Goal: Task Accomplishment & Management: Manage account settings

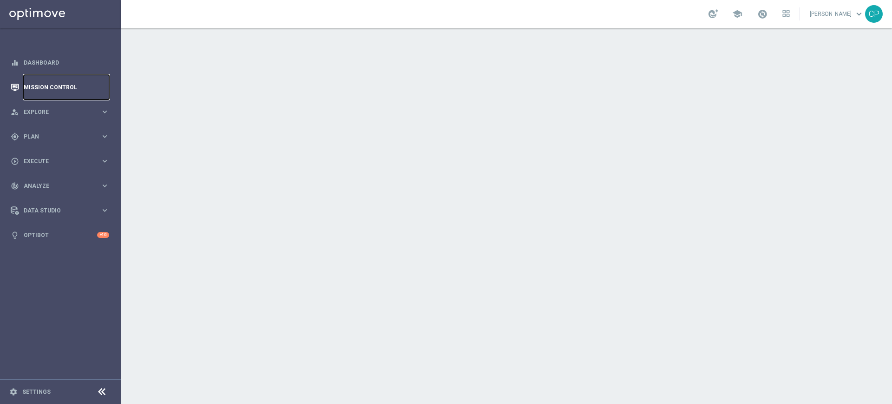
click at [59, 89] on link "Mission Control" at bounding box center [66, 87] width 85 height 25
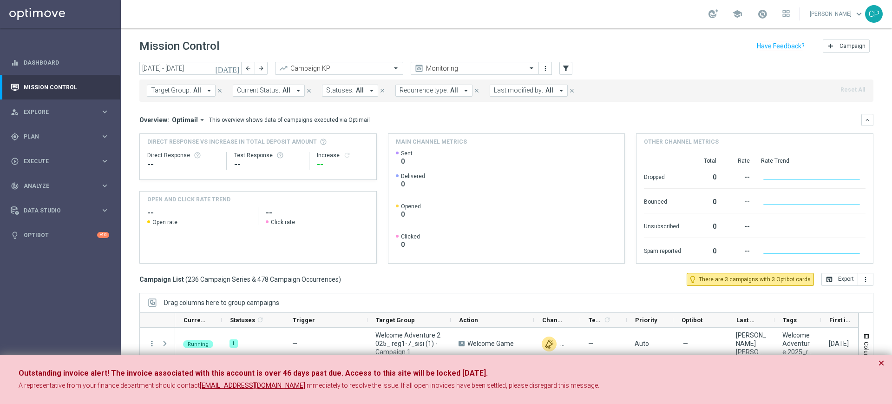
click at [232, 68] on icon "today" at bounding box center [227, 68] width 25 height 8
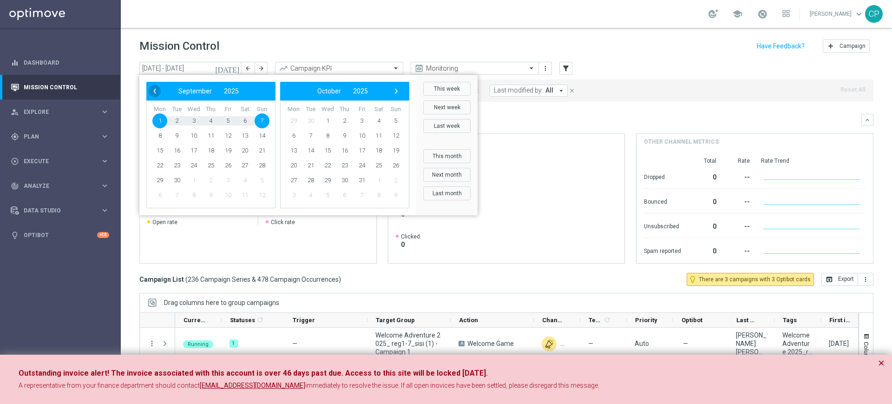
click at [154, 92] on span "‹" at bounding box center [155, 91] width 12 height 12
click at [156, 181] on span "25" at bounding box center [159, 180] width 15 height 15
click at [157, 196] on span "1" at bounding box center [159, 195] width 15 height 15
click at [291, 118] on span "1" at bounding box center [293, 120] width 15 height 15
type input "25 Aug 2025 - 01 Sep 2025"
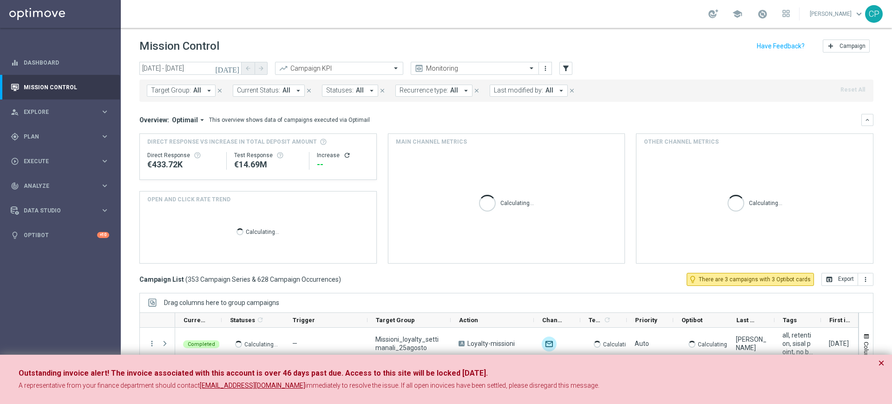
click at [545, 93] on span "All" at bounding box center [549, 90] width 8 height 8
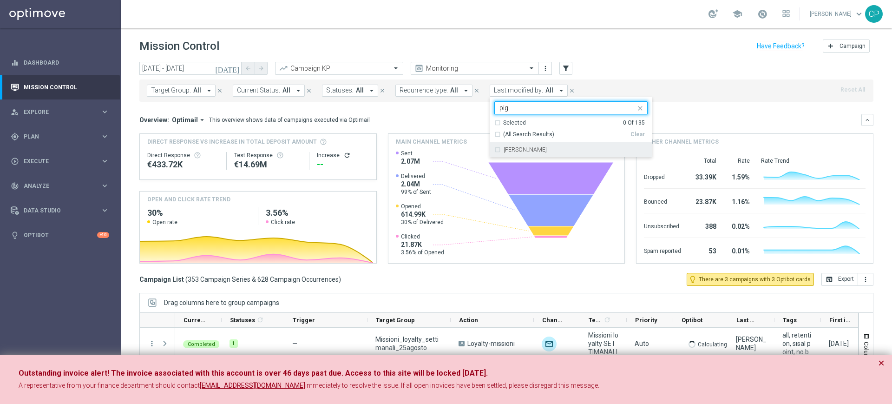
click at [507, 152] on label "[PERSON_NAME]" at bounding box center [525, 150] width 43 height 6
type input "pig"
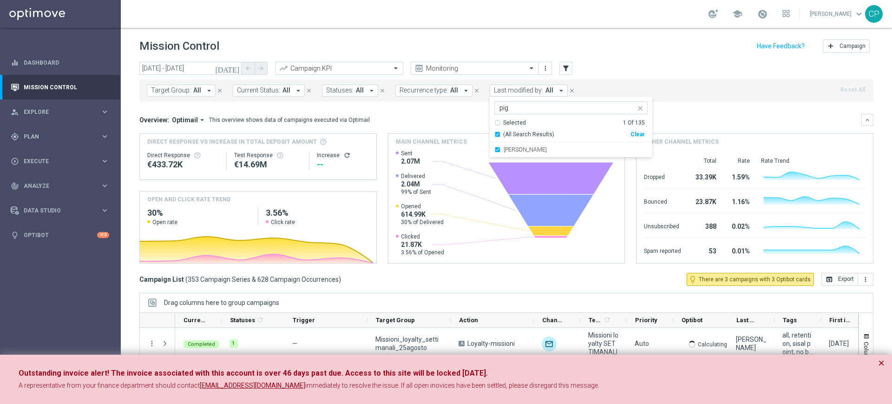
click at [430, 112] on mini-dashboard "Overview: Optimail arrow_drop_down This overview shows data of campaigns execut…" at bounding box center [506, 187] width 734 height 171
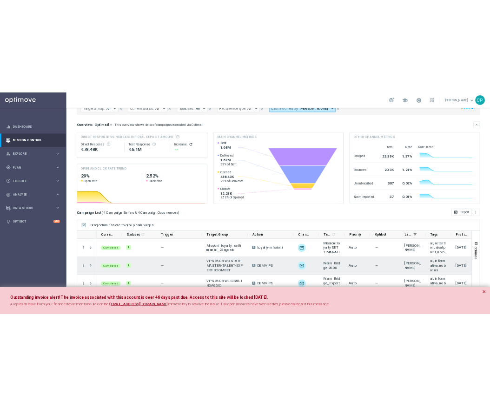
scroll to position [12, 0]
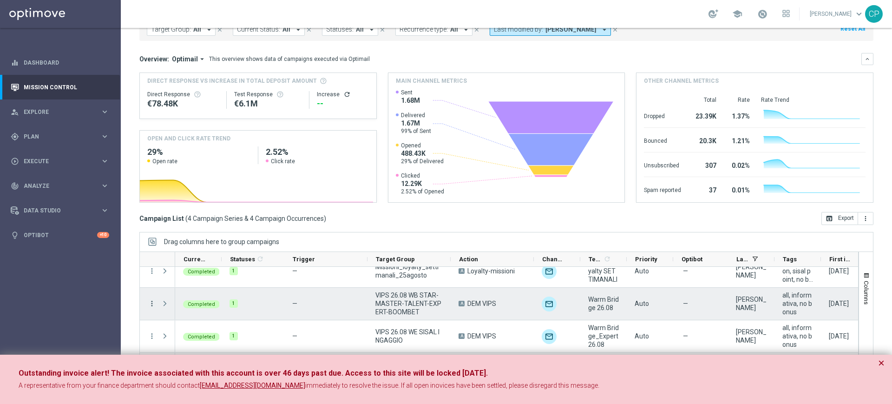
click at [151, 304] on icon "more_vert" at bounding box center [152, 303] width 8 height 8
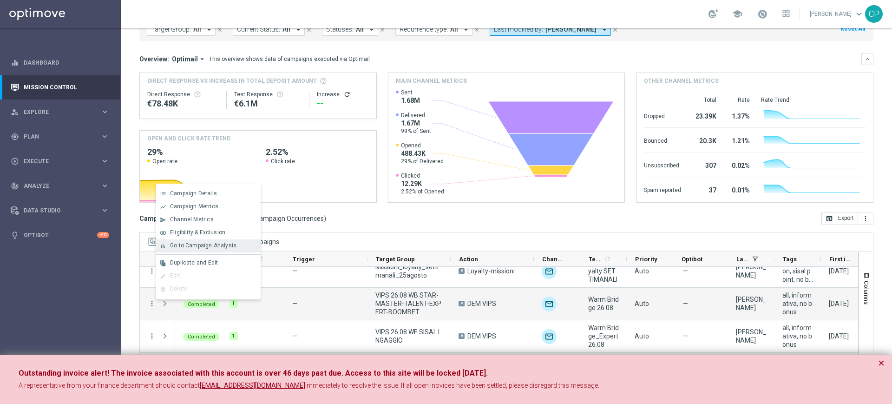
click at [208, 245] on span "Go to Campaign Analysis" at bounding box center [203, 245] width 66 height 7
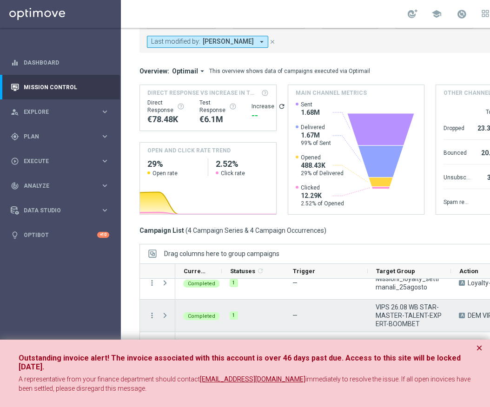
scroll to position [9, 0]
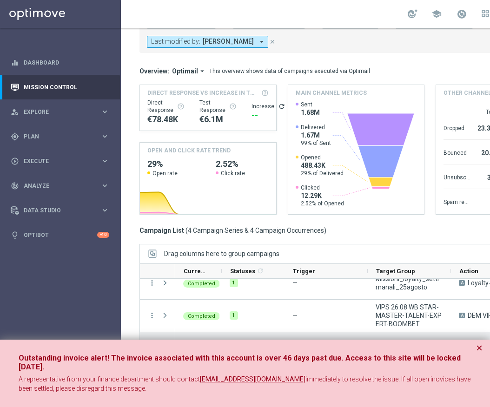
click at [162, 344] on span "Press SPACE to select this row." at bounding box center [165, 347] width 8 height 7
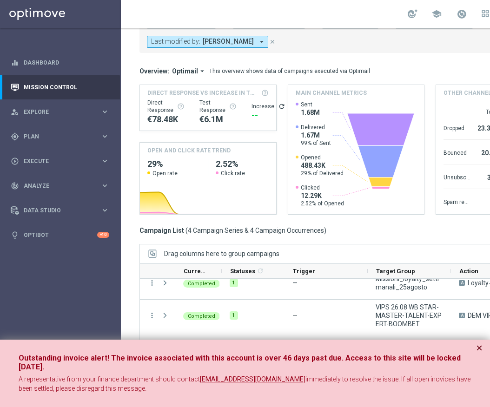
click at [480, 344] on button "×" at bounding box center [479, 347] width 7 height 11
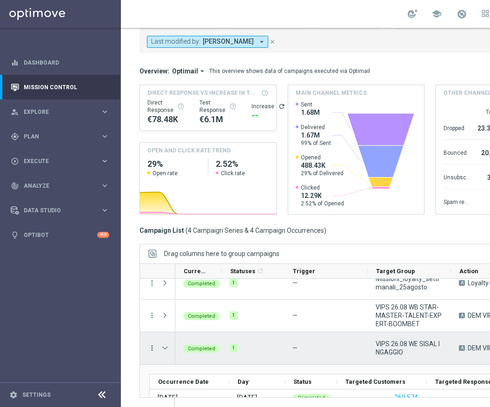
click at [152, 344] on icon "more_vert" at bounding box center [152, 348] width 8 height 8
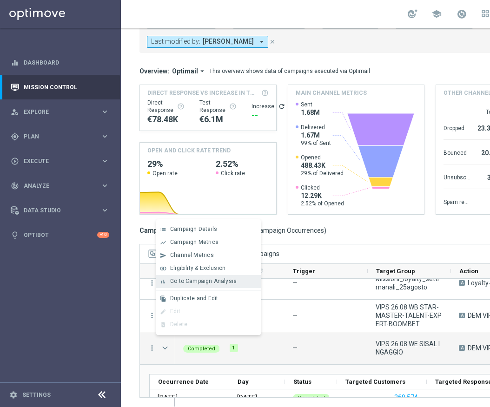
click at [187, 281] on span "Go to Campaign Analysis" at bounding box center [203, 281] width 66 height 7
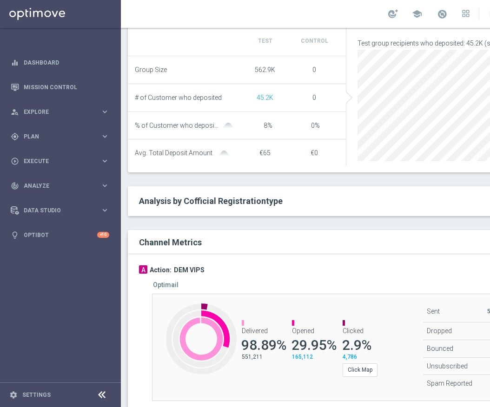
scroll to position [402, 0]
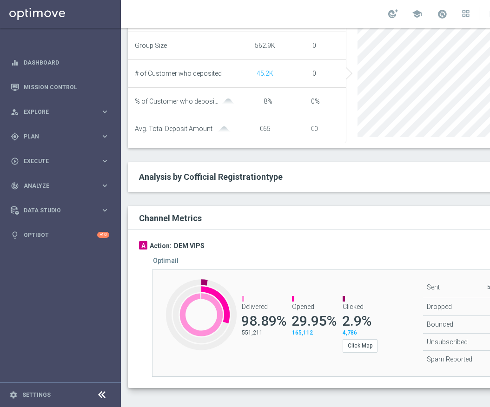
click at [300, 261] on div "Optimail" at bounding box center [356, 261] width 407 height 8
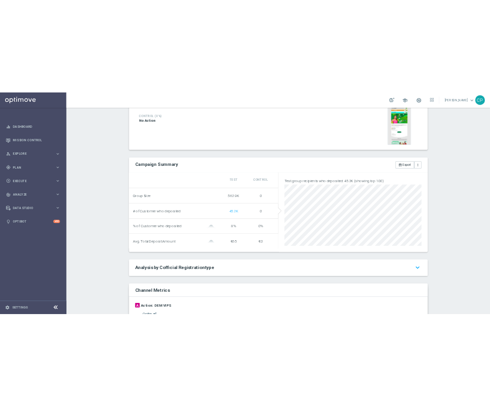
scroll to position [406, 0]
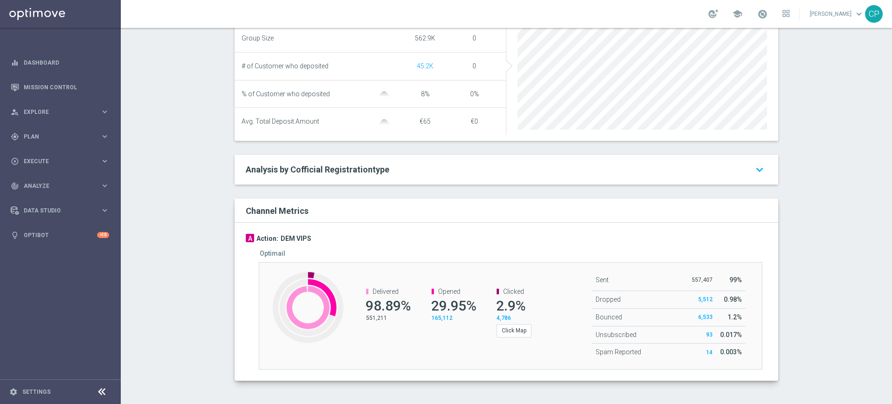
click at [437, 316] on span "165,112" at bounding box center [442, 318] width 21 height 7
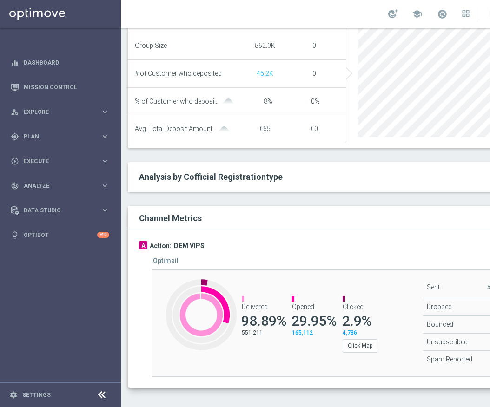
scroll to position [400, 0]
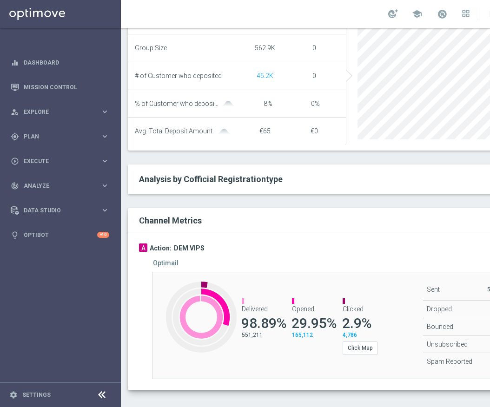
click at [350, 338] on span "4,786" at bounding box center [349, 335] width 14 height 7
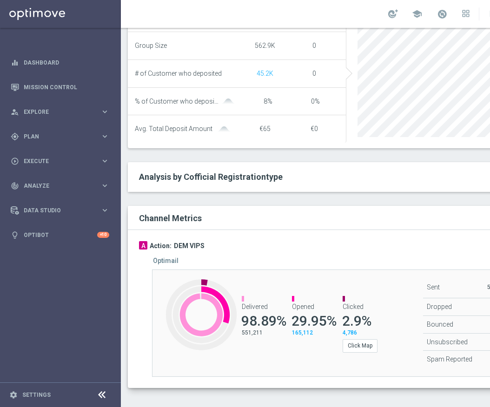
scroll to position [9, 0]
click at [302, 329] on span "165,112" at bounding box center [302, 332] width 21 height 7
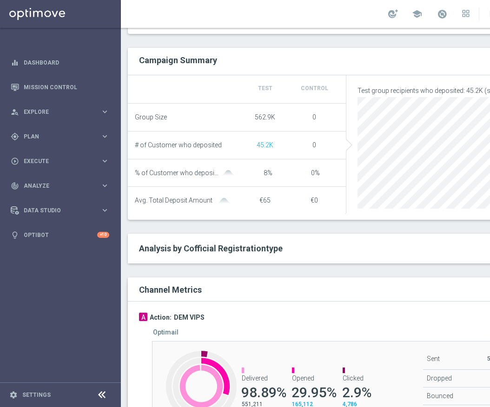
scroll to position [135, 0]
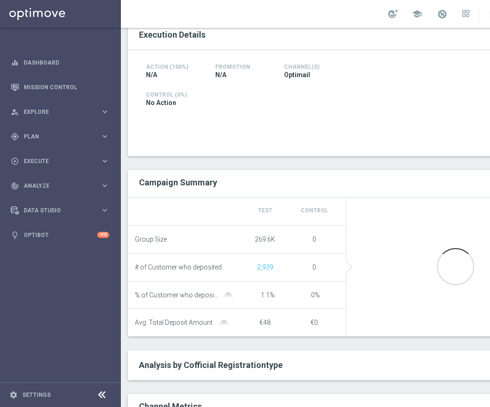
scroll to position [262, 0]
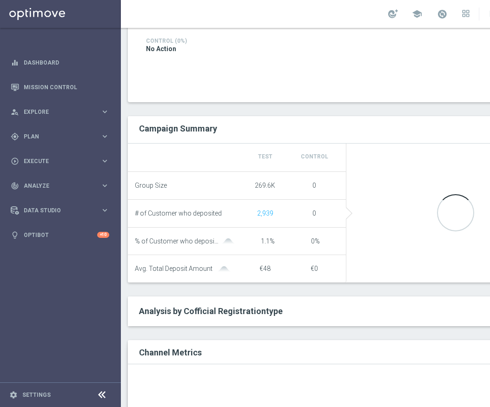
click at [363, 123] on div "open_in_browser Export more_vert" at bounding box center [453, 129] width 214 height 13
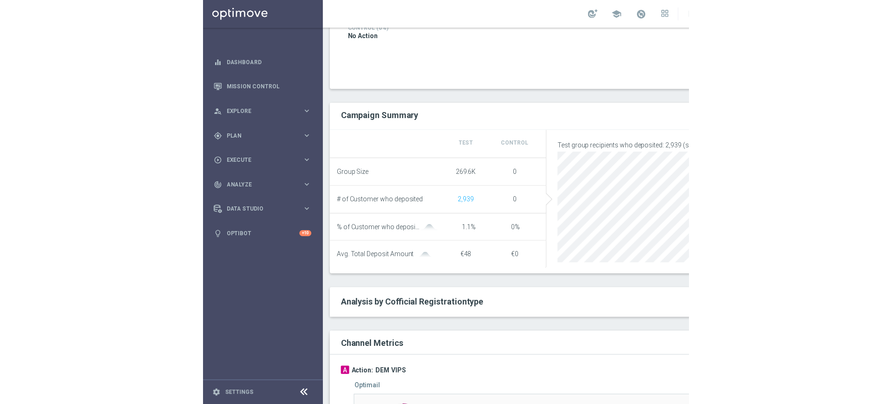
scroll to position [402, 0]
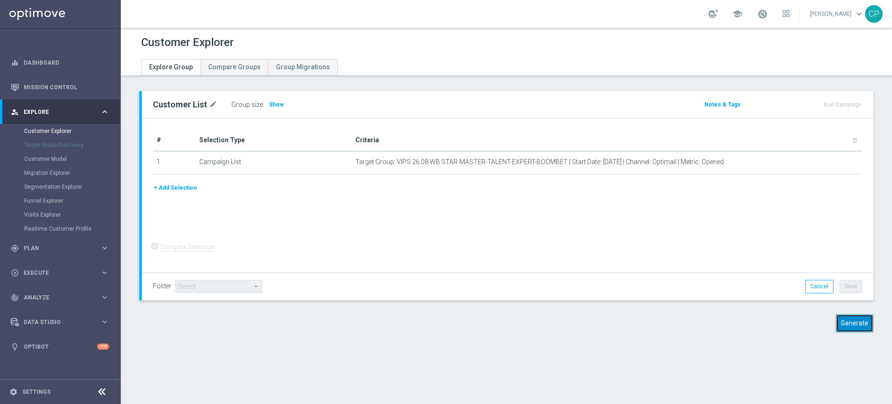
click at [844, 324] on button "Generate" at bounding box center [855, 323] width 38 height 18
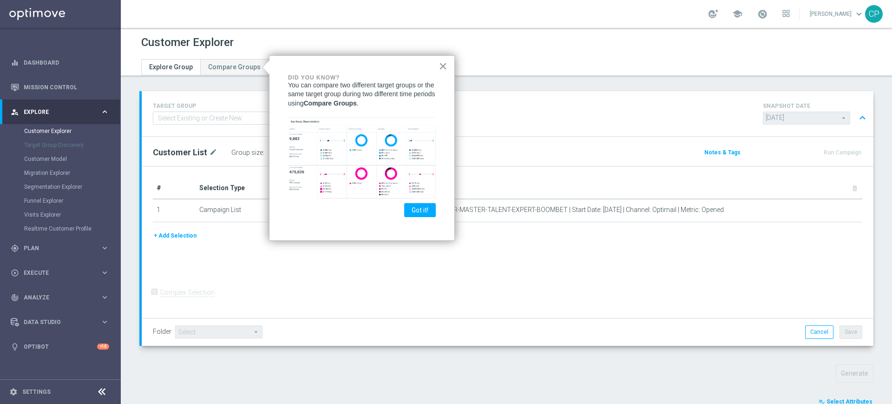
click at [441, 69] on button "×" at bounding box center [443, 66] width 9 height 15
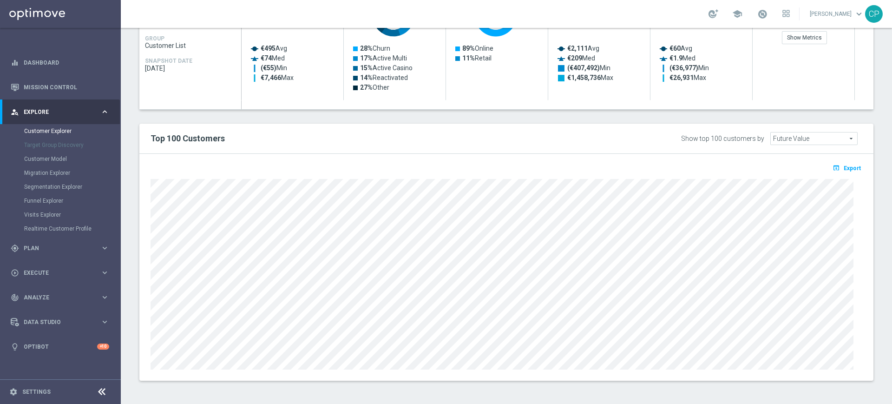
scroll to position [473, 0]
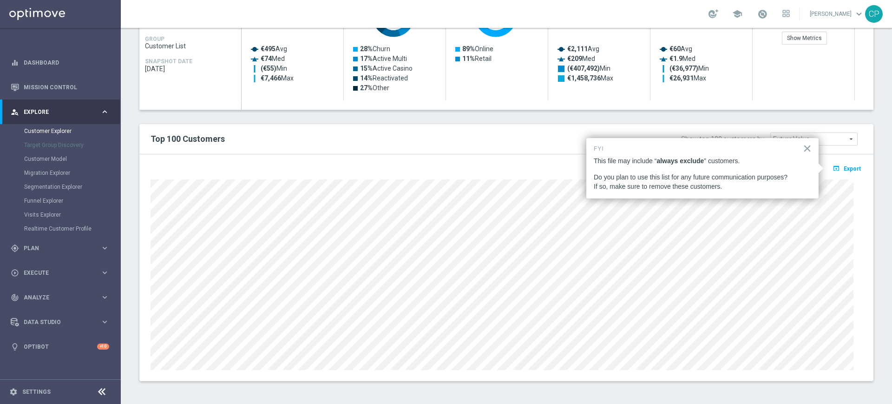
click at [644, 128] on div "Top 100 Customers Show top 100 customers by Future Value Future Value arrow_dro…" at bounding box center [506, 139] width 734 height 30
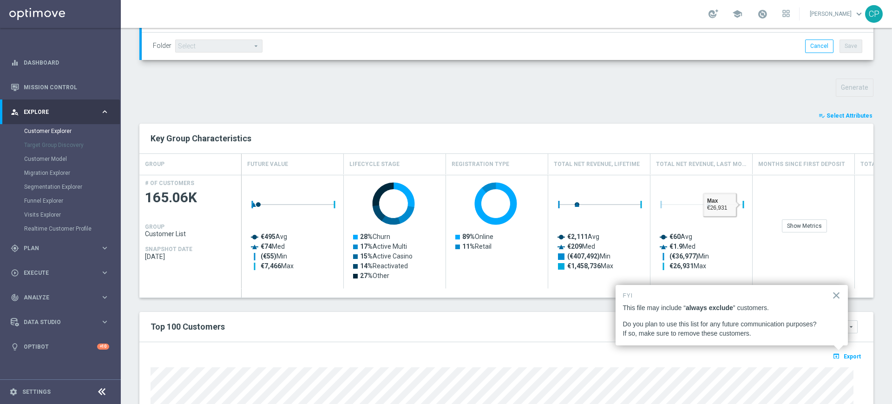
scroll to position [285, 0]
click at [846, 111] on button "playlist_add_check Select Attributes" at bounding box center [846, 116] width 56 height 10
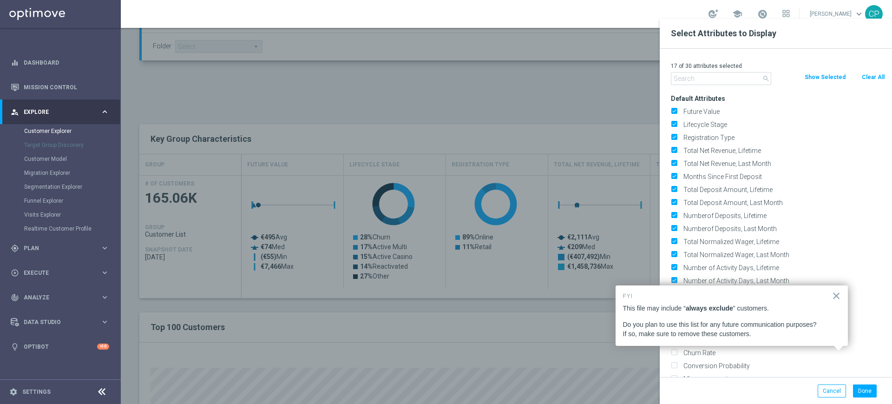
click at [868, 78] on button "Clear All" at bounding box center [873, 77] width 25 height 10
checkbox input "false"
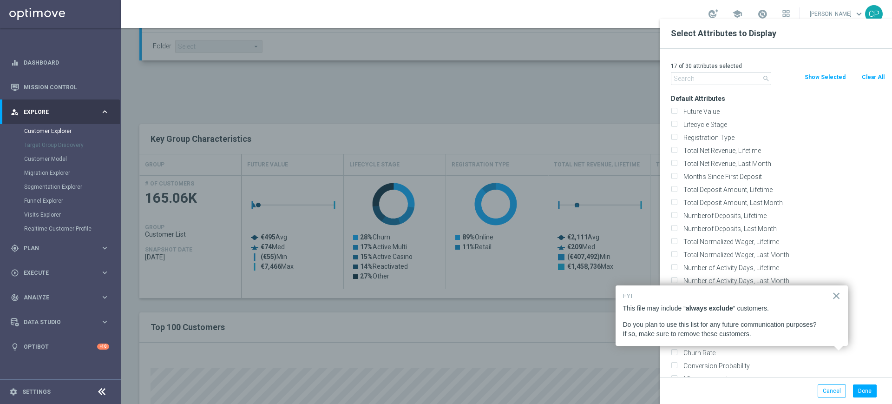
checkbox input "false"
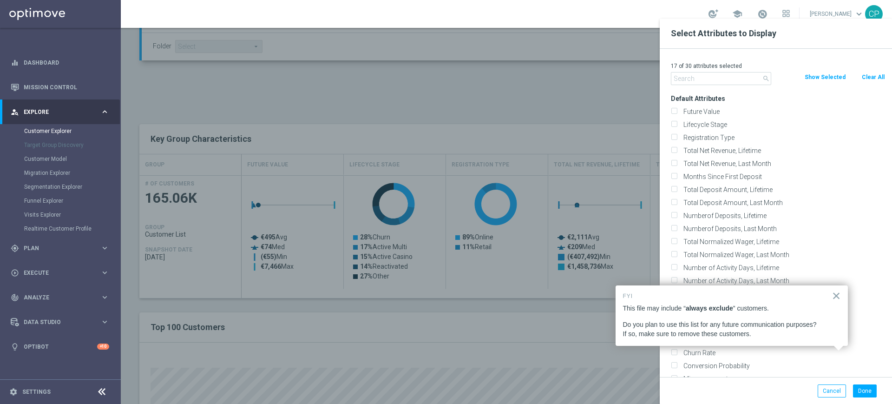
checkbox input "false"
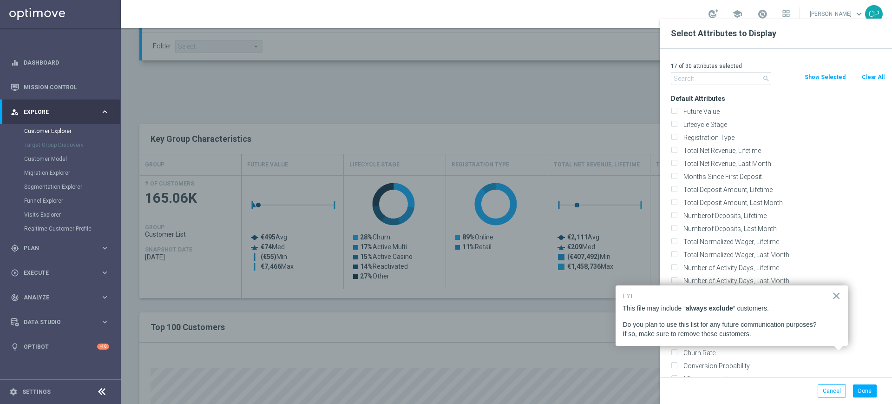
checkbox input "false"
click at [698, 75] on input "text" at bounding box center [721, 78] width 100 height 13
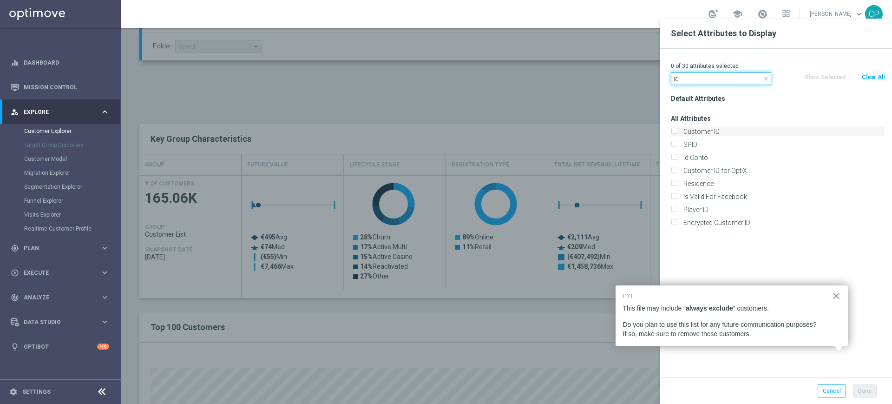
type input "id"
click at [689, 127] on label "Customer ID" at bounding box center [782, 131] width 205 height 8
click at [677, 130] on input "Customer ID" at bounding box center [674, 133] width 6 height 6
checkbox input "true"
click at [686, 153] on label "Id Conto" at bounding box center [782, 157] width 205 height 8
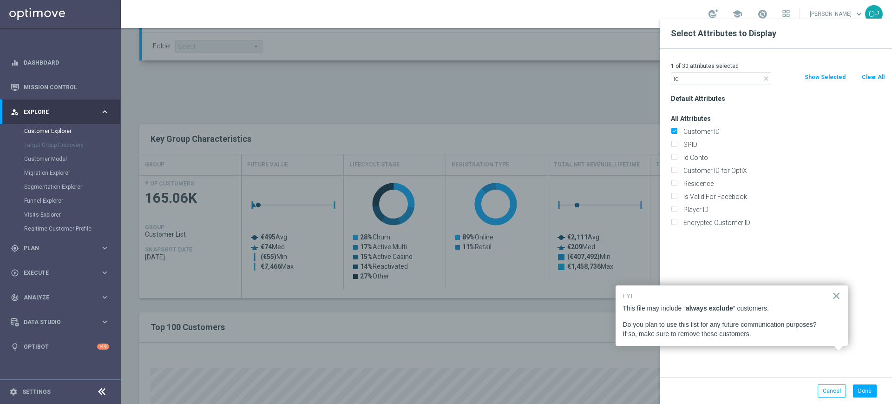
click at [677, 156] on input "Id Conto" at bounding box center [674, 159] width 6 height 6
checkbox input "true"
click at [865, 388] on button "Done" at bounding box center [865, 390] width 24 height 13
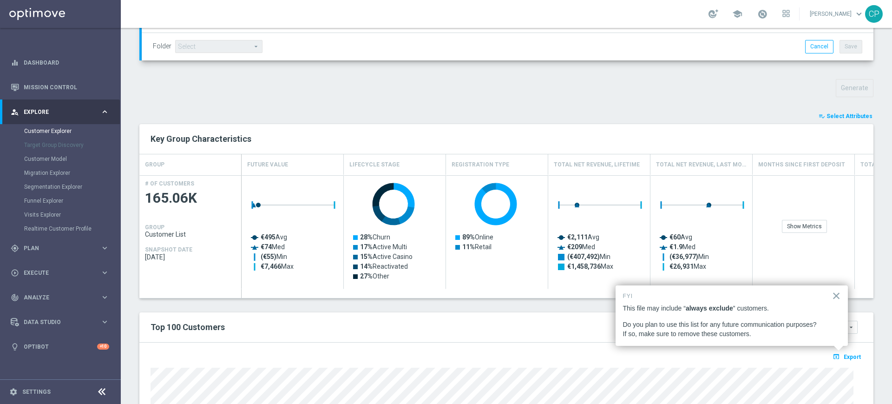
type input "Search"
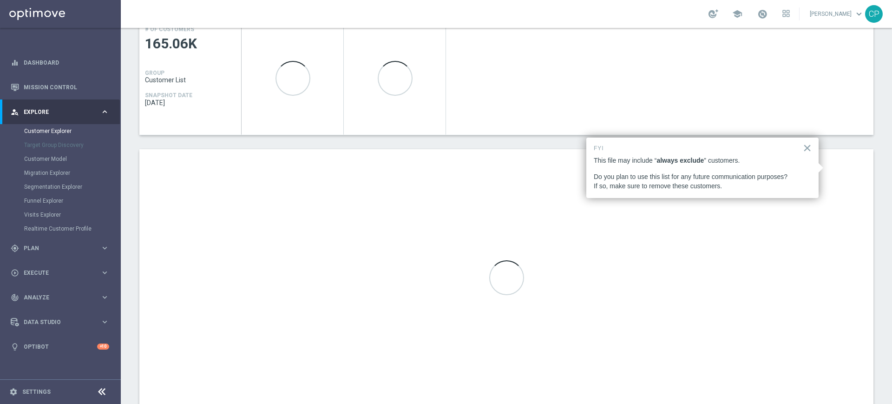
scroll to position [465, 0]
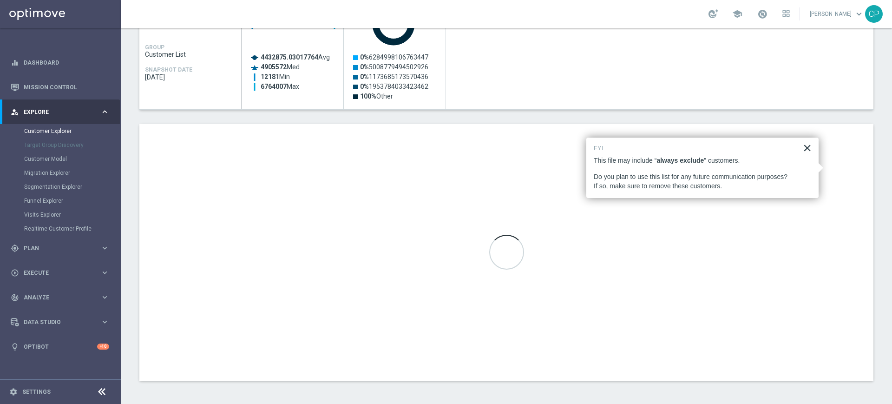
click at [805, 144] on button "×" at bounding box center [807, 147] width 9 height 15
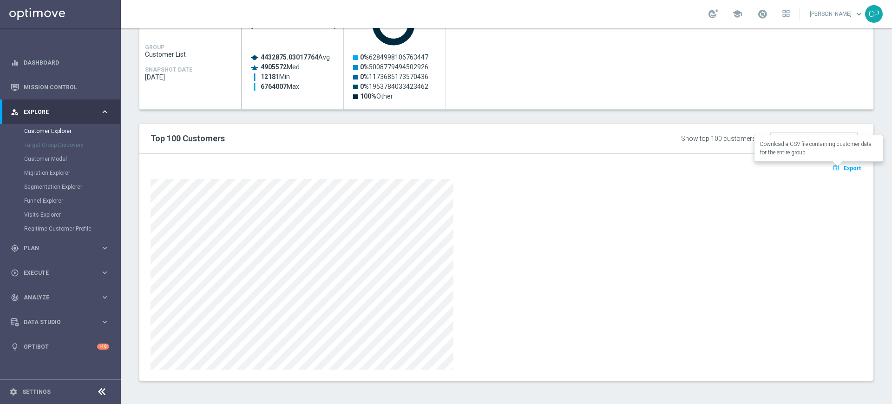
click at [844, 170] on span "Export" at bounding box center [852, 168] width 17 height 7
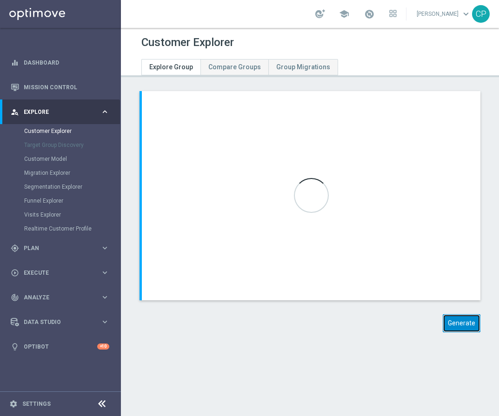
click at [453, 324] on button "Generate" at bounding box center [461, 323] width 38 height 18
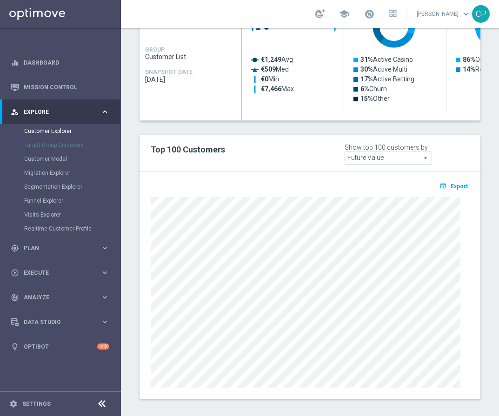
scroll to position [492, 0]
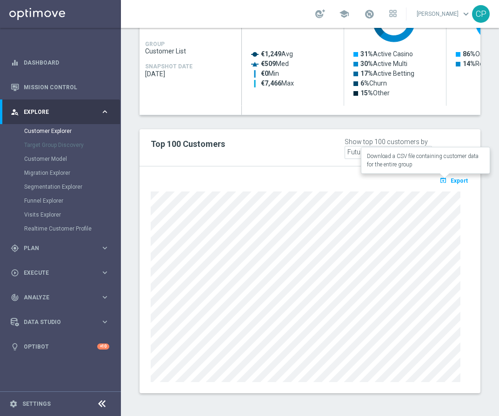
click at [450, 179] on span "Export" at bounding box center [458, 180] width 17 height 7
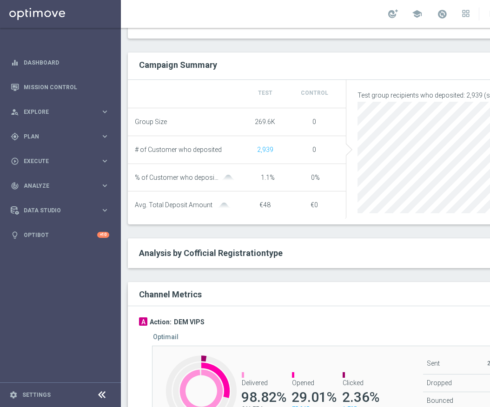
scroll to position [397, 0]
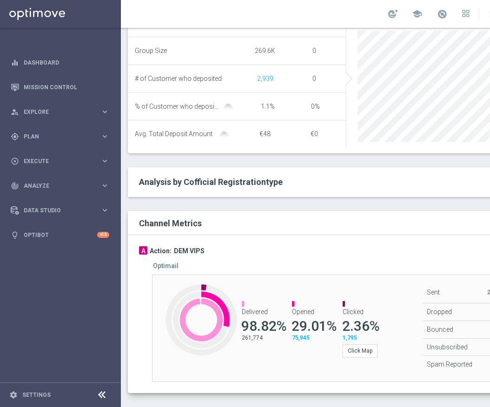
click at [350, 341] on span "1,795" at bounding box center [349, 338] width 14 height 7
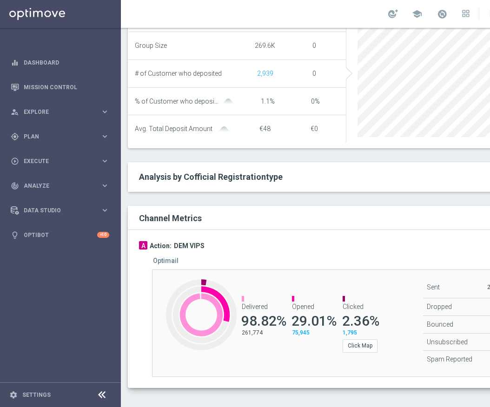
scroll to position [9, 0]
click at [301, 329] on span "75,945" at bounding box center [301, 332] width 18 height 7
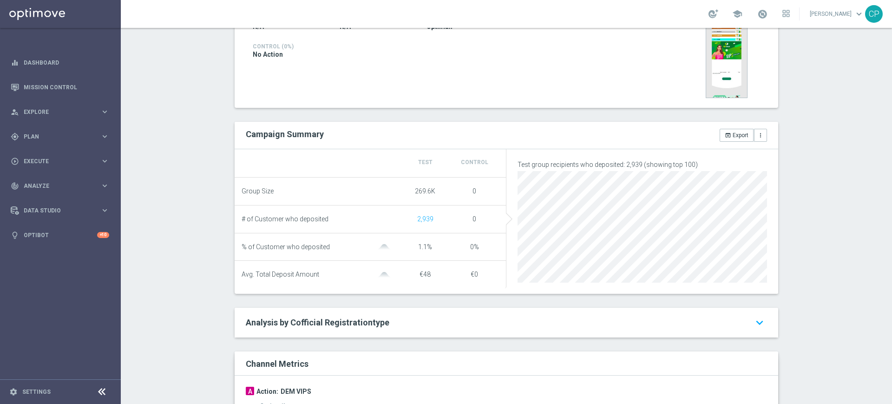
scroll to position [406, 0]
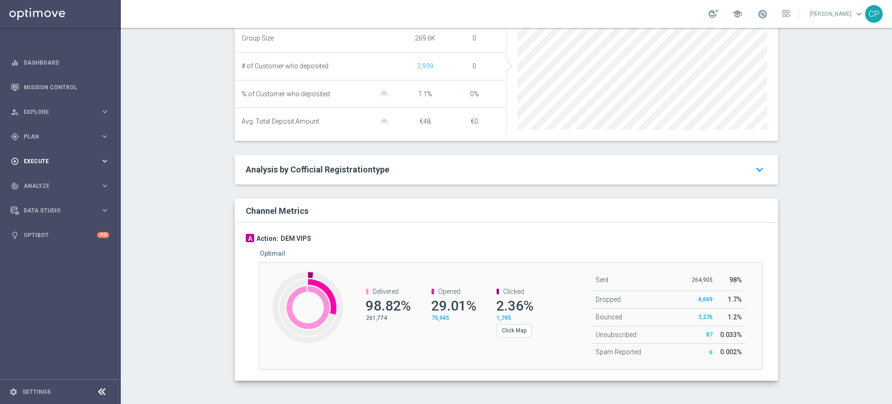
click at [101, 161] on icon "keyboard_arrow_right" at bounding box center [104, 161] width 9 height 9
click at [101, 135] on icon "keyboard_arrow_right" at bounding box center [104, 136] width 9 height 9
click at [34, 183] on span "Templates" at bounding box center [58, 184] width 66 height 6
click at [41, 197] on link "Optimail" at bounding box center [63, 197] width 68 height 7
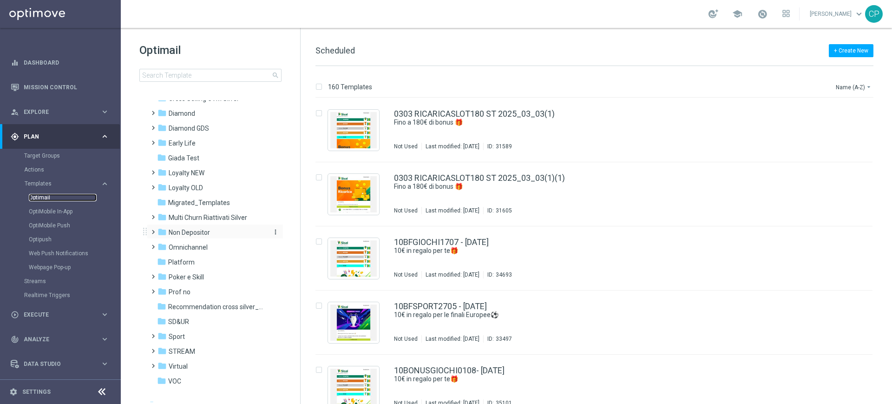
scroll to position [109, 0]
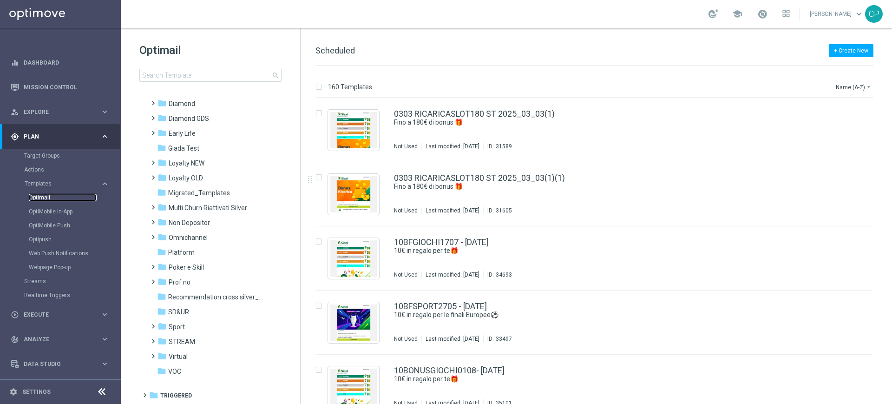
click at [42, 197] on link "Optimail" at bounding box center [63, 197] width 68 height 7
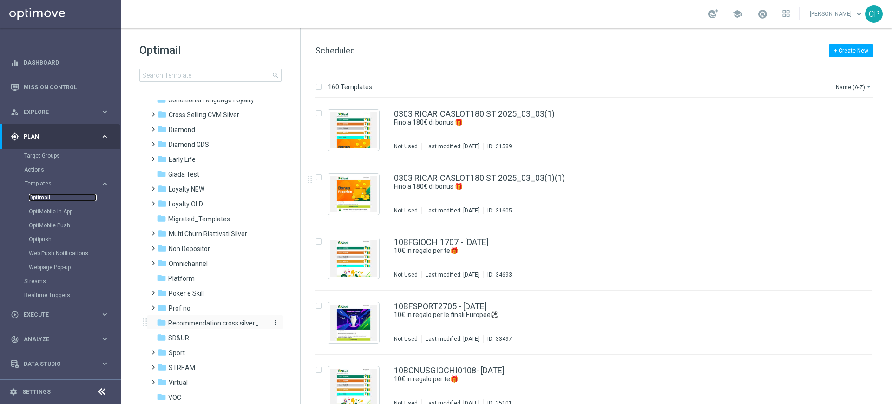
scroll to position [81, 0]
click at [198, 190] on span "Loyalty NEW" at bounding box center [187, 191] width 36 height 8
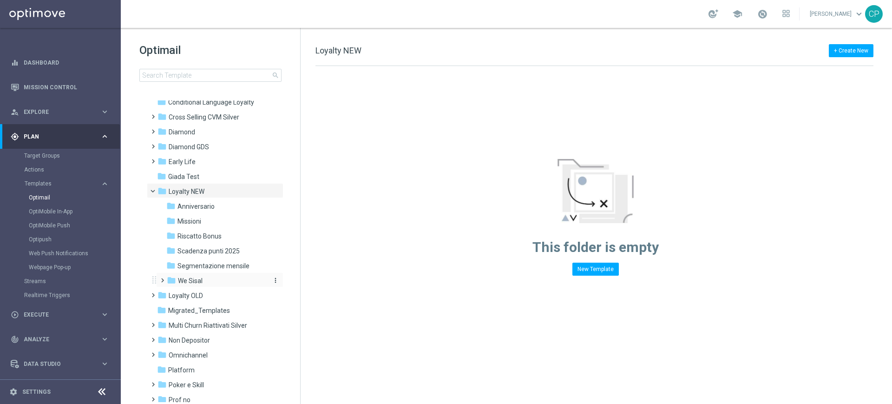
click at [190, 279] on span "We Sisal" at bounding box center [190, 280] width 25 height 8
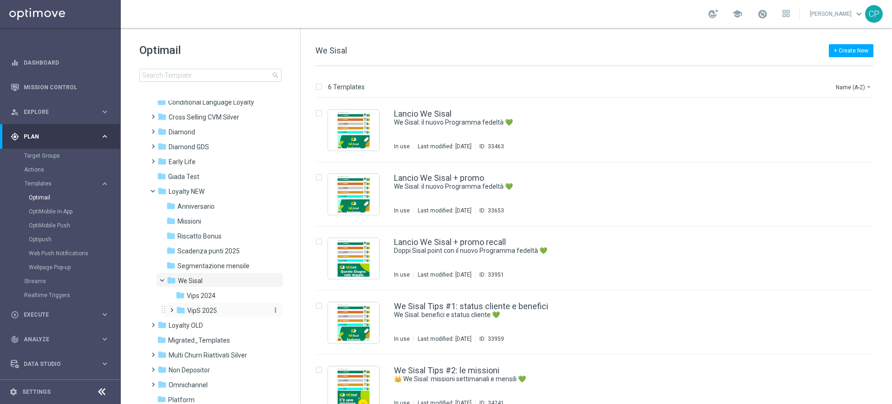
click at [204, 309] on span "VipS 2025" at bounding box center [202, 310] width 30 height 8
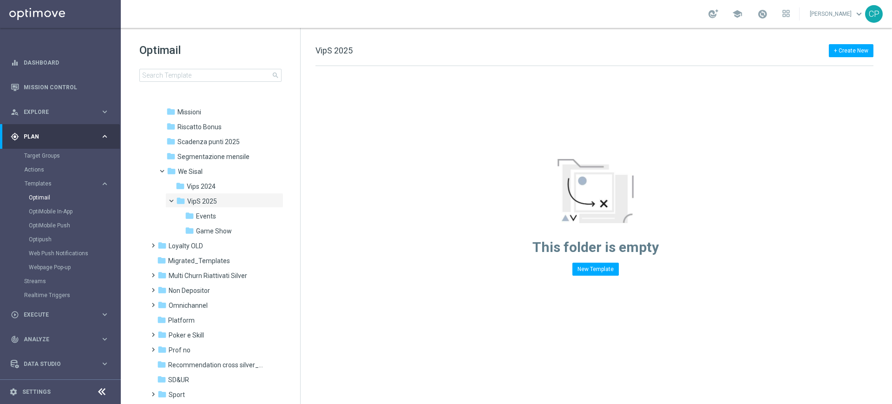
scroll to position [204, 0]
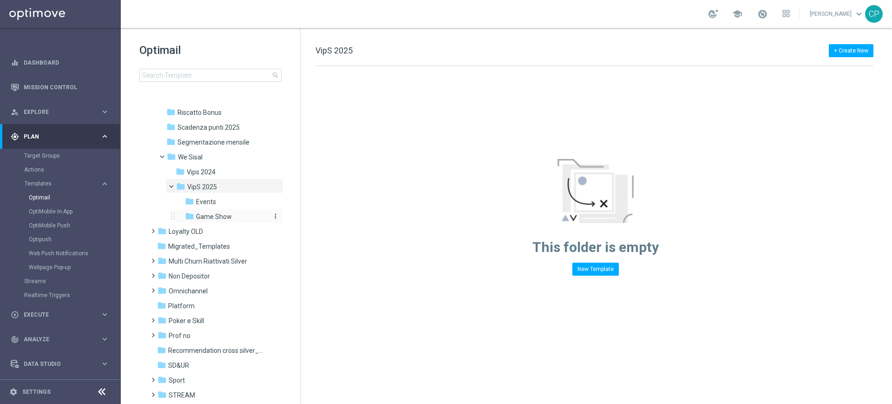
click at [232, 211] on div "folder Game Show" at bounding box center [227, 216] width 84 height 11
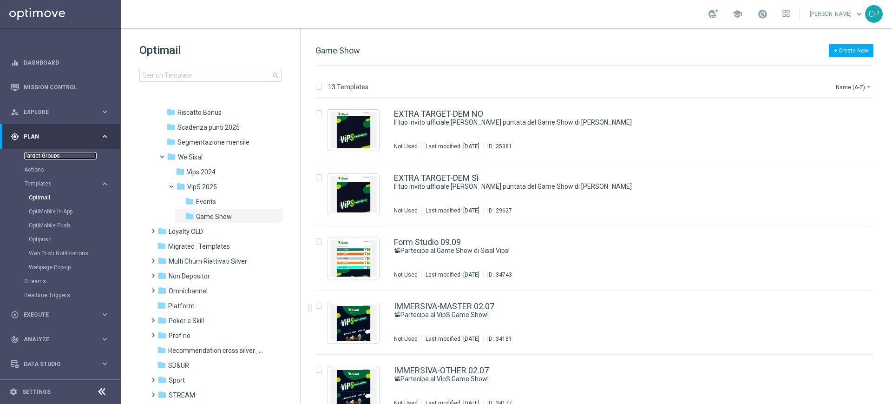
click at [44, 154] on link "Target Groups" at bounding box center [60, 155] width 72 height 7
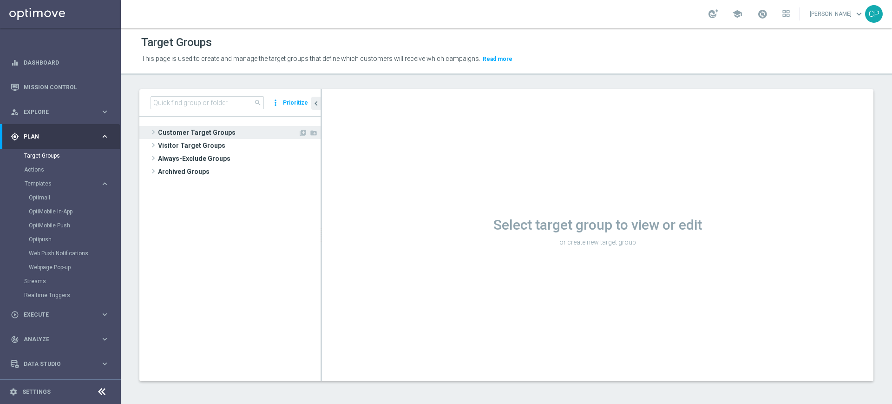
click at [203, 135] on span "Customer Target Groups" at bounding box center [228, 132] width 140 height 13
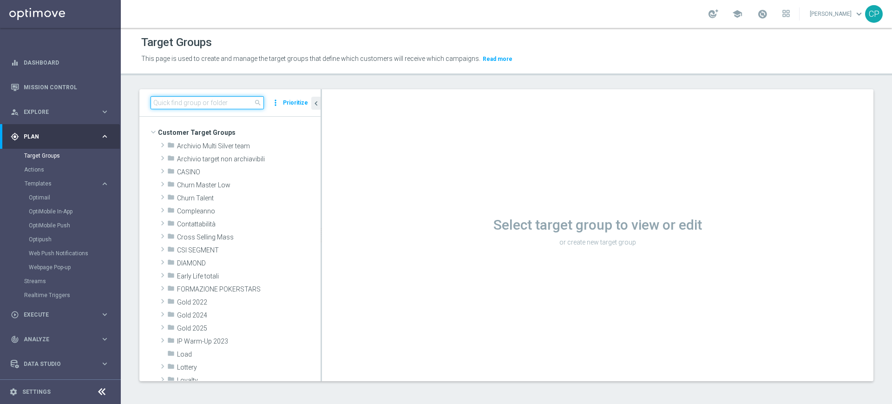
click at [219, 104] on input at bounding box center [207, 102] width 113 height 13
type input "v"
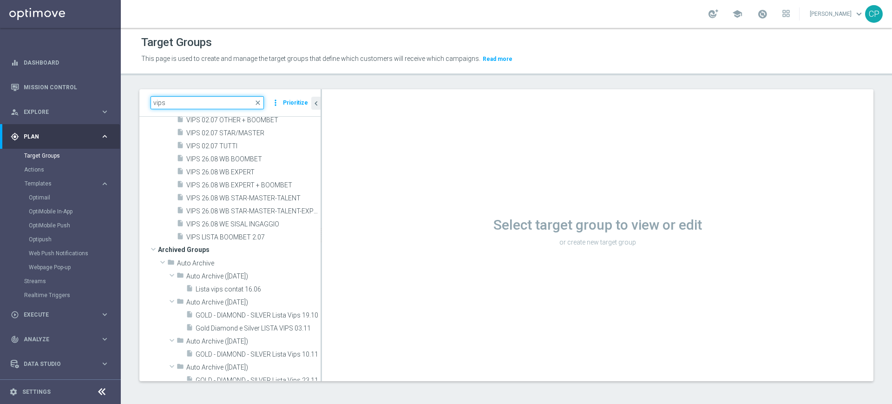
scroll to position [1321, 0]
type input "vips"
click at [299, 221] on icon "content_copy" at bounding box center [302, 222] width 7 height 7
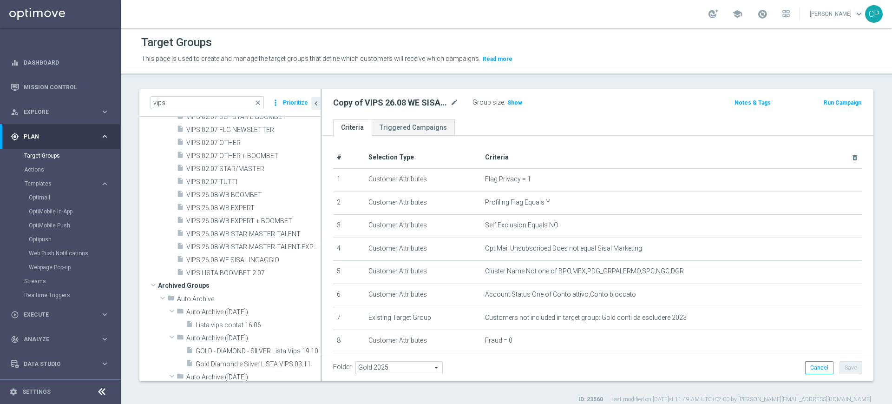
scroll to position [1052, 0]
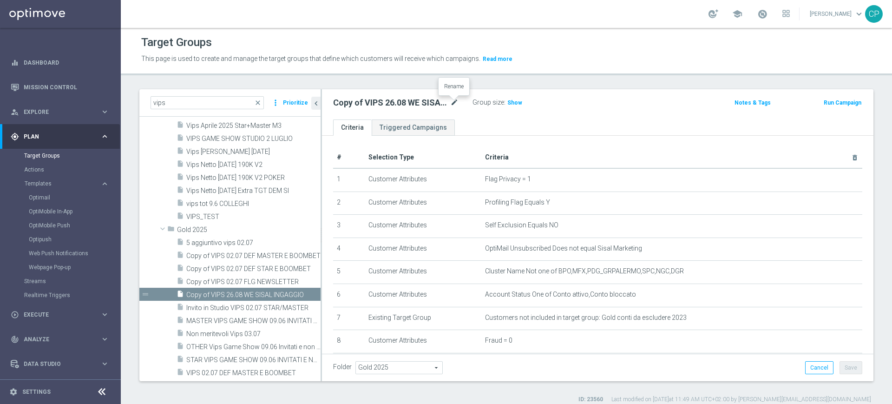
click at [455, 103] on icon "mode_edit" at bounding box center [454, 102] width 8 height 11
click at [361, 102] on input "Copy of VIPS 26.08 WE SISAL INGAGGIO" at bounding box center [395, 103] width 125 height 13
click at [353, 104] on input "VIPS 26.08 WE SISAL INGAGGIO" at bounding box center [395, 103] width 125 height 13
click at [412, 104] on input "VIPS 03.09 WE SISAL INGAGGIO" at bounding box center [395, 103] width 125 height 13
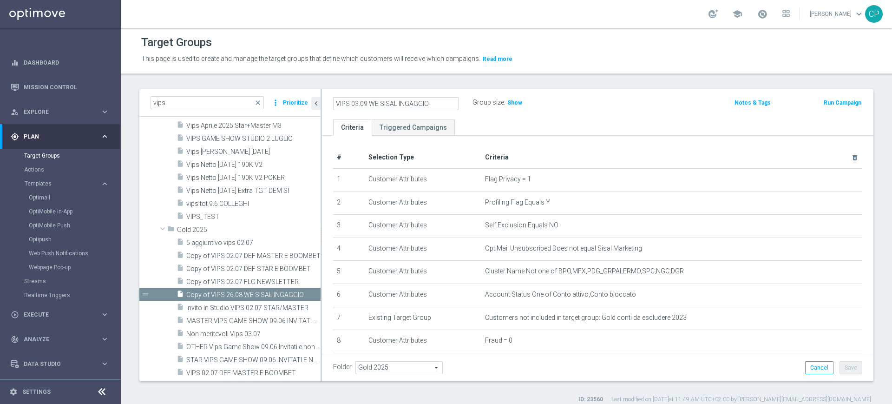
drag, startPoint x: 431, startPoint y: 101, endPoint x: 399, endPoint y: 102, distance: 32.5
click at [399, 102] on input "VIPS 03.09 WE SISAL INGAGGIO" at bounding box center [395, 103] width 125 height 13
type input "VIPS 03.09 WE SISAL expert"
click at [466, 113] on div "VIPS 03.09 WE SISAL expert Group size : Show Notes & Tags Run Campaign" at bounding box center [597, 104] width 551 height 30
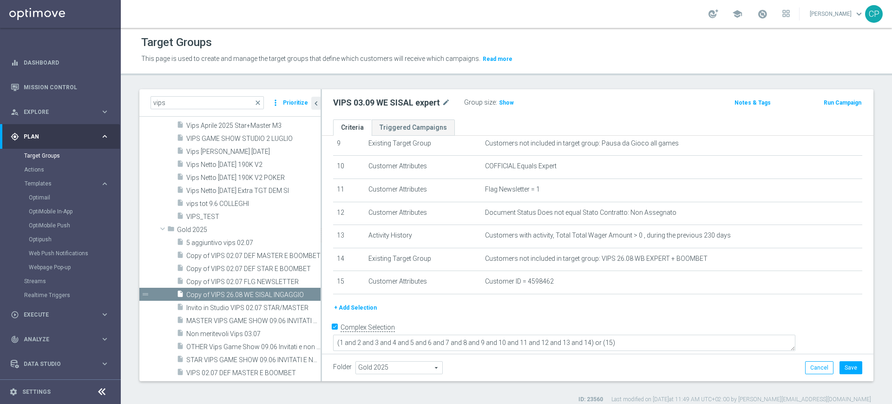
scroll to position [221, 0]
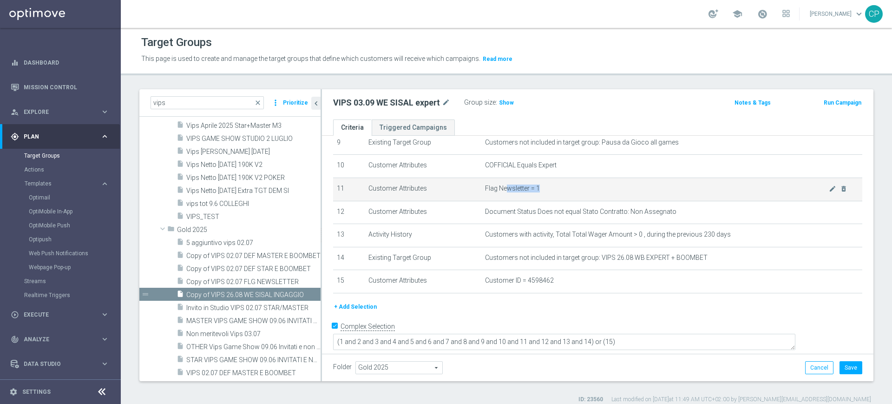
drag, startPoint x: 501, startPoint y: 192, endPoint x: 542, endPoint y: 191, distance: 40.9
click at [489, 191] on span "Flag Newsletter = 1" at bounding box center [657, 188] width 344 height 8
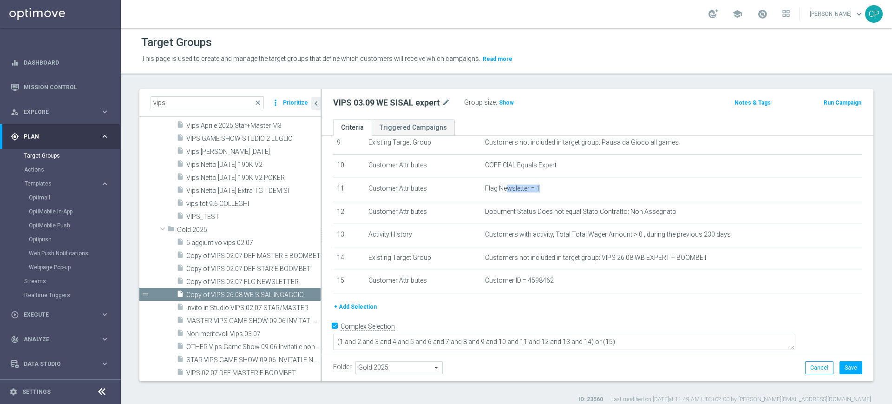
click at [365, 312] on button "+ Add Selection" at bounding box center [355, 307] width 45 height 10
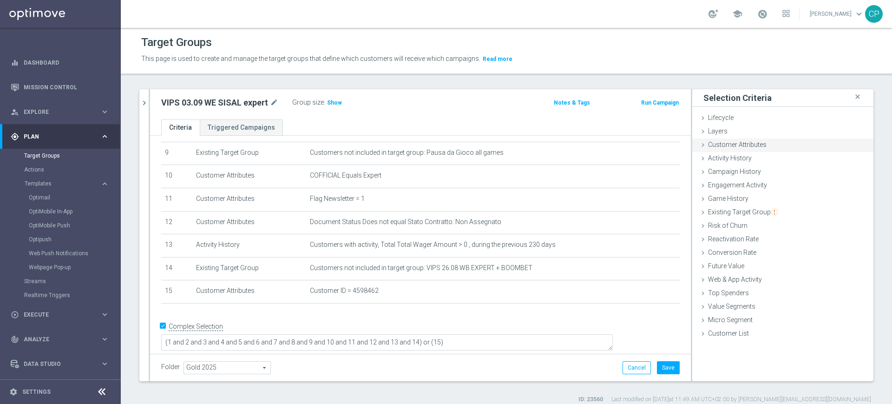
click at [489, 143] on span "Customer Attributes" at bounding box center [737, 144] width 59 height 7
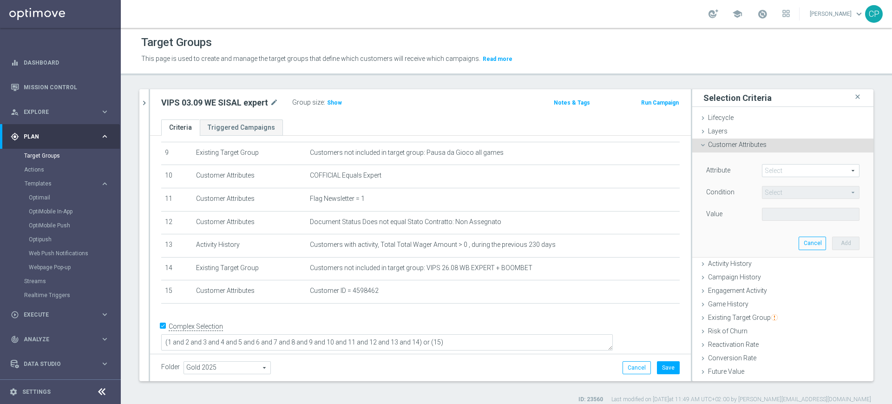
click at [489, 165] on span at bounding box center [810, 170] width 97 height 12
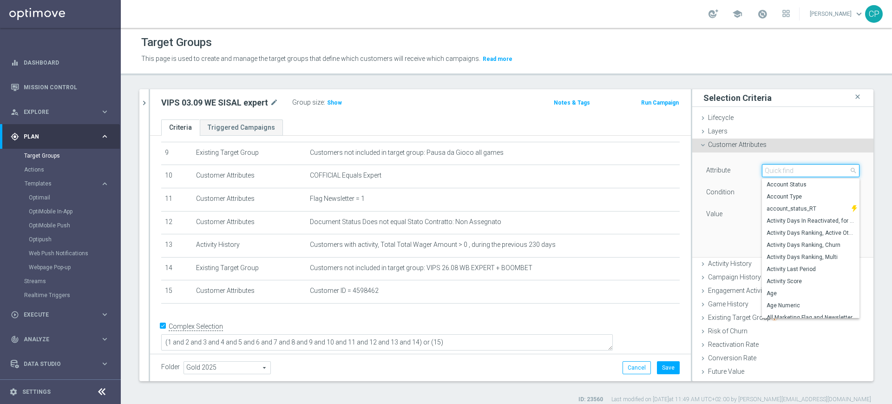
click at [489, 165] on input "search" at bounding box center [811, 170] width 98 height 13
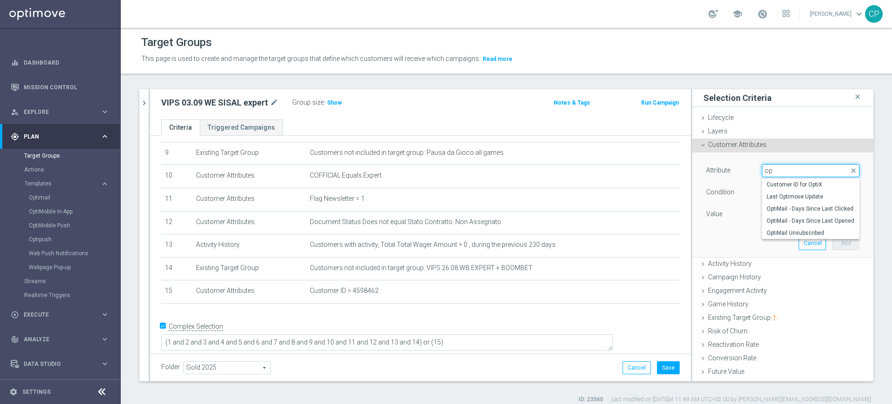
type input "o"
type input "open"
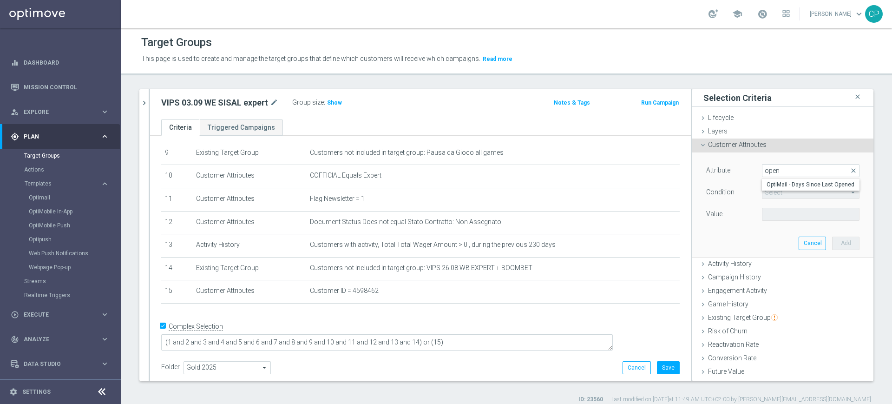
click at [489, 179] on div "Attribute Select arrow_drop_down open close OptiMail - Days Since Last Opened C…" at bounding box center [782, 193] width 153 height 59
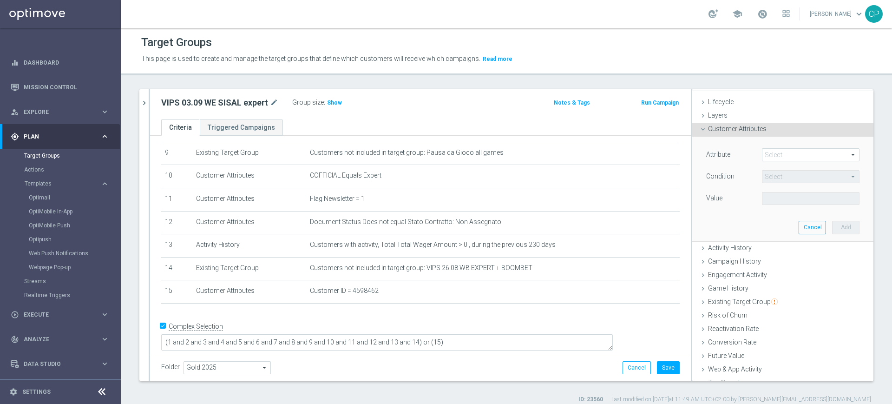
scroll to position [21, 0]
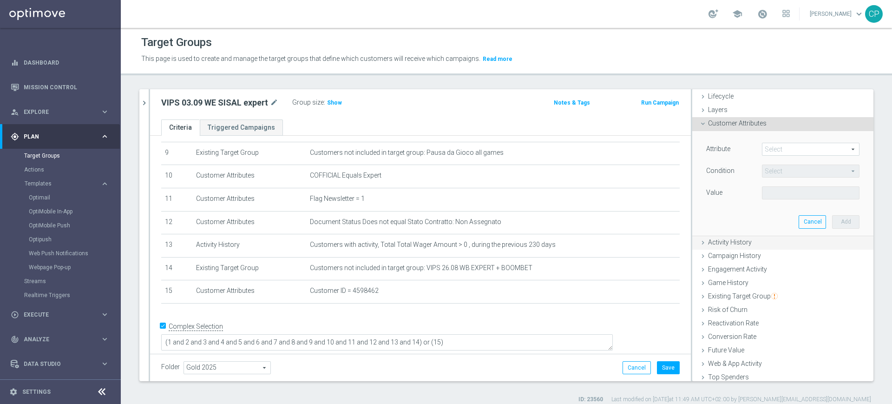
click at [489, 243] on span "Activity History" at bounding box center [730, 241] width 44 height 7
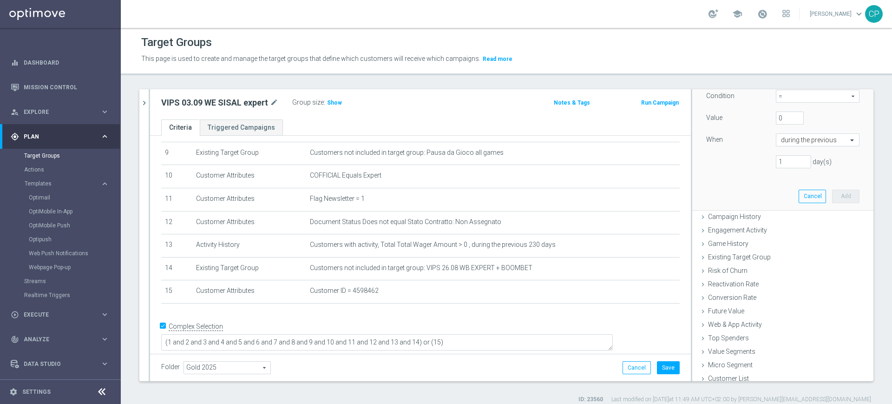
scroll to position [185, 0]
click at [489, 219] on span "Campaign History" at bounding box center [734, 214] width 53 height 7
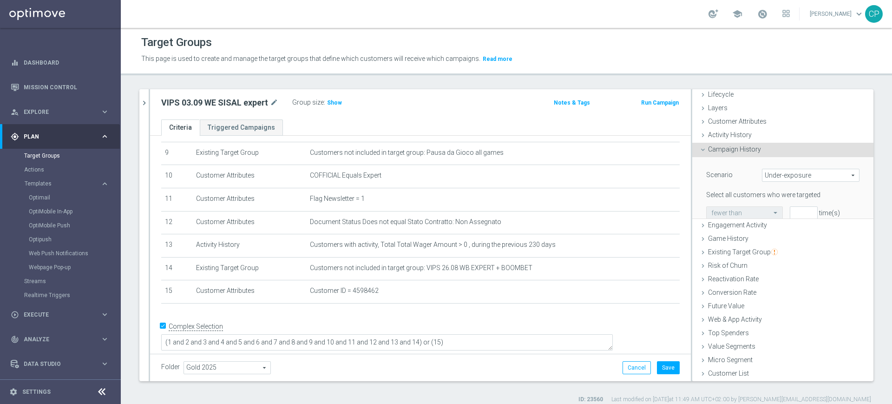
scroll to position [0, 0]
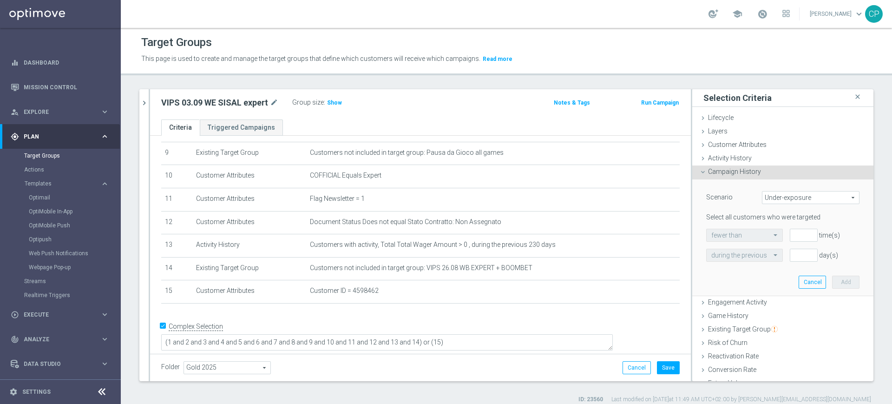
click at [489, 196] on span "Under-exposure" at bounding box center [810, 197] width 97 height 12
click at [489, 202] on div "Scenario" at bounding box center [727, 198] width 56 height 15
click at [489, 155] on span "Activity History" at bounding box center [730, 157] width 44 height 7
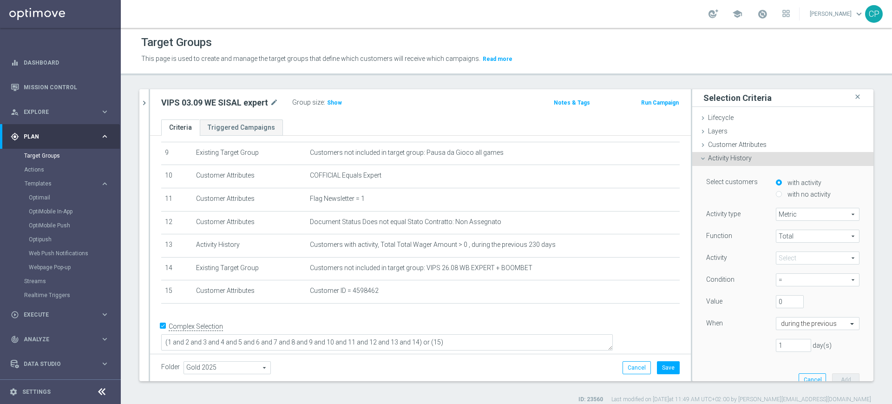
click at [489, 215] on span "Metric" at bounding box center [817, 214] width 83 height 12
click at [489, 214] on div "Activity type" at bounding box center [734, 215] width 70 height 15
click at [489, 238] on span "Total" at bounding box center [817, 236] width 83 height 12
click at [489, 250] on div "Function Total Total arrow_drop_down search Total Avg Min Max Activity" at bounding box center [782, 295] width 153 height 130
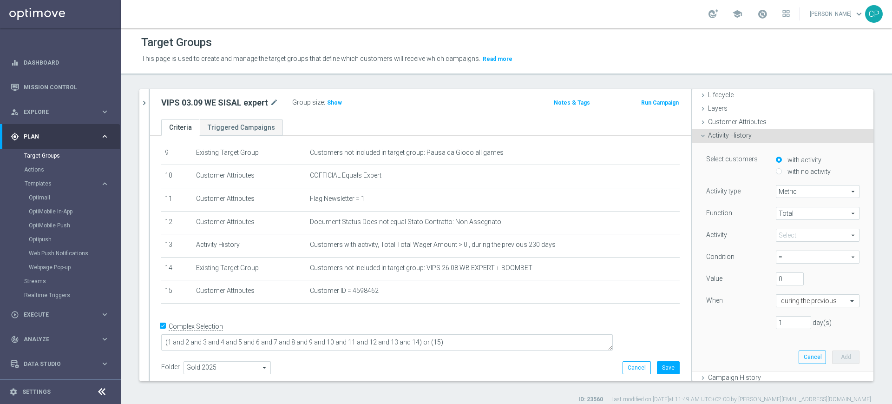
scroll to position [24, 0]
click at [489, 234] on span at bounding box center [817, 234] width 83 height 12
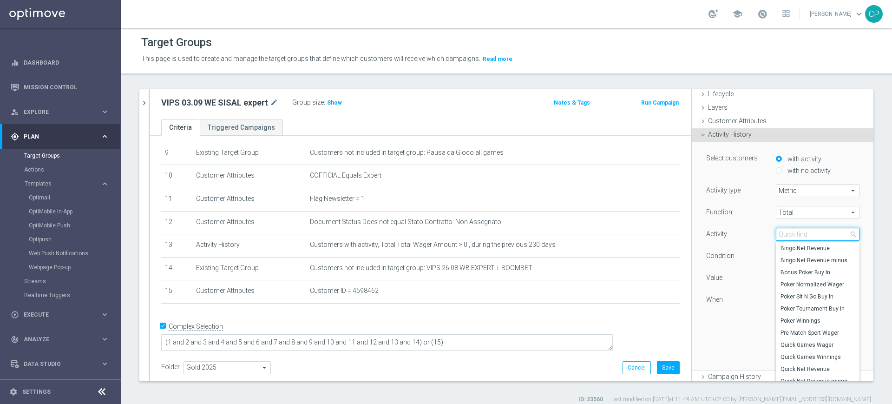
click at [489, 233] on input "search" at bounding box center [818, 234] width 84 height 13
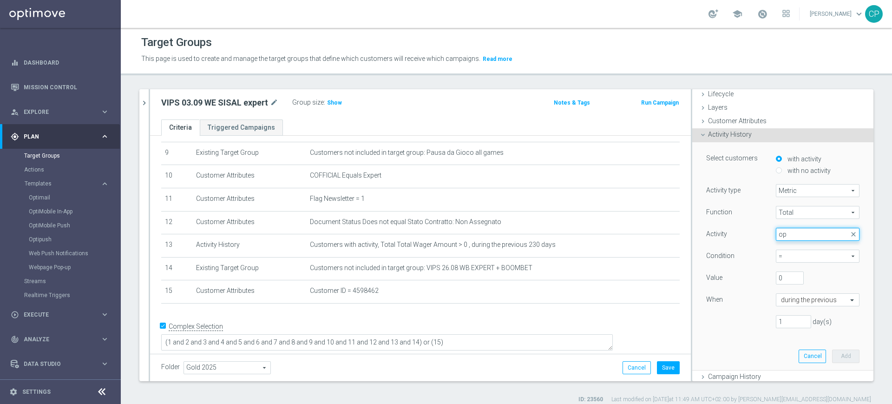
type input "o"
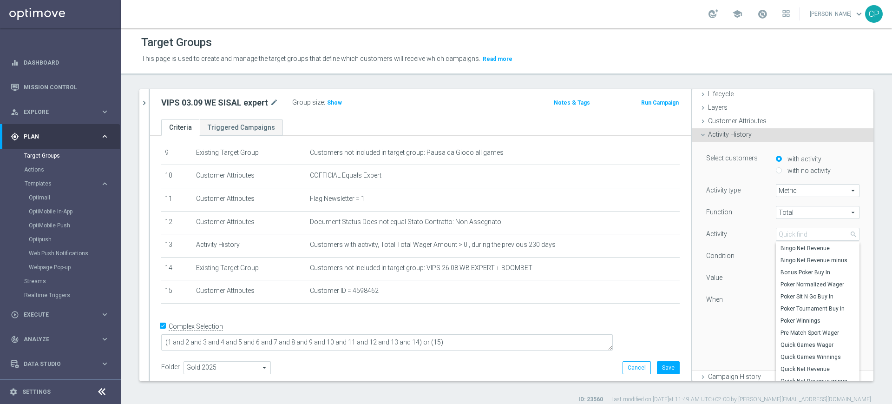
click at [489, 333] on div "Function Total Total arrow_drop_down search Activity Select arrow_drop_down sea…" at bounding box center [782, 271] width 153 height 130
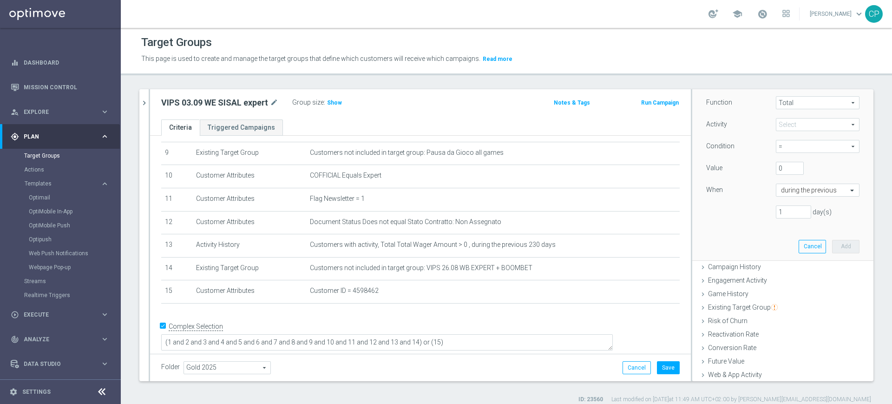
scroll to position [158, 0]
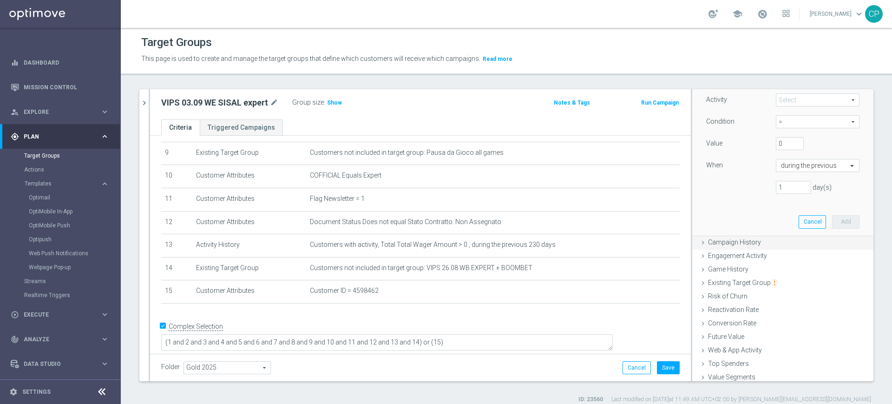
click at [489, 243] on span "Campaign History" at bounding box center [734, 241] width 53 height 7
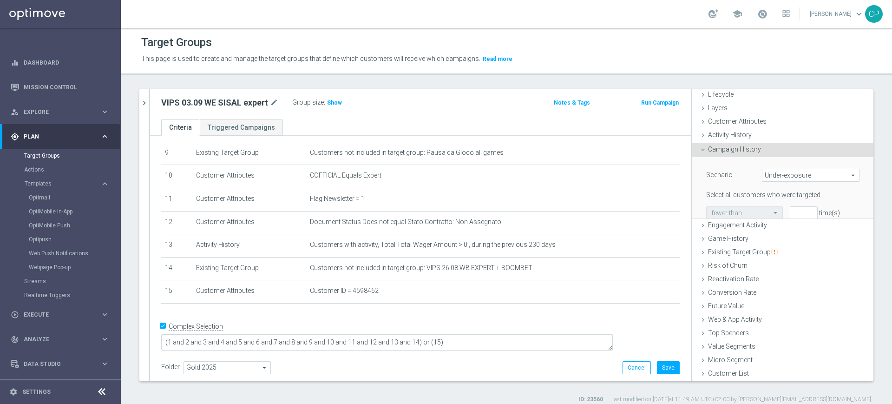
scroll to position [0, 0]
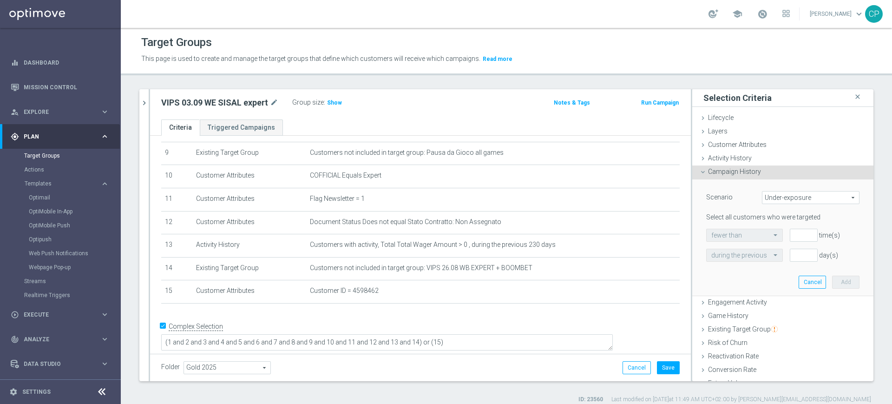
click at [489, 199] on span "Under-exposure" at bounding box center [810, 197] width 97 height 12
click at [489, 235] on span "Targeted with a specific action" at bounding box center [810, 234] width 87 height 7
type input "Targeted with a specific action"
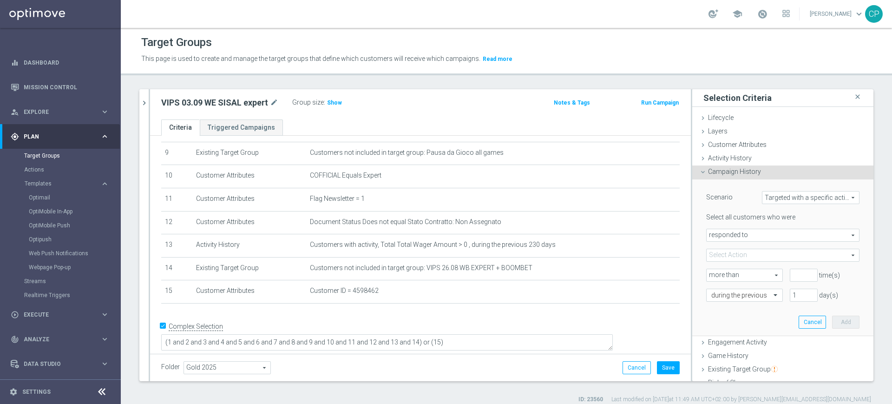
click at [489, 235] on span "responded to" at bounding box center [783, 235] width 152 height 12
click at [489, 256] on span at bounding box center [783, 255] width 152 height 12
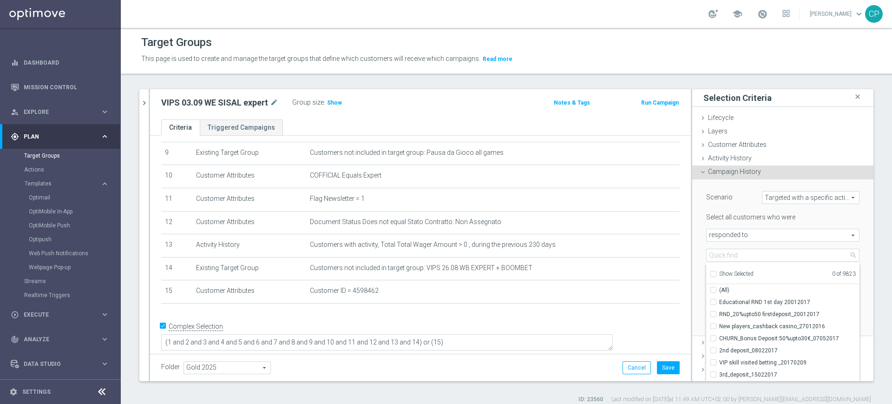
click at [489, 244] on div "Scenario Targeted with a specific action Targeted with a specific action arrow_…" at bounding box center [782, 257] width 181 height 157
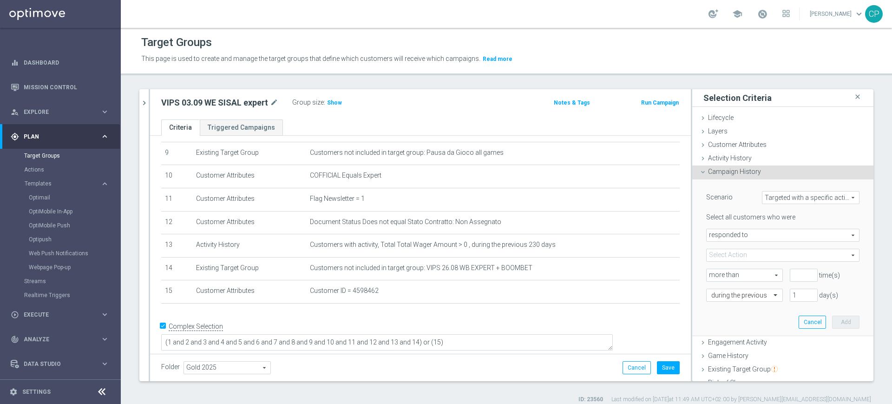
click at [489, 255] on span at bounding box center [783, 255] width 152 height 12
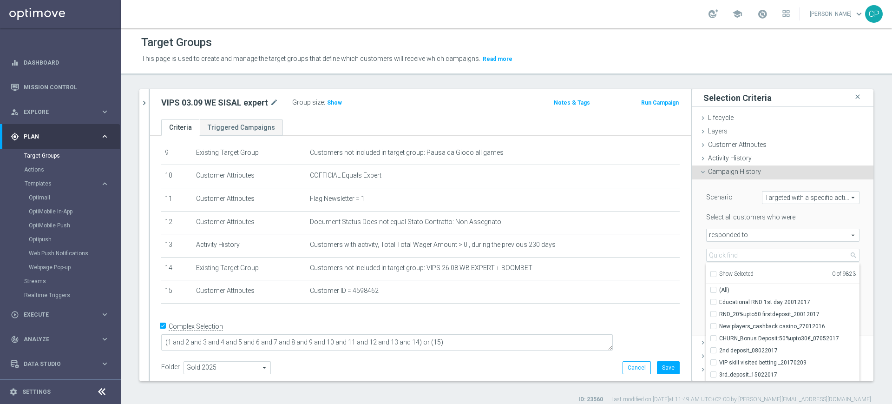
click at [489, 225] on div "Scenario Targeted with a specific action Targeted with a specific action arrow_…" at bounding box center [782, 257] width 167 height 156
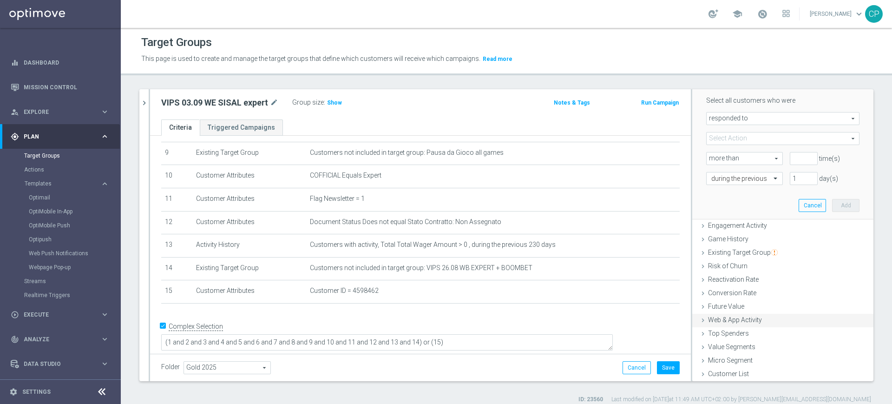
scroll to position [117, 0]
click at [489, 236] on span "Game History" at bounding box center [728, 238] width 40 height 7
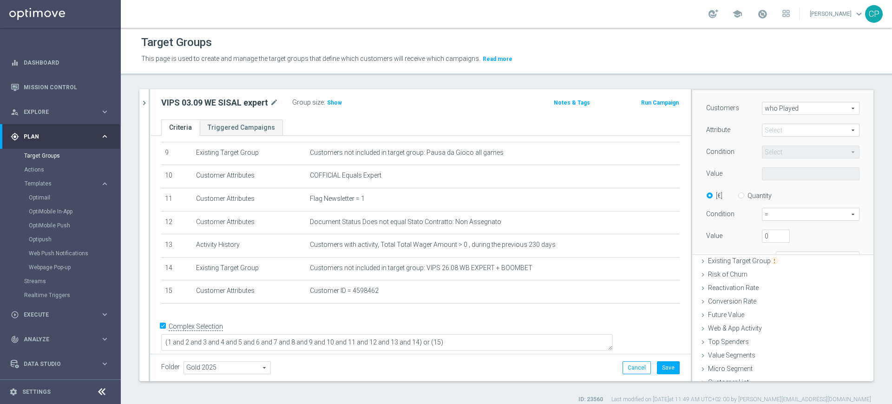
scroll to position [0, 0]
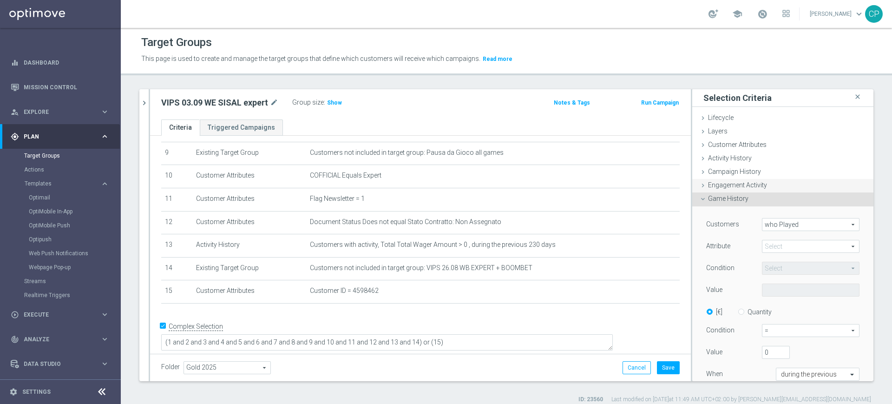
click at [489, 184] on span "Engagement Activity" at bounding box center [737, 184] width 59 height 7
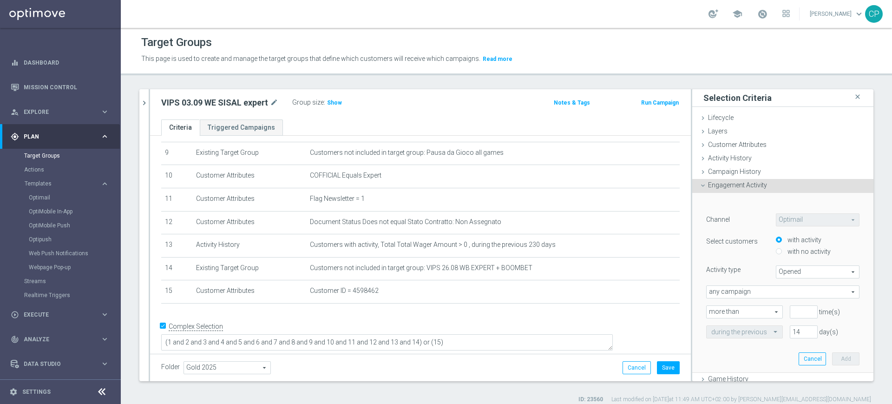
click at [489, 292] on span "any campaign" at bounding box center [783, 292] width 152 height 12
click at [489, 258] on div "Channel Optimail Optimail arrow_drop_down search Select customers with activity…" at bounding box center [782, 275] width 153 height 125
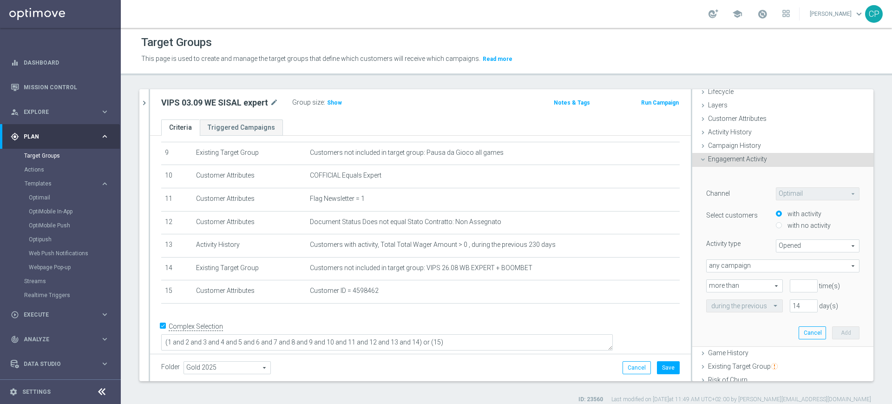
scroll to position [22, 0]
click at [489, 228] on input "with no activity" at bounding box center [779, 229] width 6 height 6
radio input "true"
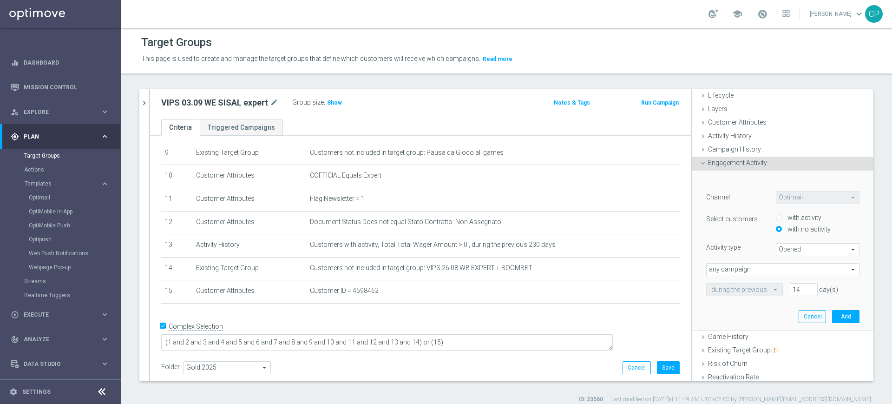
click at [489, 216] on input "with activity" at bounding box center [779, 218] width 6 height 6
radio input "true"
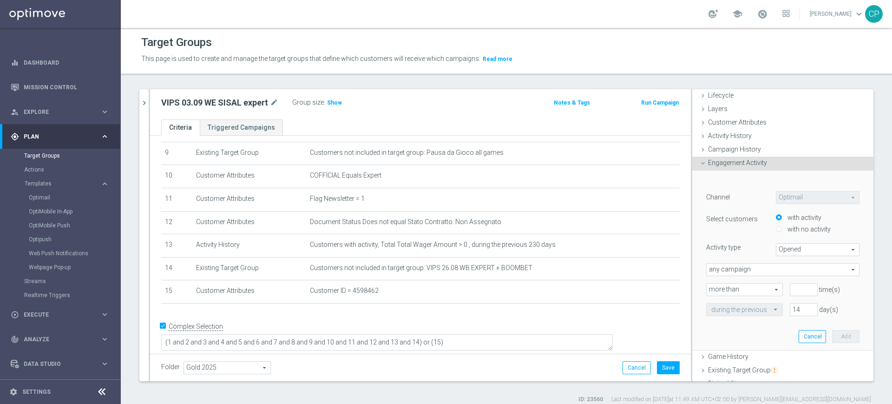
click at [489, 249] on div "Activity type" at bounding box center [734, 247] width 70 height 8
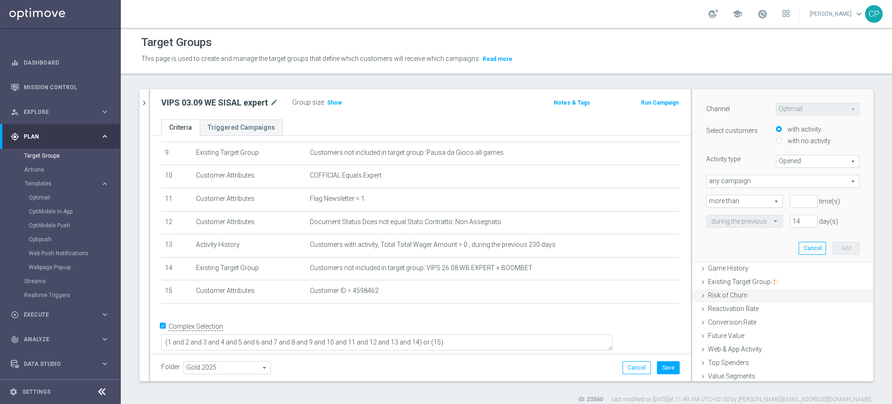
scroll to position [122, 0]
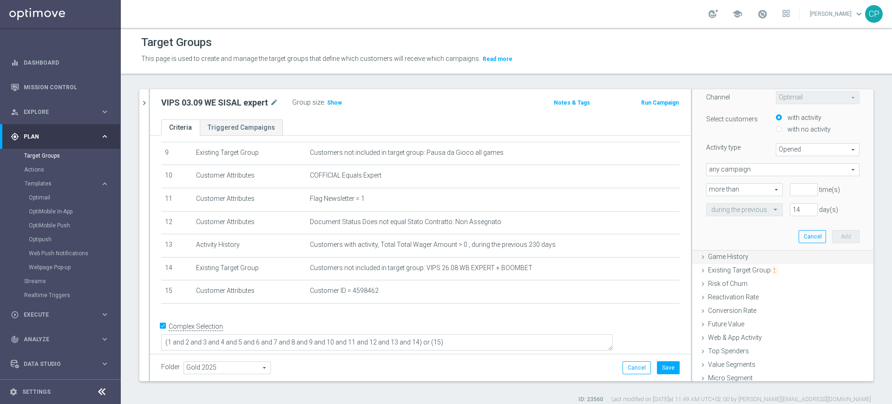
click at [489, 256] on span "Game History" at bounding box center [728, 256] width 40 height 7
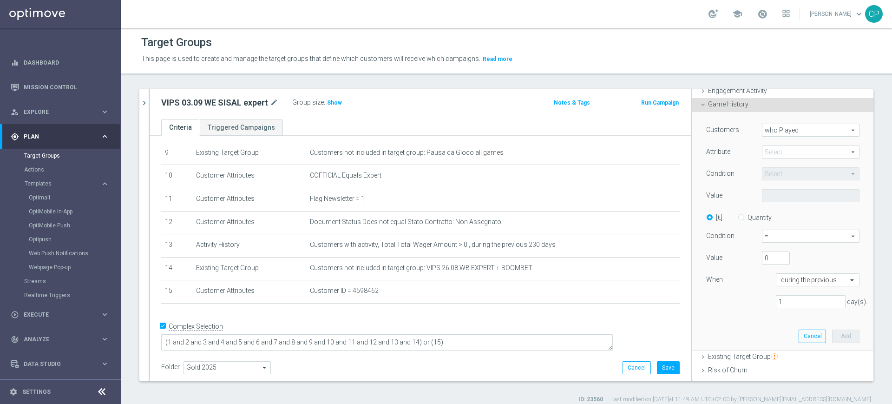
scroll to position [98, 0]
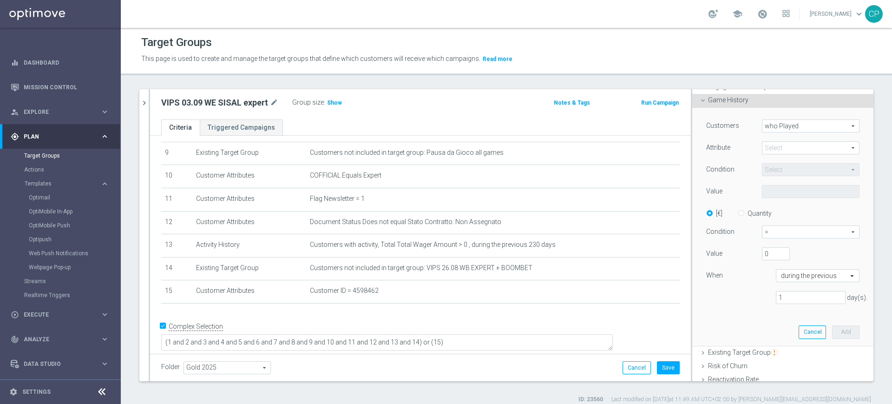
click at [346, 319] on div "+ Add Selection" at bounding box center [420, 315] width 532 height 7
click at [489, 387] on div "vips close more_vert Prioritize Customer Target Groups library_add create_new_f…" at bounding box center [506, 246] width 771 height 314
click at [489, 301] on div "1 day(s)." at bounding box center [782, 297] width 167 height 13
click at [489, 287] on div "Customers who Played who Played arrow_drop_down search Attribute Select arrow_d…" at bounding box center [782, 215] width 153 height 192
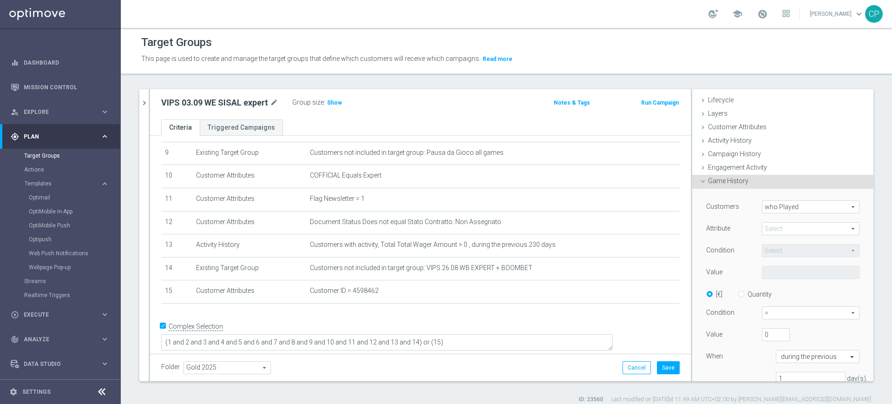
scroll to position [0, 0]
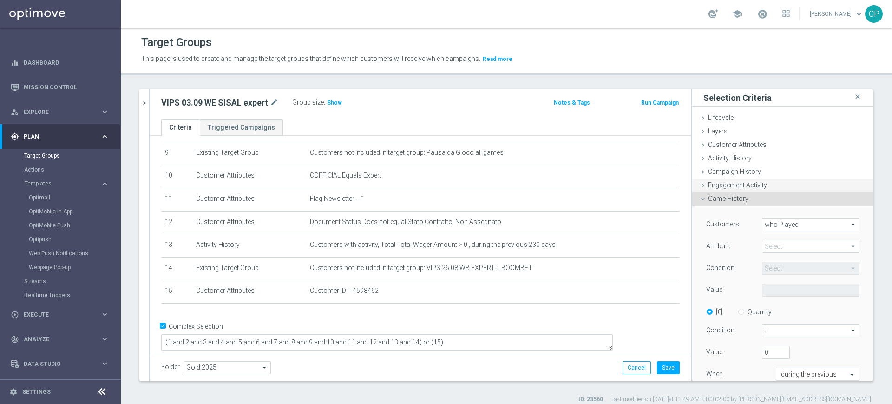
click at [489, 182] on span "Engagement Activity" at bounding box center [737, 184] width 59 height 7
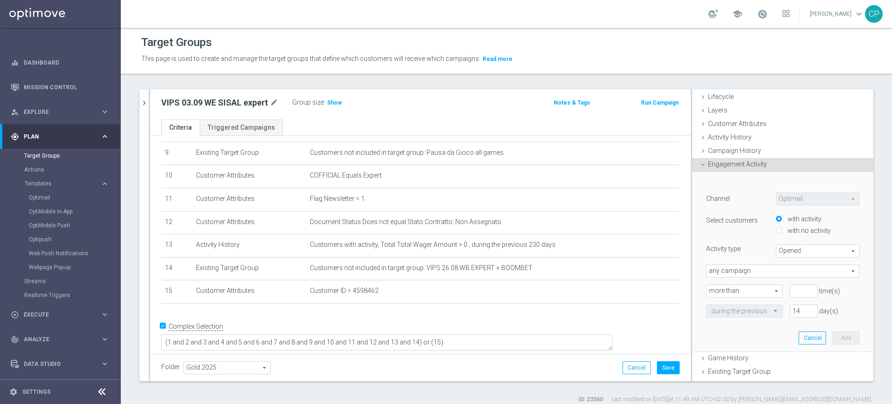
scroll to position [23, 0]
click at [489, 118] on span "Customer Attributes" at bounding box center [737, 121] width 59 height 7
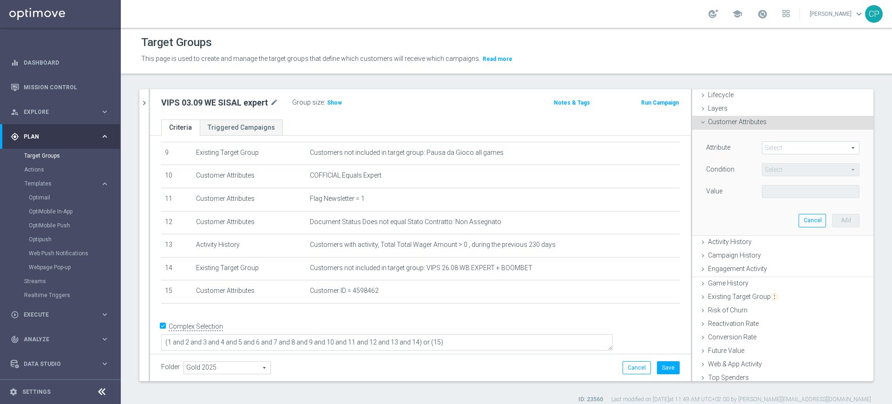
scroll to position [0, 0]
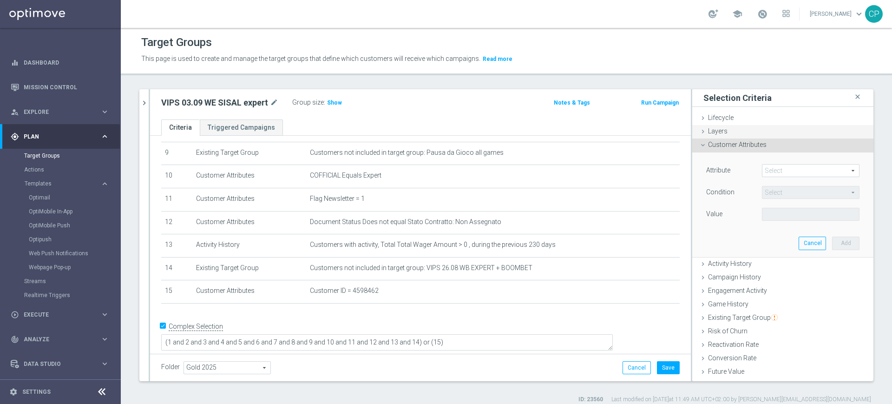
click at [489, 132] on div "Layers done" at bounding box center [782, 132] width 181 height 14
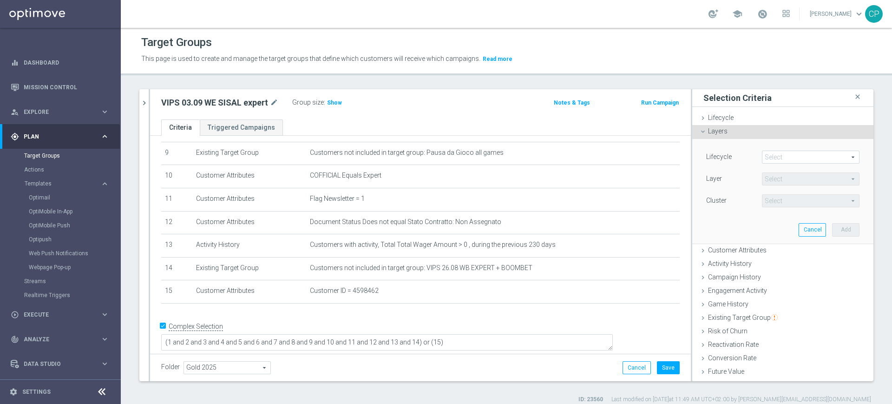
click at [489, 155] on span at bounding box center [810, 157] width 97 height 12
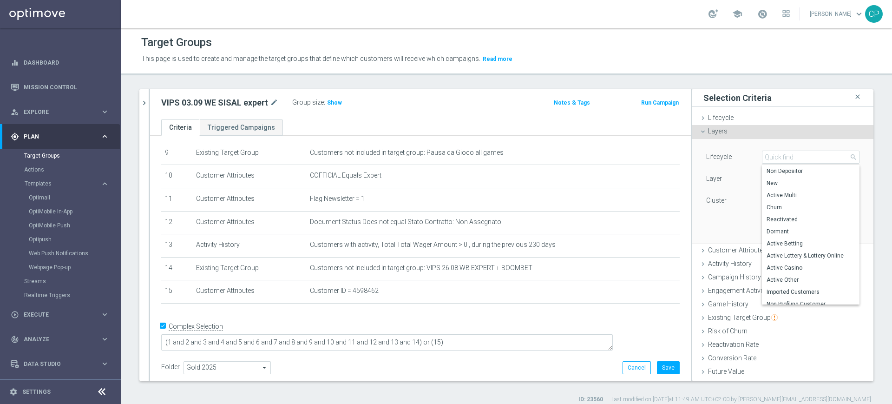
click at [489, 174] on div "Layer" at bounding box center [727, 179] width 56 height 15
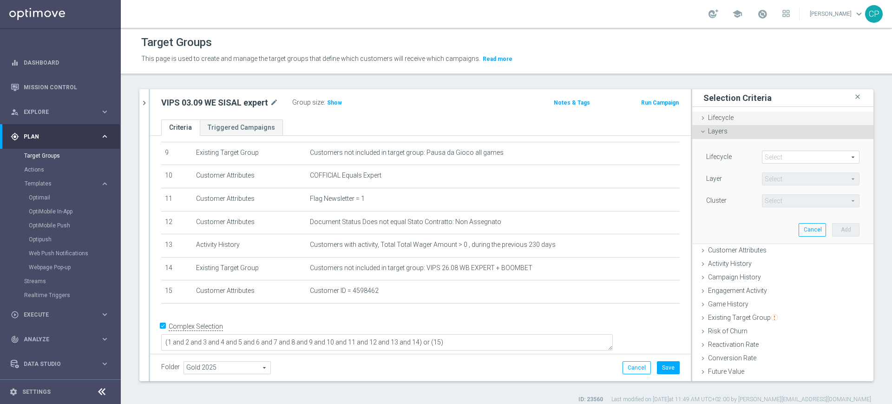
click at [489, 121] on div "Lifecycle done" at bounding box center [782, 119] width 181 height 14
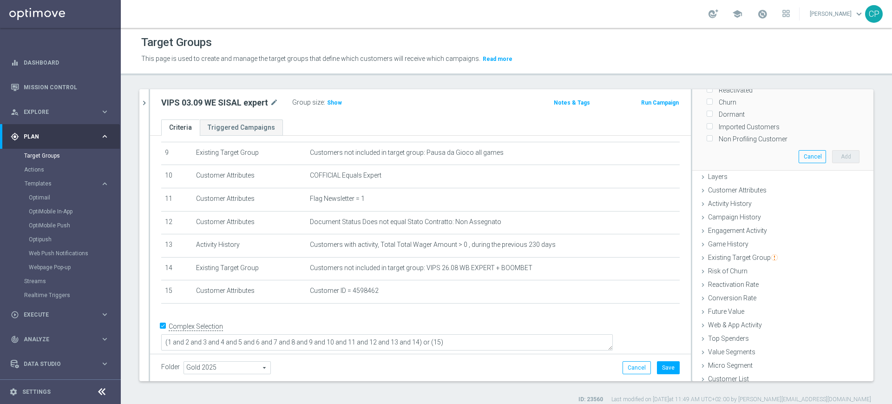
scroll to position [140, 0]
click at [489, 200] on span "Activity History" at bounding box center [730, 203] width 44 height 7
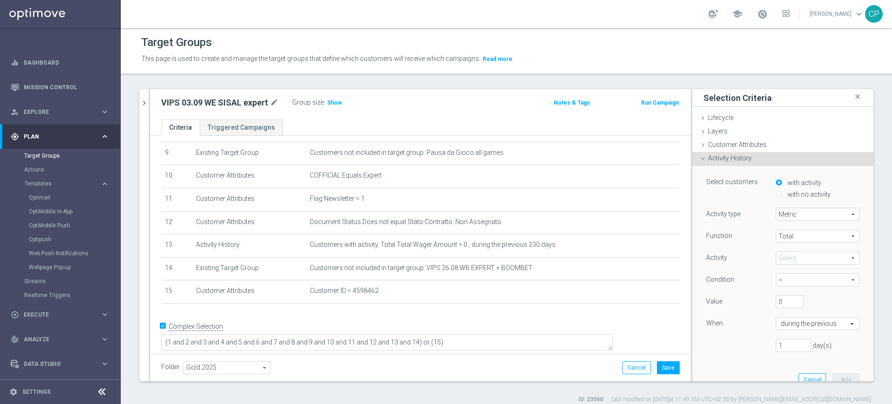
click at [489, 214] on span "Metric" at bounding box center [817, 214] width 83 height 12
click at [489, 216] on div "Activity type" at bounding box center [734, 215] width 70 height 15
click at [489, 238] on span "Total" at bounding box center [817, 236] width 83 height 12
click at [489, 262] on div "Activity" at bounding box center [734, 258] width 70 height 15
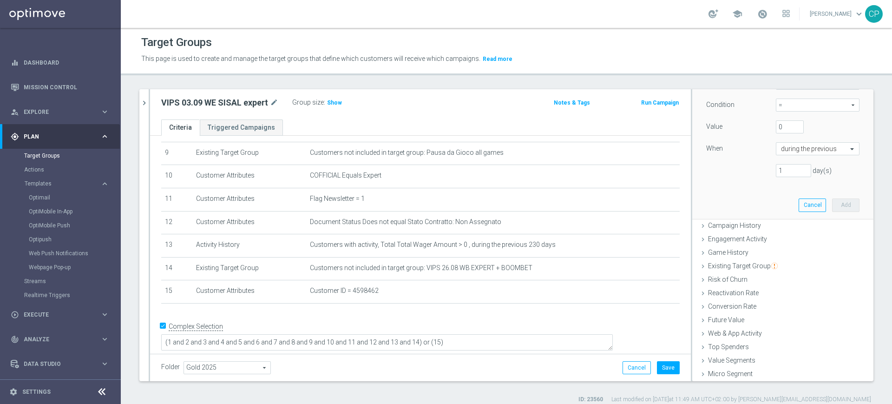
scroll to position [178, 0]
click at [489, 221] on span "Campaign History" at bounding box center [734, 221] width 53 height 7
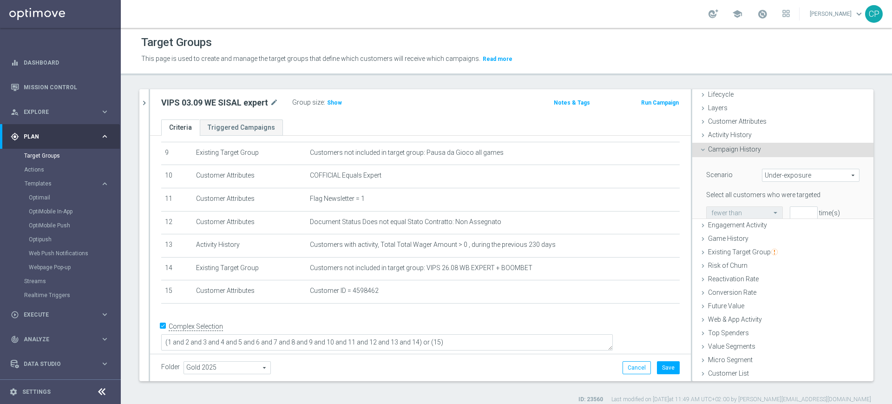
scroll to position [0, 0]
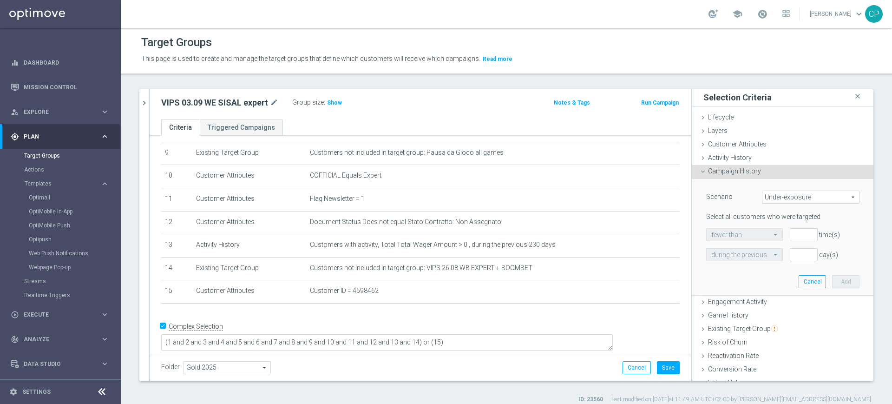
click at [489, 196] on span "Under-exposure" at bounding box center [810, 197] width 97 height 12
click at [489, 258] on span "Custom" at bounding box center [810, 258] width 87 height 7
type input "Custom"
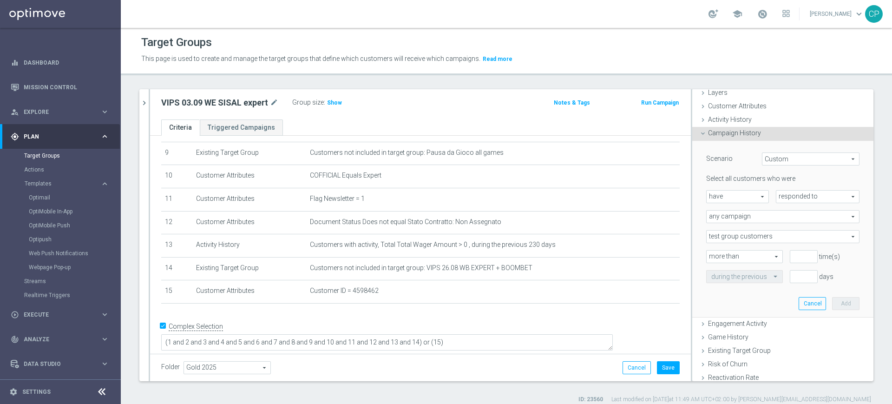
scroll to position [50, 0]
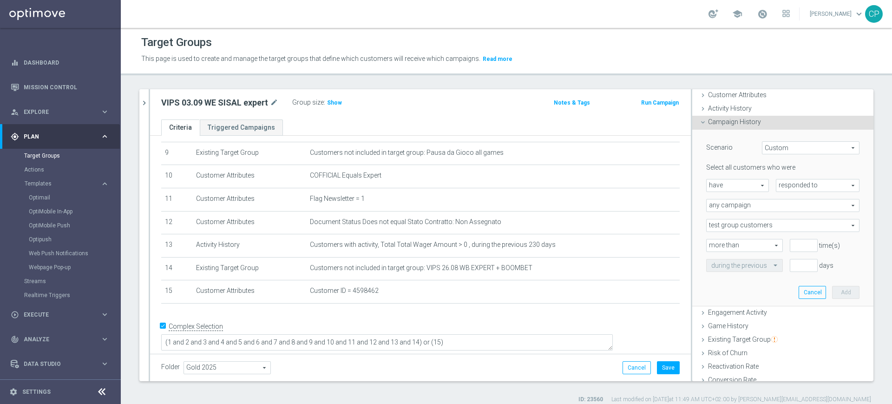
click at [489, 228] on span "test group customers" at bounding box center [783, 225] width 152 height 12
click at [489, 212] on div "Select all customers who were have have arrow_drop_down search responded to res…" at bounding box center [782, 217] width 153 height 108
click at [489, 207] on span "any campaign" at bounding box center [783, 205] width 152 height 12
click at [489, 196] on div "Select all customers who were have have arrow_drop_down search responded to res…" at bounding box center [782, 217] width 153 height 108
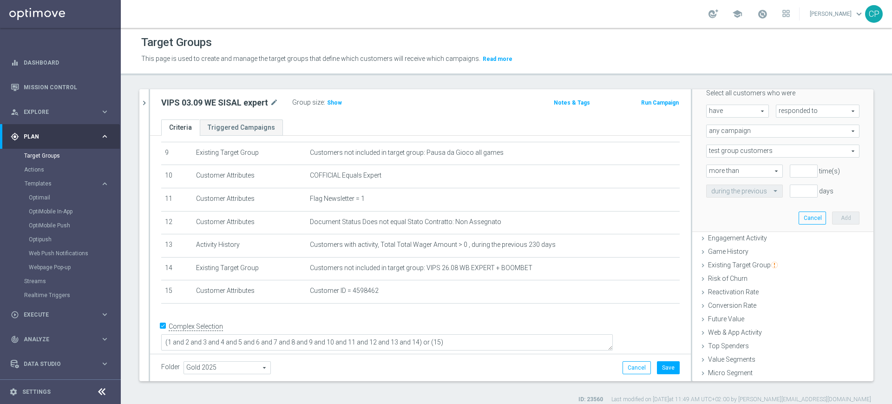
scroll to position [125, 0]
click at [489, 240] on span "Engagement Activity" at bounding box center [737, 236] width 59 height 7
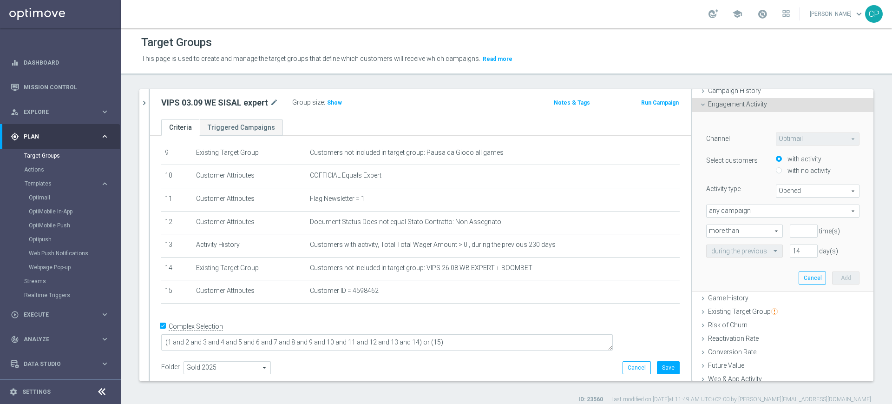
scroll to position [81, 0]
click at [489, 190] on span "Opened" at bounding box center [817, 190] width 83 height 12
click at [489, 212] on span "any campaign" at bounding box center [783, 210] width 152 height 12
click at [489, 231] on label "any campaign while a member of the specified target group(s)" at bounding box center [783, 236] width 152 height 12
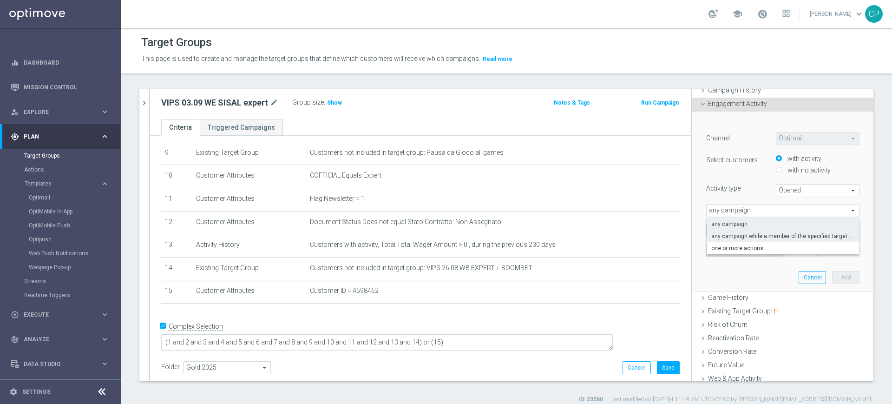
type input "any campaign while a member of the specified target group(s)"
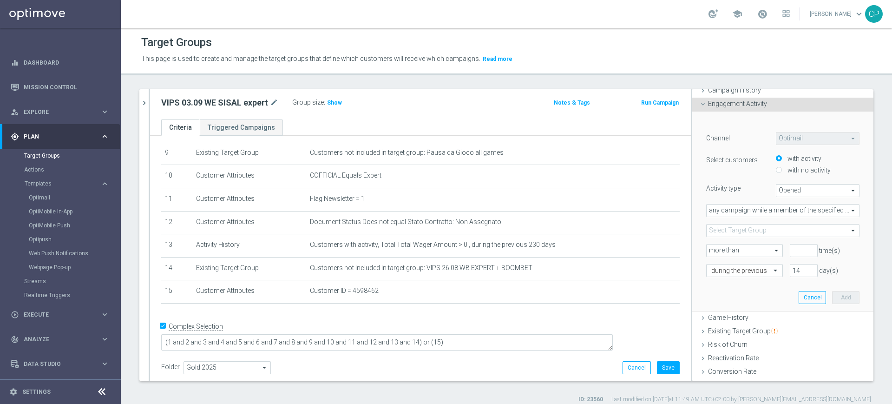
click at [489, 231] on span at bounding box center [783, 230] width 152 height 12
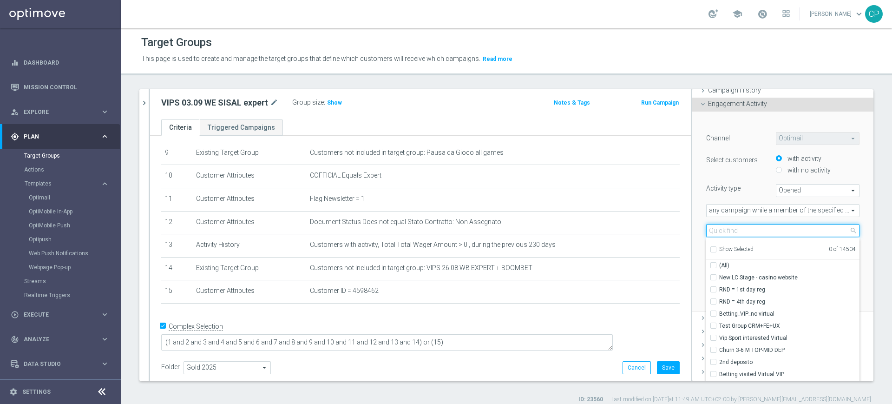
click at [489, 231] on input "search" at bounding box center [782, 230] width 153 height 13
click at [489, 217] on div "﻿ Channel Optimail Optimail arrow_drop_down search Select customers with activi…" at bounding box center [782, 212] width 181 height 200
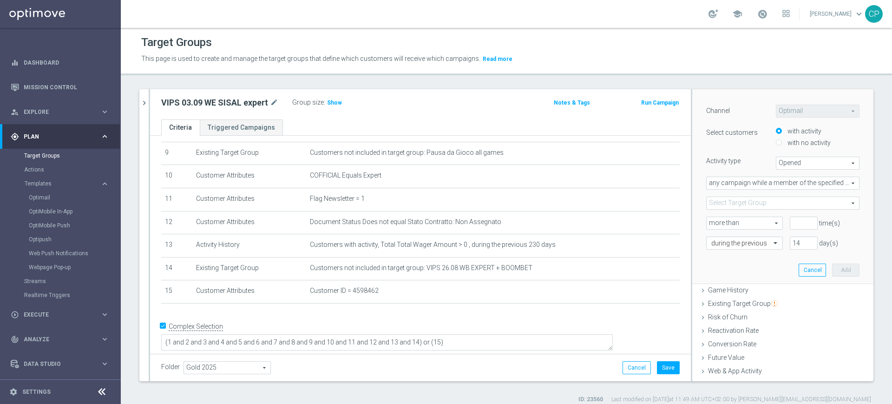
scroll to position [106, 0]
click at [489, 221] on span "more than" at bounding box center [745, 225] width 76 height 12
click at [489, 214] on div "﻿ Channel Optimail Optimail arrow_drop_down search Select customers with activi…" at bounding box center [782, 186] width 181 height 200
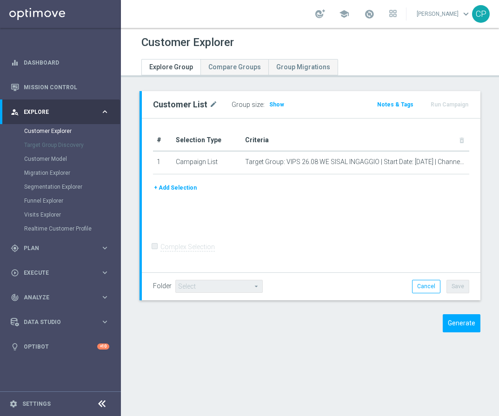
click at [431, 318] on div "Generate" at bounding box center [442, 323] width 89 height 18
click at [465, 325] on button "Generate" at bounding box center [461, 323] width 38 height 18
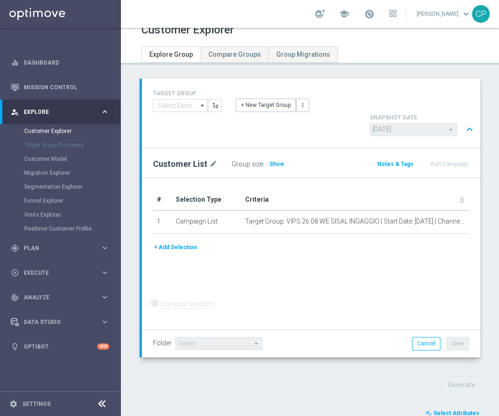
scroll to position [282, 0]
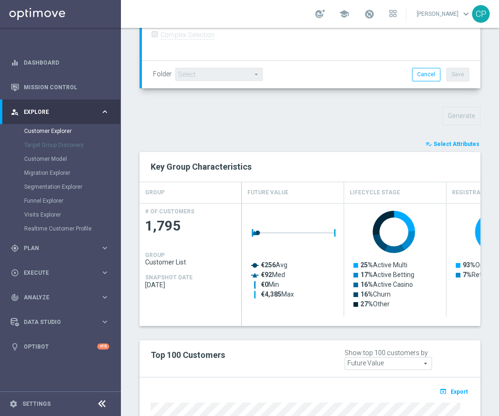
click at [479, 240] on div "TARGET GROUP arrow_drop_down Show Selected 0 of NaN 01.02 reminder 2701 BIANCOL…" at bounding box center [310, 214] width 378 height 808
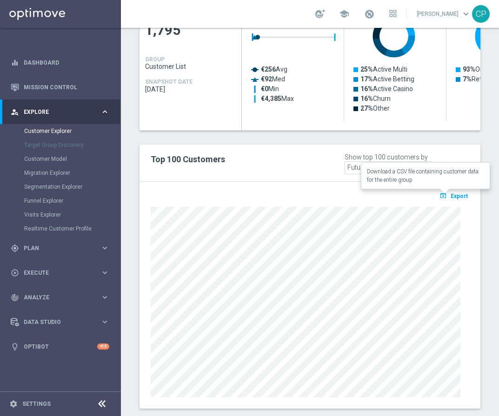
click at [450, 197] on span "Export" at bounding box center [458, 196] width 17 height 7
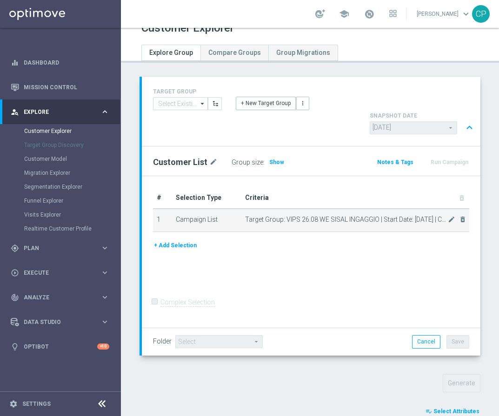
scroll to position [0, 0]
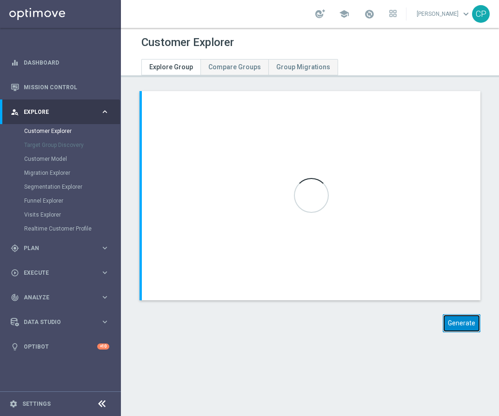
click at [445, 329] on button "Generate" at bounding box center [461, 323] width 38 height 18
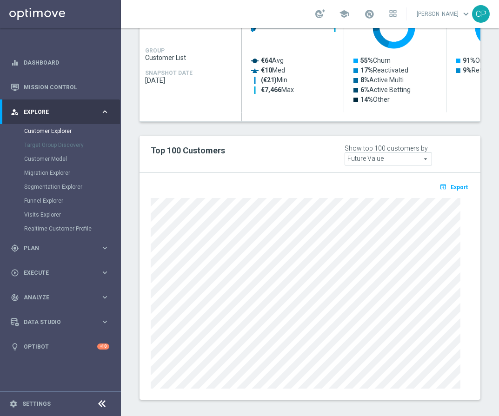
scroll to position [492, 0]
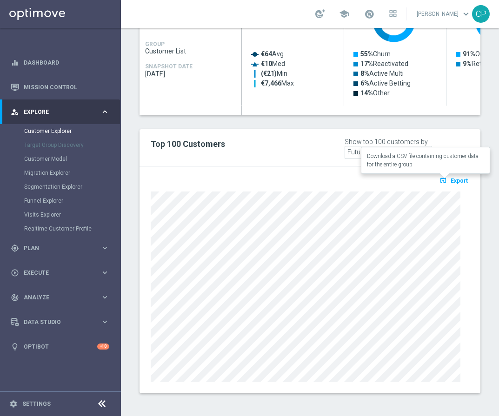
click at [451, 179] on span "Export" at bounding box center [458, 180] width 17 height 7
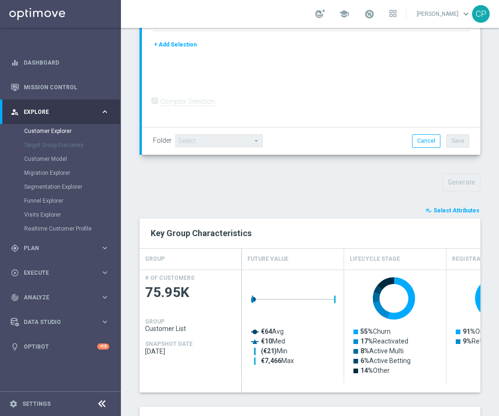
scroll to position [0, 0]
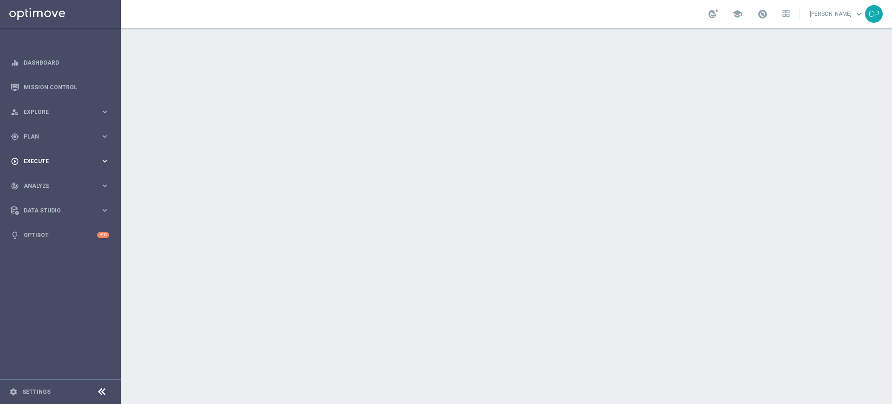
click at [103, 159] on icon "keyboard_arrow_right" at bounding box center [104, 161] width 9 height 9
click at [97, 130] on div "gps_fixed Plan keyboard_arrow_right" at bounding box center [60, 136] width 120 height 25
click at [32, 182] on span "Templates" at bounding box center [58, 184] width 66 height 6
click at [37, 197] on link "Optimail" at bounding box center [63, 197] width 68 height 7
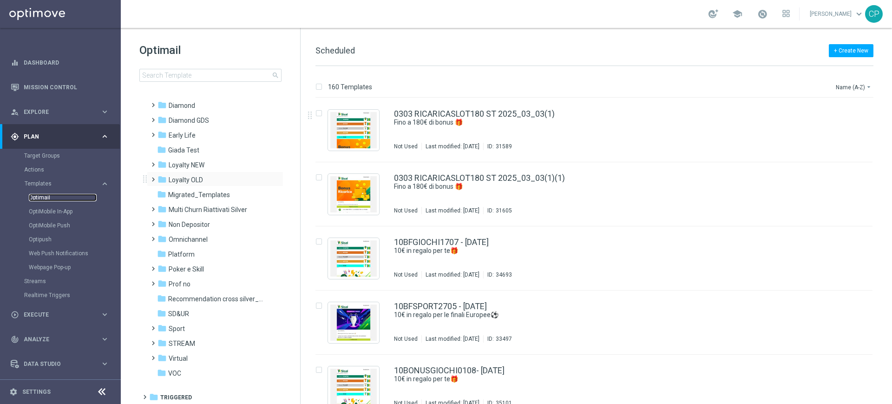
scroll to position [109, 0]
click at [182, 164] on span "Loyalty NEW" at bounding box center [187, 163] width 36 height 8
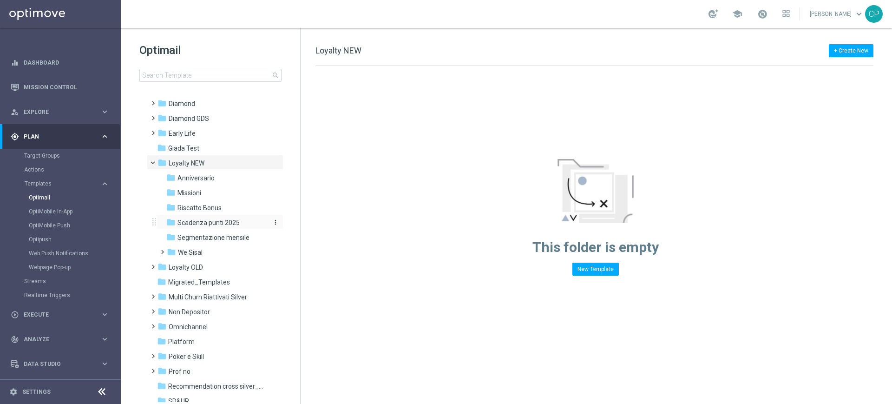
drag, startPoint x: 194, startPoint y: 175, endPoint x: 214, endPoint y: 223, distance: 51.7
click at [214, 223] on div "folder Anniversario more_vert folder Missioni more_vert" at bounding box center [217, 214] width 133 height 89
click at [216, 221] on span "Scadenza punti 2025" at bounding box center [208, 222] width 62 height 8
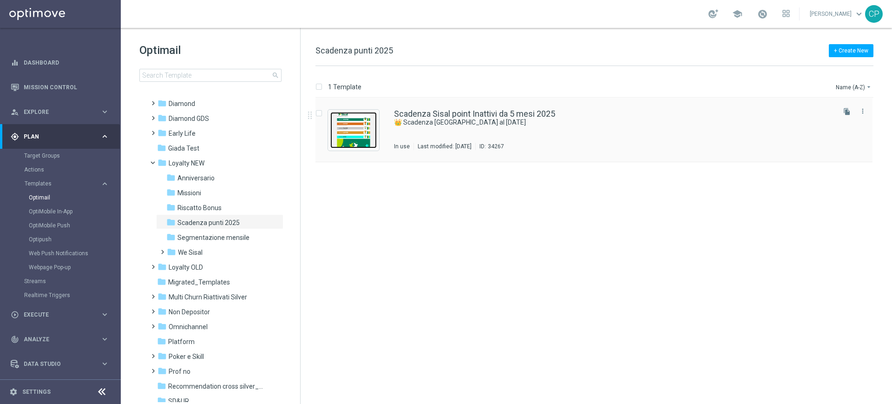
click at [353, 125] on img "Press SPACE to select this row." at bounding box center [353, 130] width 46 height 36
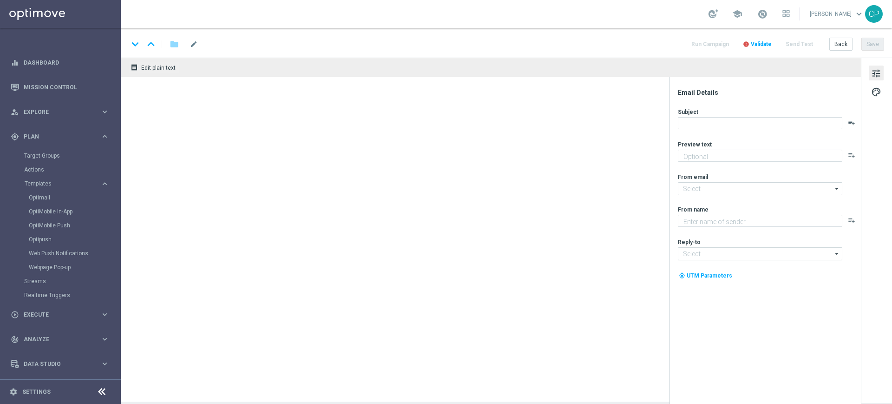
type textarea "Utilizza i tuoi Sisal point in scadenza entro il 31 agosto"
type input "newsletter@comunicazioni.sisal.it"
type textarea "Sisal"
type input "info@sisal.it"
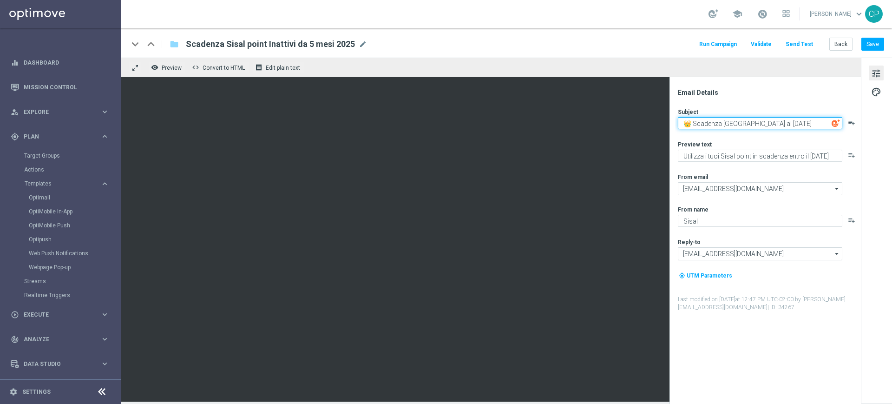
click at [810, 121] on textarea "👑 Scadenza Sisal point al 31 agosto 2025" at bounding box center [760, 123] width 164 height 12
paste textarea "💚"
click at [755, 125] on textarea "👑 Scadenza Sisal point al 31 agosto 2025 💚" at bounding box center [760, 123] width 164 height 12
click at [765, 121] on textarea "👑 Scadenza Sisal point il 31 agosto 2025 💚" at bounding box center [760, 123] width 164 height 12
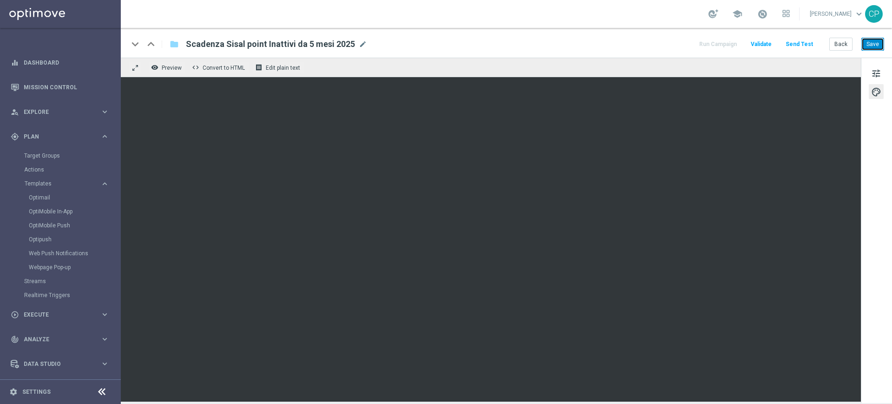
click at [877, 46] on button "Save" at bounding box center [872, 44] width 23 height 13
click at [873, 75] on span "tune" at bounding box center [876, 73] width 10 height 12
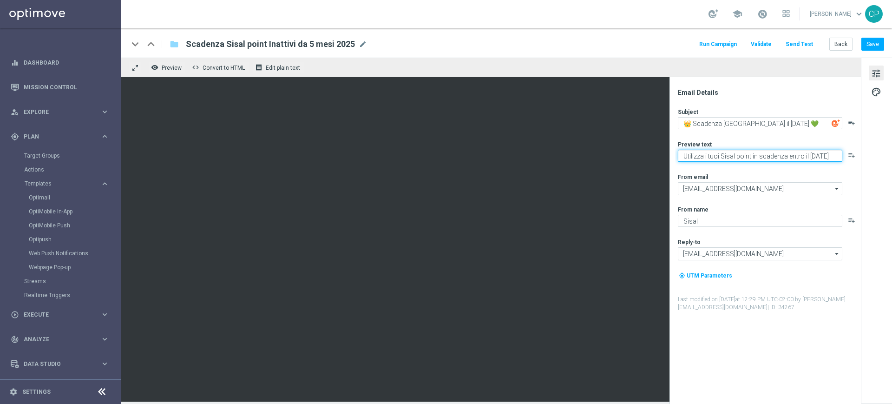
click at [683, 155] on textarea "Utilizza i tuoi Sisal point in scadenza entro il 31 agosto" at bounding box center [760, 156] width 164 height 12
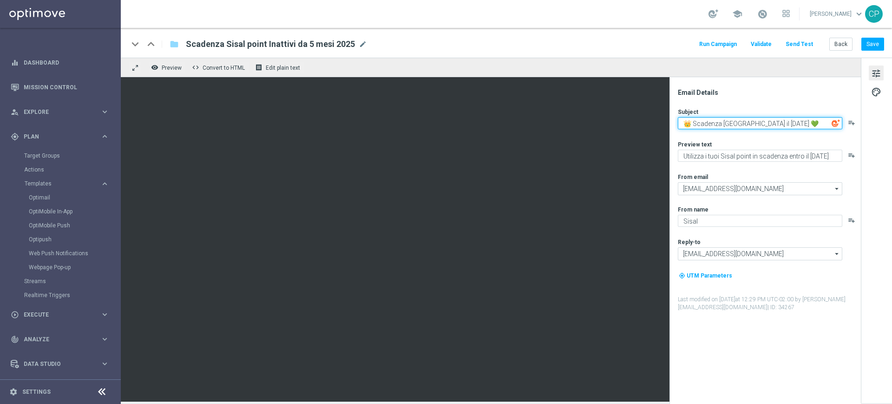
click at [761, 121] on textarea "👑 Scadenza Sisal point il 31 agosto 2025 💚" at bounding box center [760, 123] width 164 height 12
click at [773, 122] on textarea "👑 Scadenza Sisal point il 30 agosto 2025 💚" at bounding box center [760, 123] width 164 height 12
type textarea "👑 Scadenza Sisal point il 30 settembre 2025 💚"
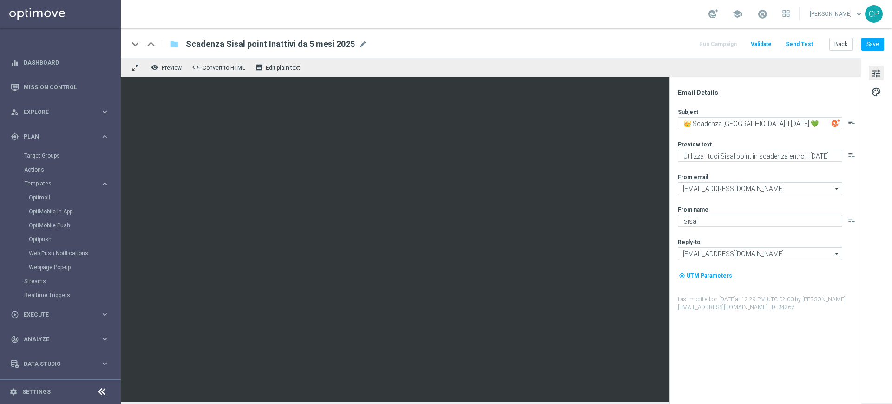
click at [781, 136] on div "Subject 👑 Scadenza Sisal point il 30 settembre 2025 💚 playlist_add Preview text…" at bounding box center [769, 209] width 182 height 203
drag, startPoint x: 689, startPoint y: 158, endPoint x: 809, endPoint y: 154, distance: 119.9
click at [809, 154] on textarea "Utilizza i tuoi Sisal point in scadenza entro il 31 agosto" at bounding box center [760, 156] width 164 height 12
click at [734, 156] on textarea "Utilizza i tuoi Sisal point in scadenza entro il 31 agosto" at bounding box center [760, 156] width 164 height 12
drag, startPoint x: 807, startPoint y: 154, endPoint x: 840, endPoint y: 152, distance: 33.0
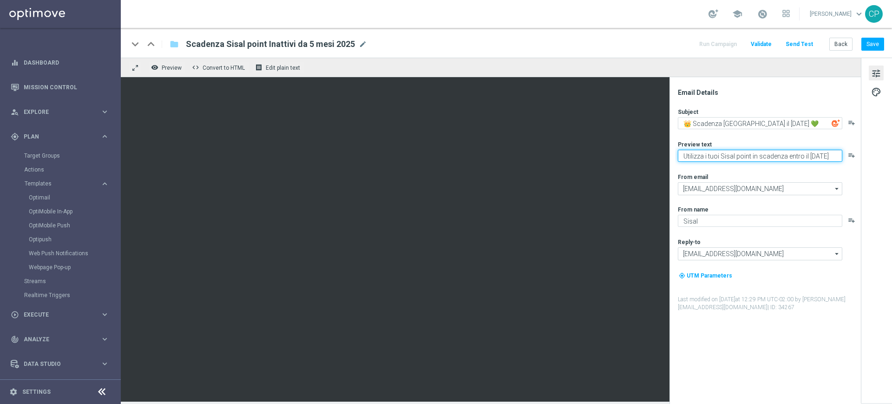
click at [840, 152] on textarea "Utilizza i tuoi Sisal point in scadenza entro il 31 agosto" at bounding box center [760, 156] width 164 height 12
type textarea "Utilizza i tuoi Sisal point in scadenza entro il 30 settembre"
click at [826, 171] on div "Subject 👑 Scadenza Sisal point il 30 settembre 2025 💚 playlist_add Preview text…" at bounding box center [769, 209] width 182 height 203
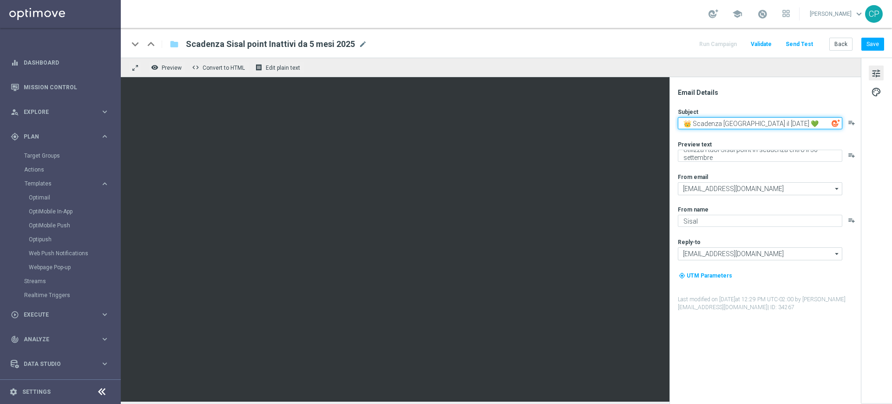
click at [823, 122] on textarea "👑 Scadenza Sisal point il 30 settembre 2025 💚" at bounding box center [760, 123] width 164 height 12
click at [815, 121] on textarea "👑 Scadenza Sisal point il 30 settembre 2025 💚" at bounding box center [760, 123] width 164 height 12
paste textarea "⌛"
type textarea "👑 Scadenza Sisal point il 30 settembre 2025 ⌛💚"
click at [762, 99] on div "Email Details Subject 👑 Scadenza Sisal point il 30 settembre 2025 ⌛💚 playlist_a…" at bounding box center [767, 245] width 185 height 315
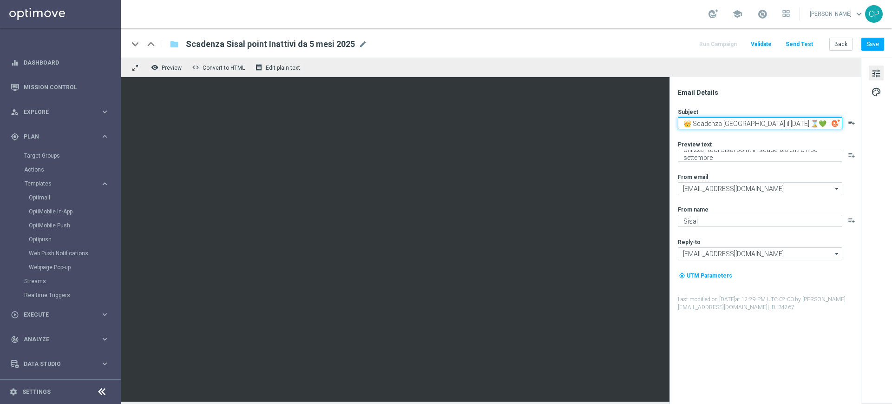
click at [822, 122] on textarea "👑 Scadenza Sisal point il 30 settembre 2025 ⌛💚" at bounding box center [760, 123] width 164 height 12
click at [872, 45] on button "Save" at bounding box center [872, 44] width 23 height 13
click at [876, 45] on button "Save" at bounding box center [872, 44] width 23 height 13
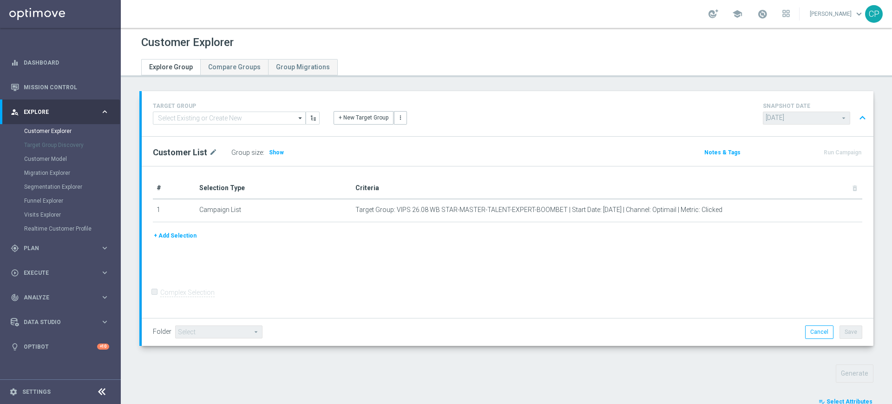
scroll to position [468, 0]
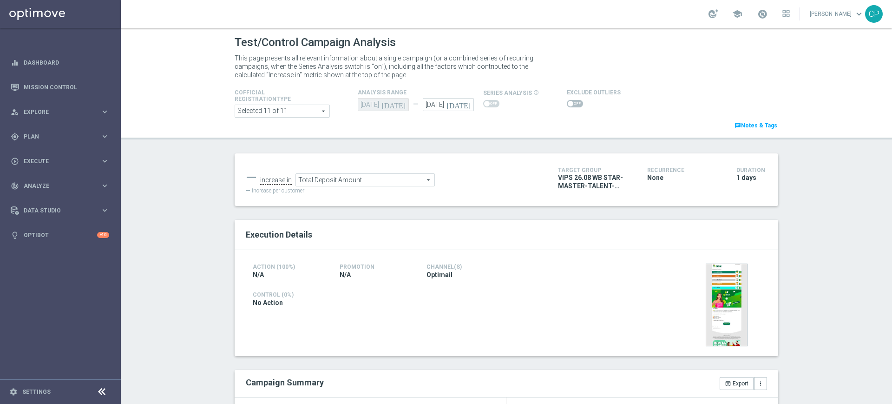
scroll to position [135, 0]
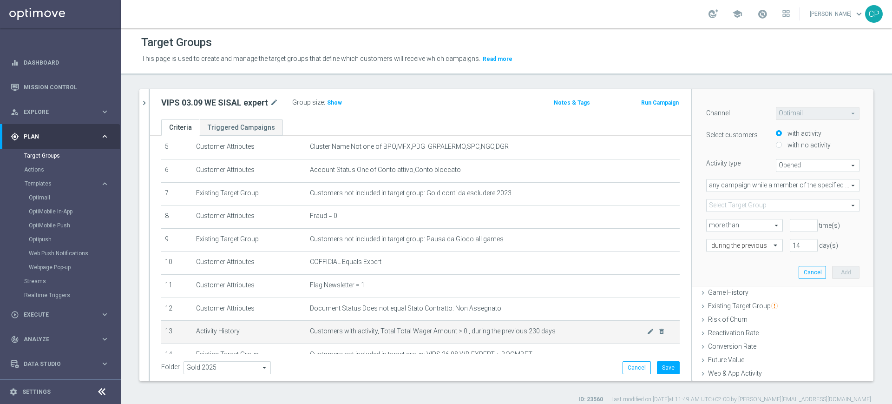
scroll to position [137, 0]
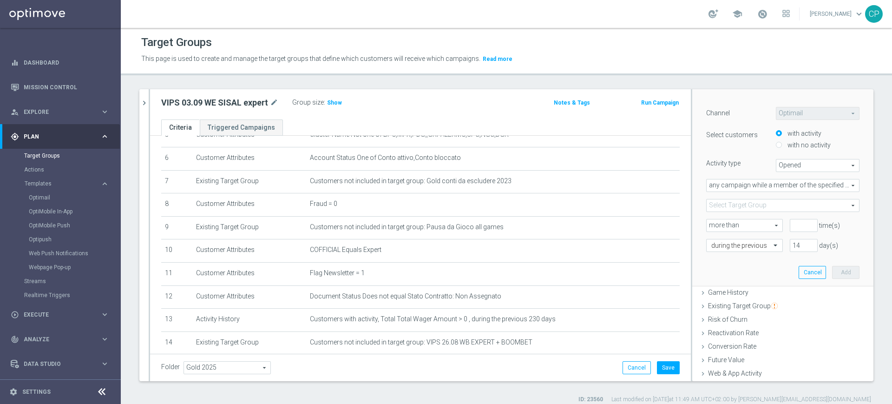
click at [749, 205] on span at bounding box center [783, 205] width 152 height 12
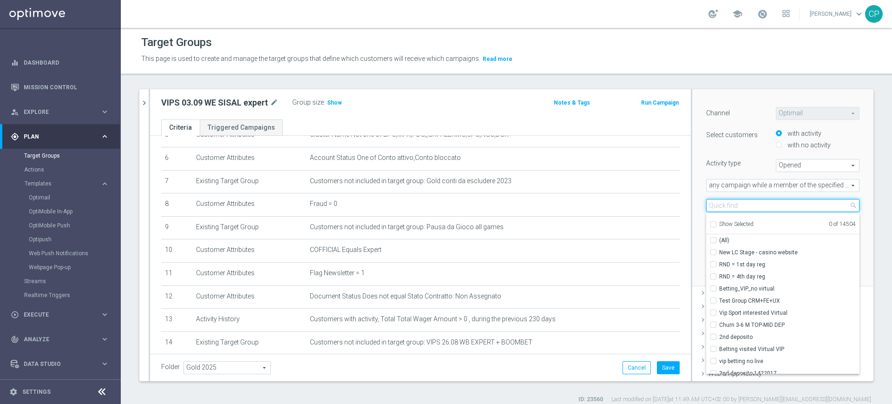
click at [749, 204] on input "search" at bounding box center [782, 205] width 153 height 13
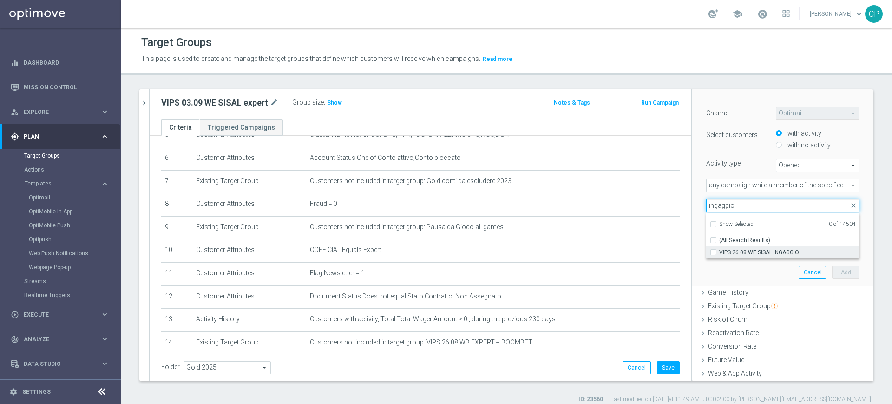
type input "ingaggio"
click at [740, 249] on span "VIPS 26.08 WE SISAL INGAGGIO" at bounding box center [789, 252] width 140 height 7
click at [719, 249] on input "VIPS 26.08 WE SISAL INGAGGIO" at bounding box center [716, 252] width 6 height 6
checkbox input "true"
type input "VIPS 26.08 WE SISAL INGAGGIO"
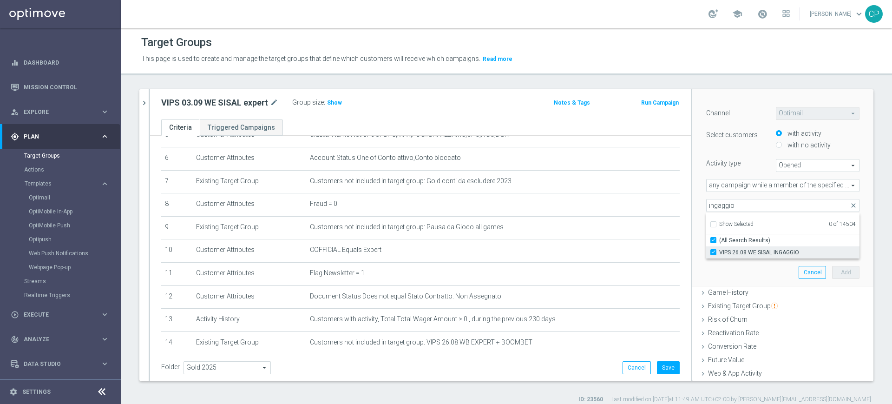
checkbox input "true"
click at [733, 274] on div "﻿ Channel Optimail Optimail arrow_drop_down search Select customers with activi…" at bounding box center [782, 185] width 167 height 199
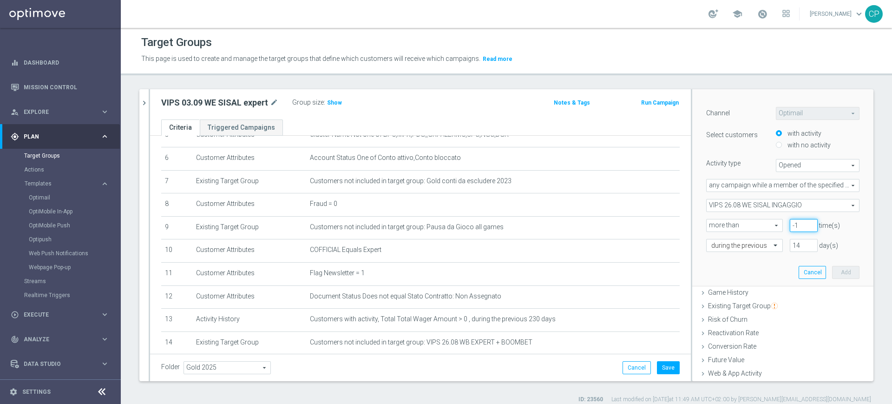
click at [793, 225] on input "-1" at bounding box center [804, 225] width 28 height 13
click at [796, 221] on input "0" at bounding box center [804, 225] width 28 height 13
click at [796, 221] on input "1" at bounding box center [804, 225] width 28 height 13
type input "0"
click at [795, 227] on input "0" at bounding box center [804, 225] width 28 height 13
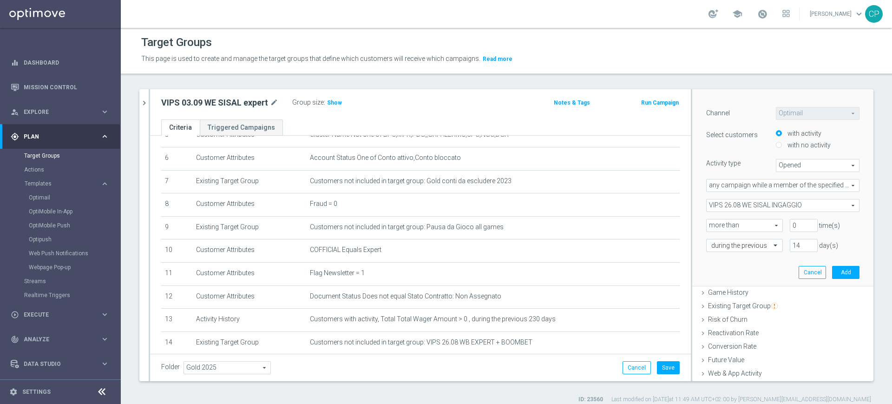
click at [832, 241] on div "14 day(s)" at bounding box center [825, 245] width 84 height 13
click at [832, 270] on button "Add" at bounding box center [845, 272] width 27 height 13
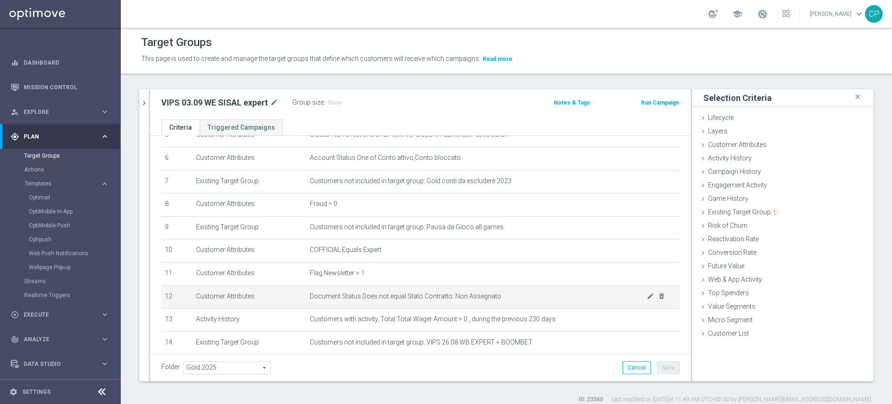
scroll to position [236, 0]
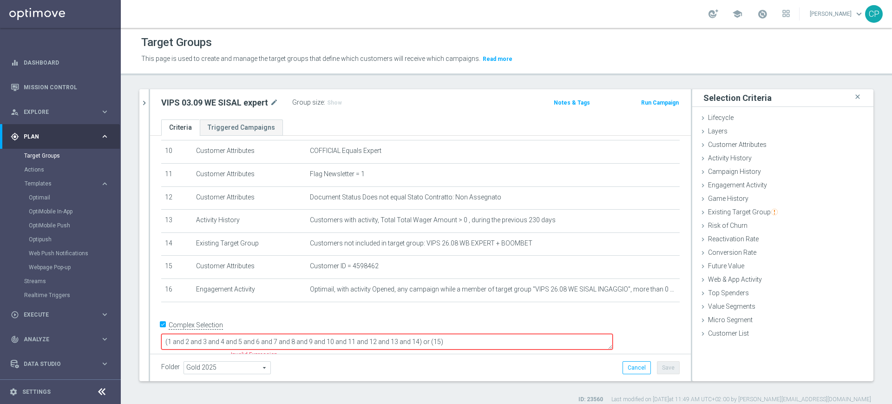
click at [482, 334] on textarea "(1 and 2 and 3 and 4 and 5 and 6 and 7 and 8 and 9 and 10 and 11 and 12 and 13 …" at bounding box center [387, 342] width 452 height 16
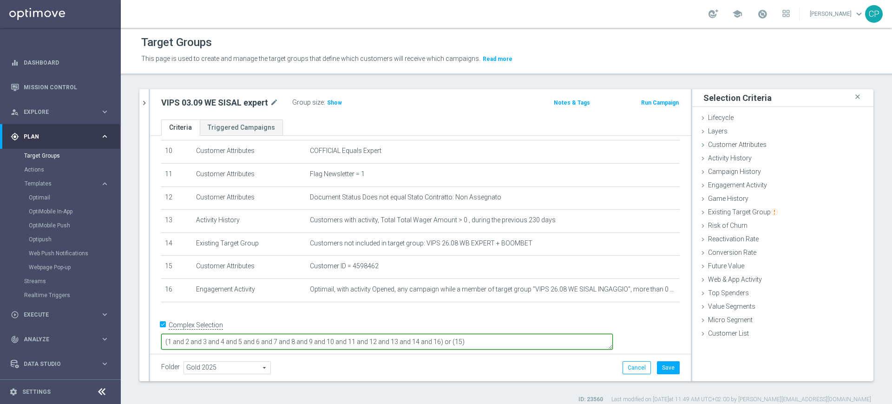
type textarea "(1 and 2 and 3 and 4 and 5 and 6 and 7 and 8 and 9 and 10 and 11 and 12 and 13 …"
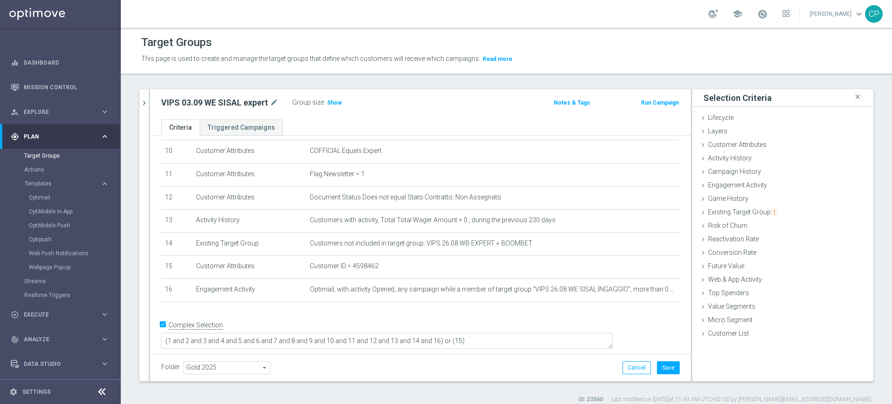
scroll to position [235, 0]
click at [505, 319] on div "+ Add Selection" at bounding box center [420, 314] width 532 height 7
click at [334, 103] on span "Show" at bounding box center [334, 102] width 15 height 7
click at [660, 365] on button "Save" at bounding box center [668, 367] width 23 height 13
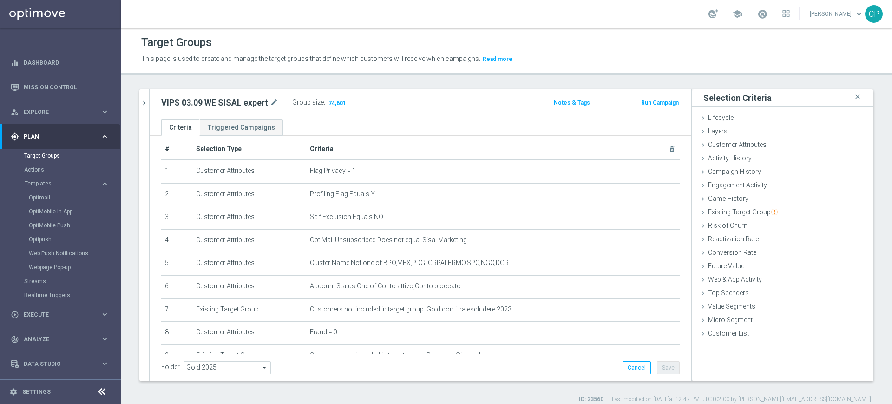
scroll to position [0, 0]
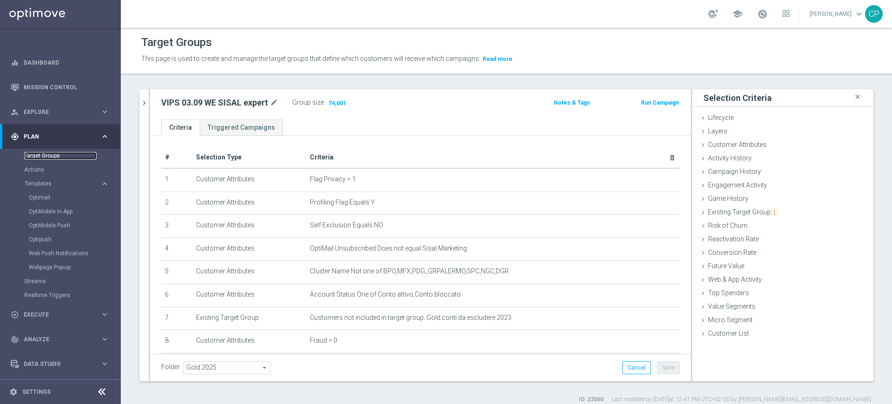
click at [52, 155] on link "Target Groups" at bounding box center [60, 155] width 72 height 7
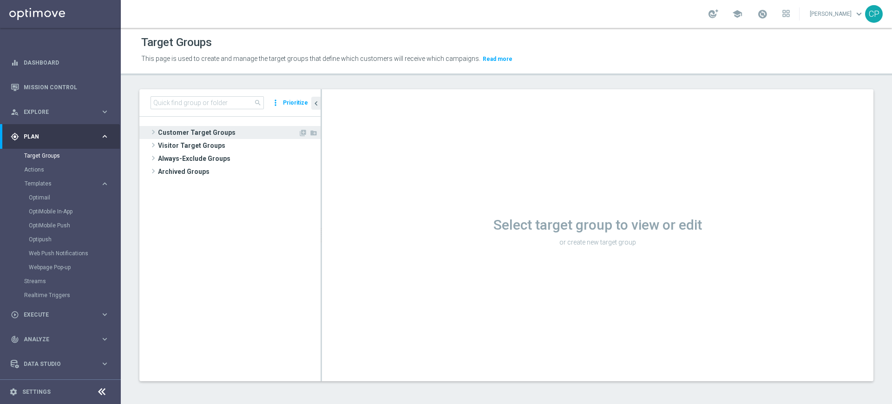
click at [171, 130] on span "Customer Target Groups" at bounding box center [228, 132] width 140 height 13
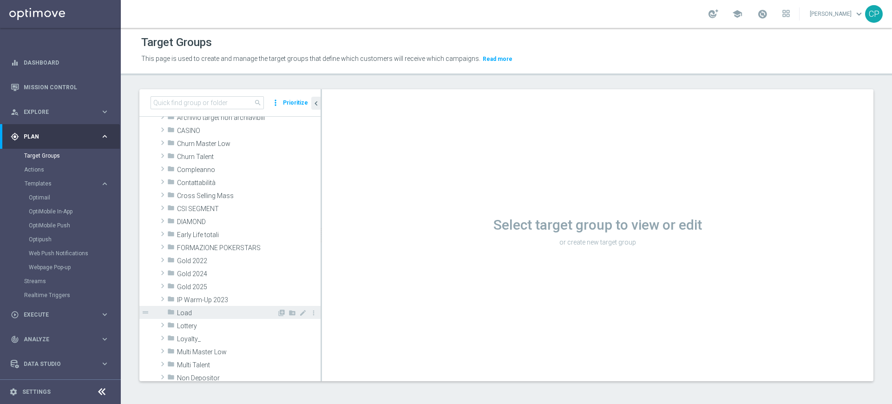
scroll to position [42, 0]
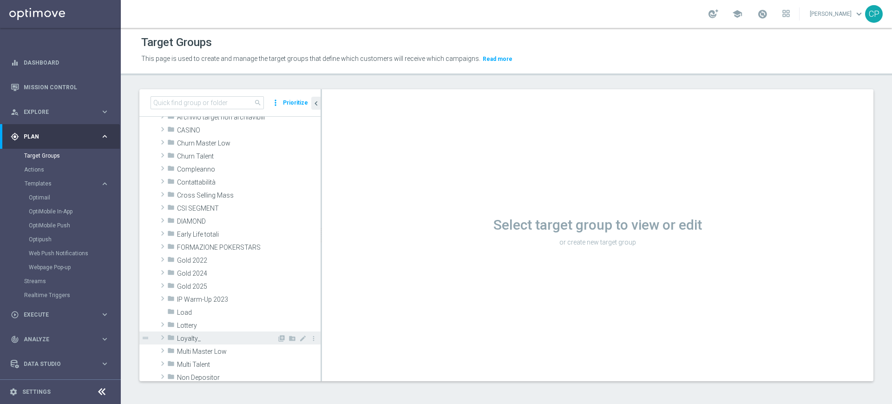
click at [191, 342] on div "folder Loyalty_" at bounding box center [222, 337] width 110 height 13
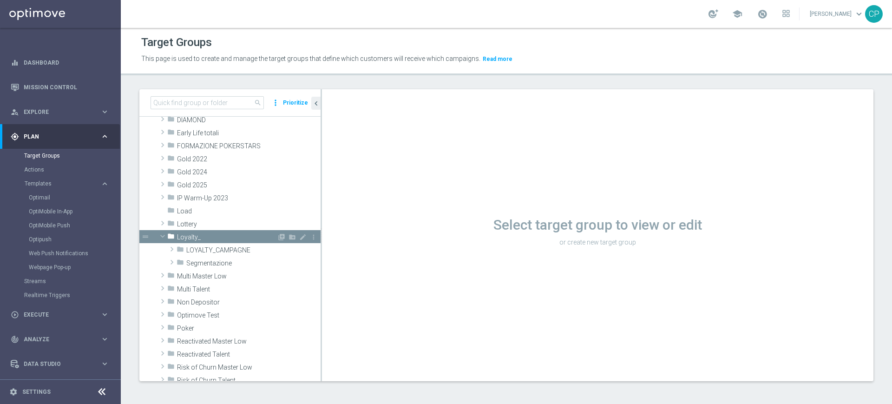
scroll to position [148, 0]
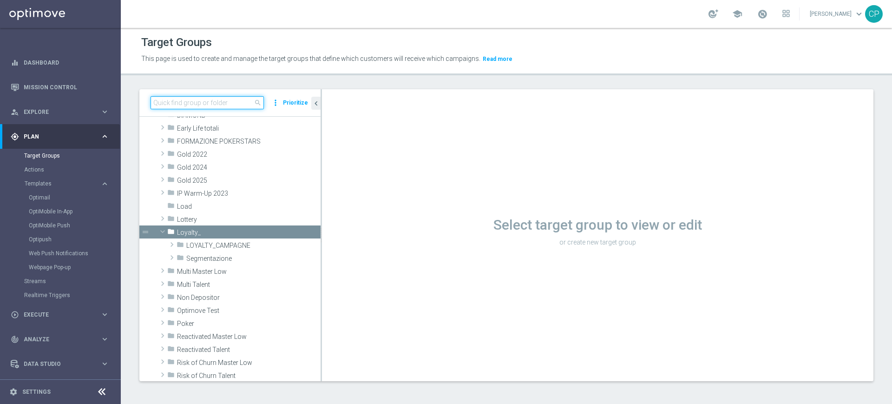
click at [196, 101] on input at bounding box center [207, 102] width 113 height 13
type input "vips"
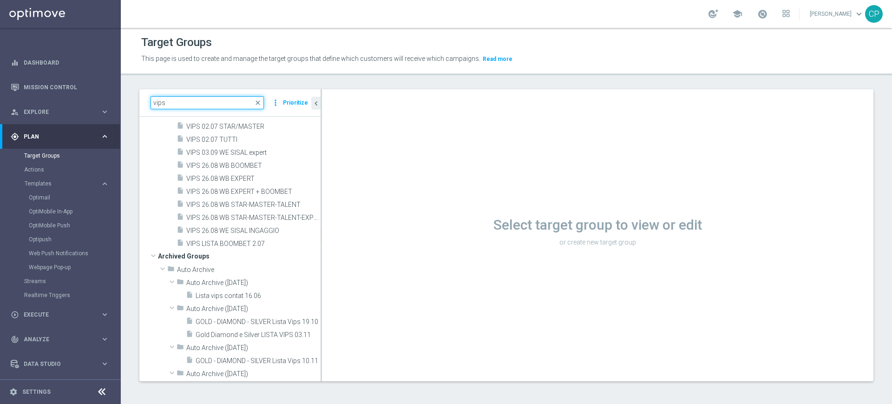
scroll to position [1339, 0]
click at [243, 212] on span "VIPS 26.08 WB STAR-MASTER-TALENT-EXPERT-BOOMBET" at bounding box center [242, 216] width 113 height 8
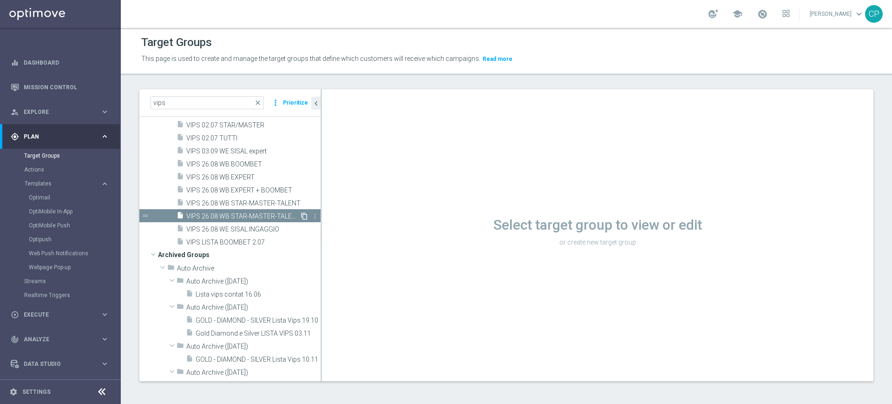
click at [301, 215] on icon "content_copy" at bounding box center [304, 215] width 7 height 7
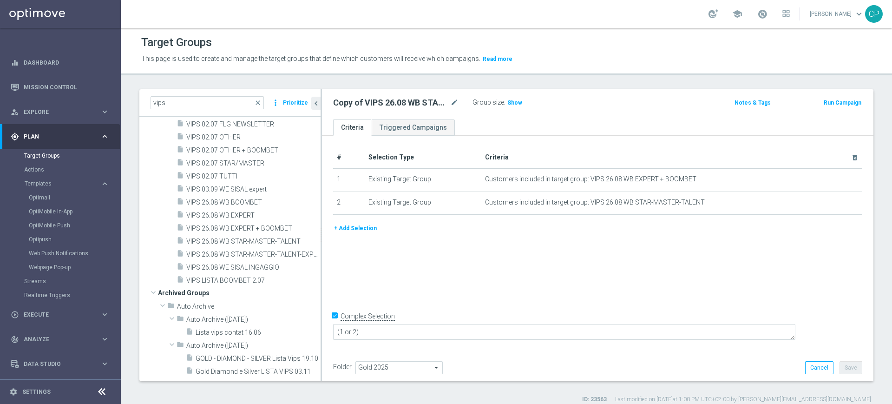
scroll to position [1064, 0]
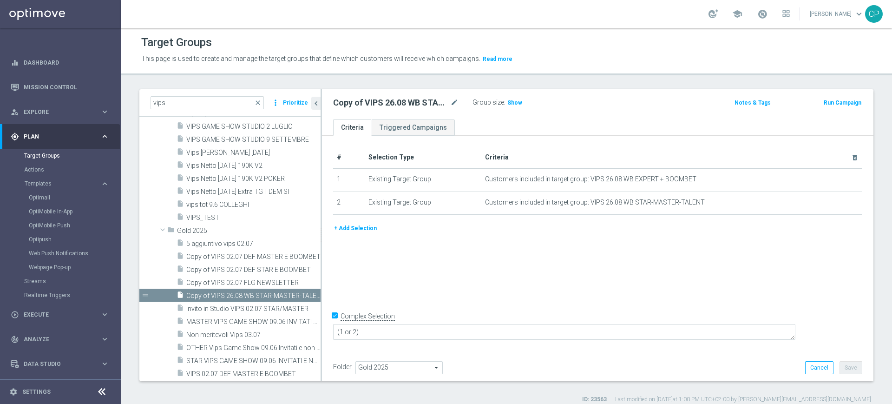
click at [352, 229] on button "+ Add Selection" at bounding box center [355, 228] width 45 height 10
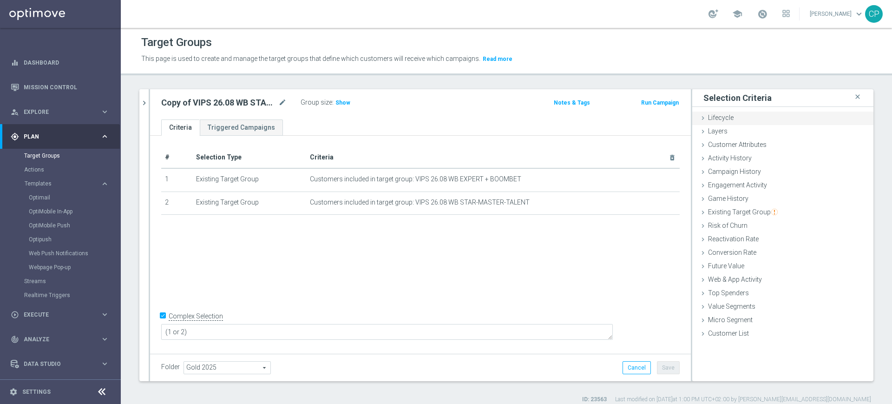
click at [757, 116] on div "Lifecycle done" at bounding box center [782, 119] width 181 height 14
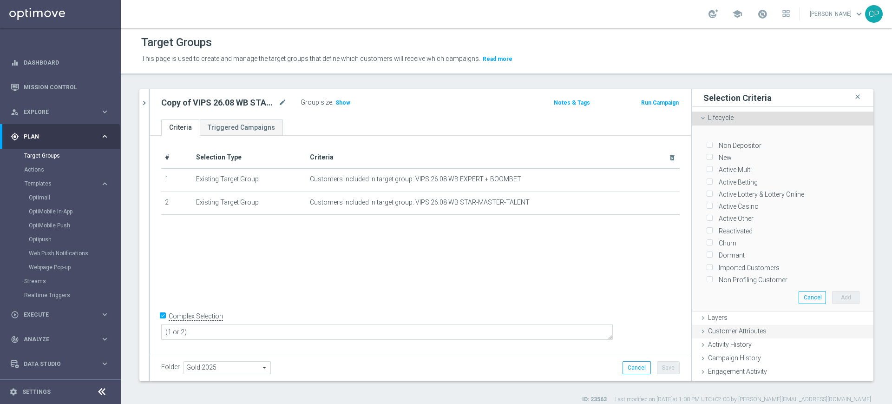
click at [714, 327] on span "Customer Attributes" at bounding box center [737, 330] width 59 height 7
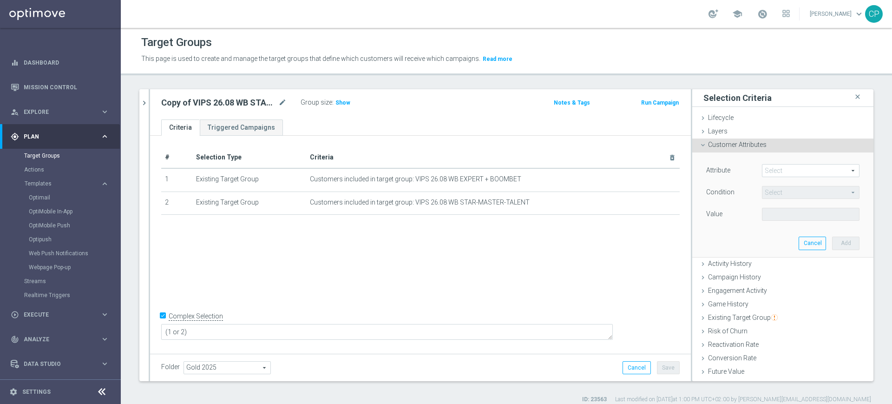
click at [773, 175] on span at bounding box center [810, 170] width 97 height 12
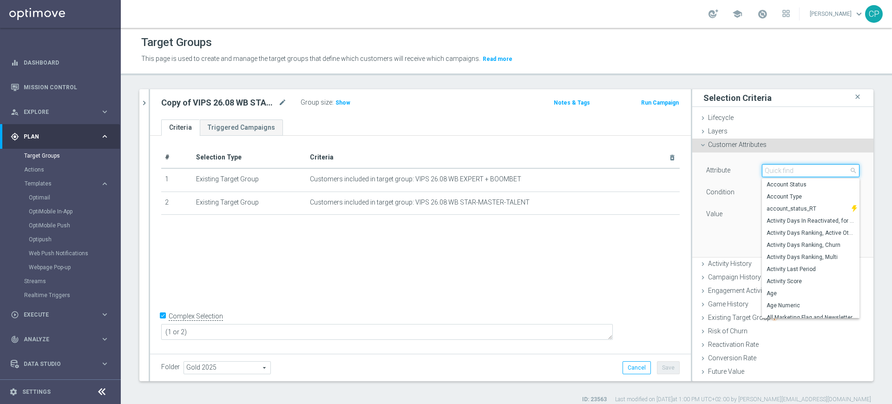
click at [773, 175] on input "search" at bounding box center [811, 170] width 98 height 13
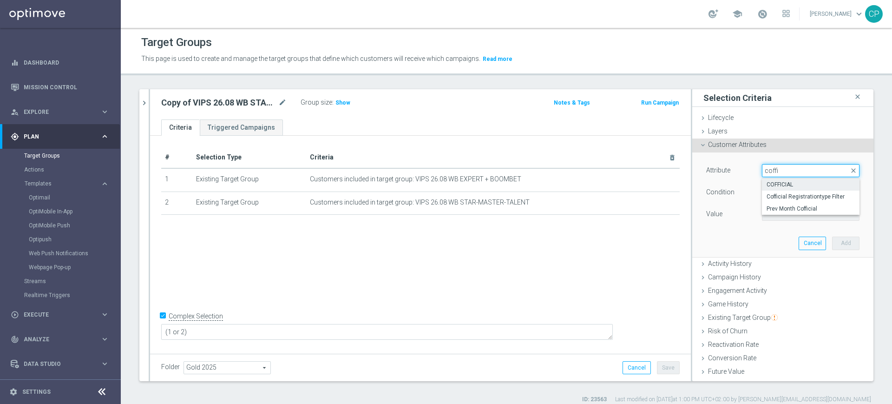
type input "coffi"
click at [767, 184] on span "COFFICIAL" at bounding box center [811, 184] width 88 height 7
type input "COFFICIAL"
type input "Equals"
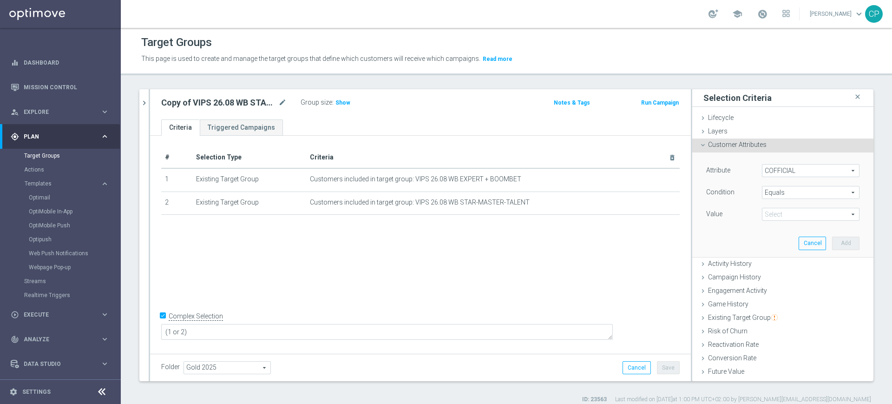
click at [784, 216] on span at bounding box center [810, 214] width 97 height 12
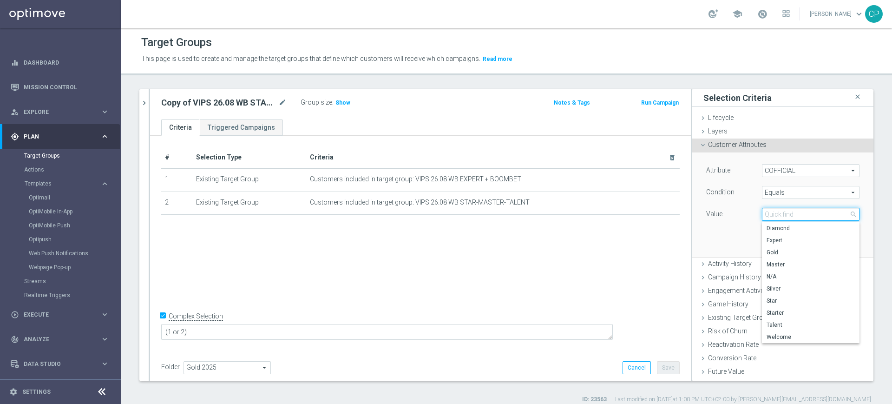
click at [784, 216] on input "search" at bounding box center [811, 214] width 98 height 13
click at [778, 300] on span "Star" at bounding box center [811, 300] width 88 height 7
type input "Star"
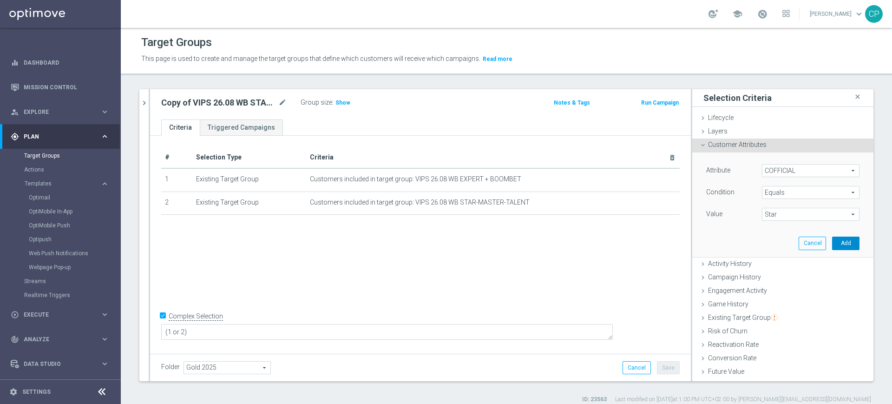
click at [832, 243] on button "Add" at bounding box center [845, 242] width 27 height 13
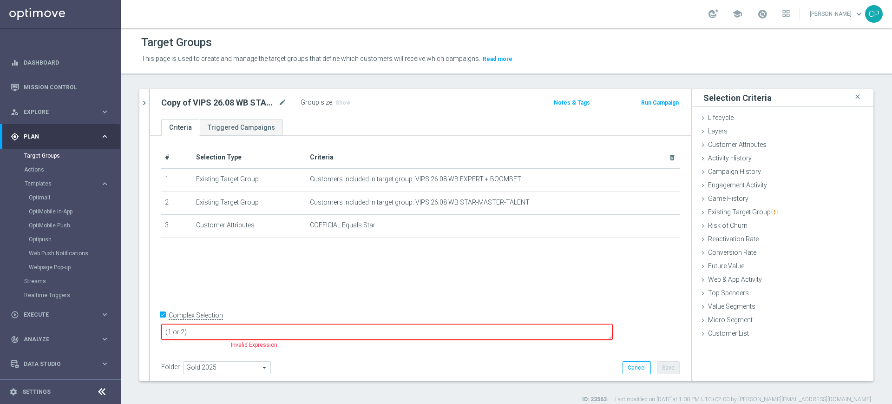
click at [251, 333] on textarea "(1 or 2)" at bounding box center [387, 332] width 452 height 16
click at [262, 332] on textarea "(1 or 2)" at bounding box center [387, 332] width 452 height 16
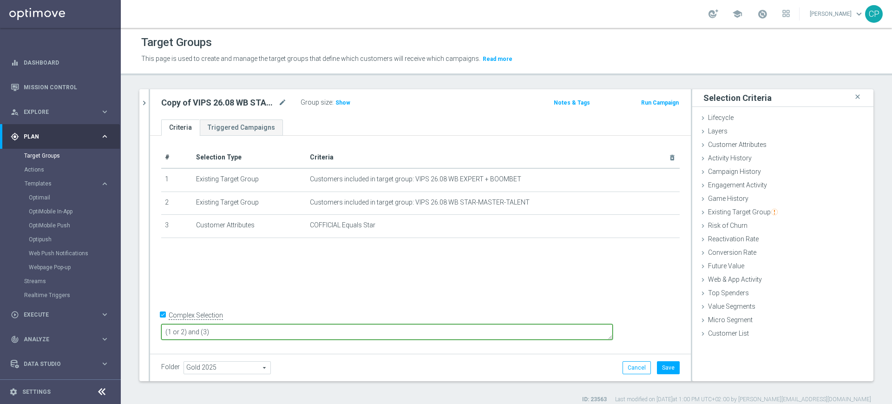
type textarea "(1 or 2) and (3)"
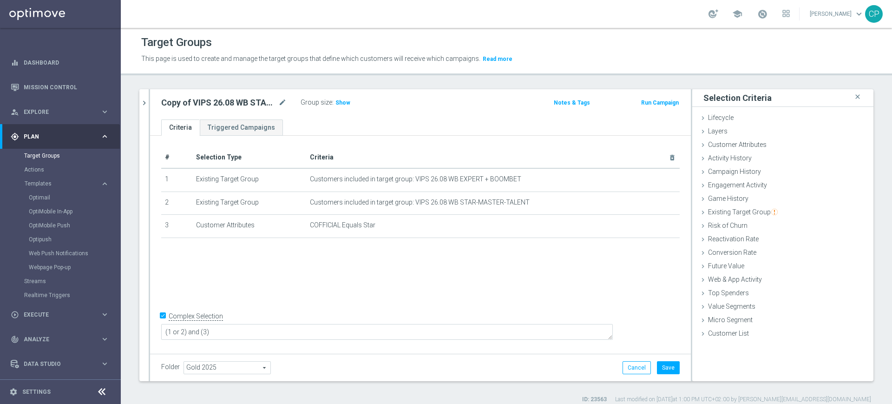
click at [285, 300] on div "# Selection Type Criteria delete_forever 1 Existing Target Group Customers incl…" at bounding box center [420, 244] width 541 height 216
click at [342, 105] on span "Show" at bounding box center [342, 102] width 15 height 7
click at [282, 105] on icon "mode_edit" at bounding box center [282, 102] width 8 height 11
click at [186, 106] on input "Copy of VIPS 26.08 WB STAR-MASTER-TALENT-EXPERT-BOOMBET" at bounding box center [223, 103] width 125 height 13
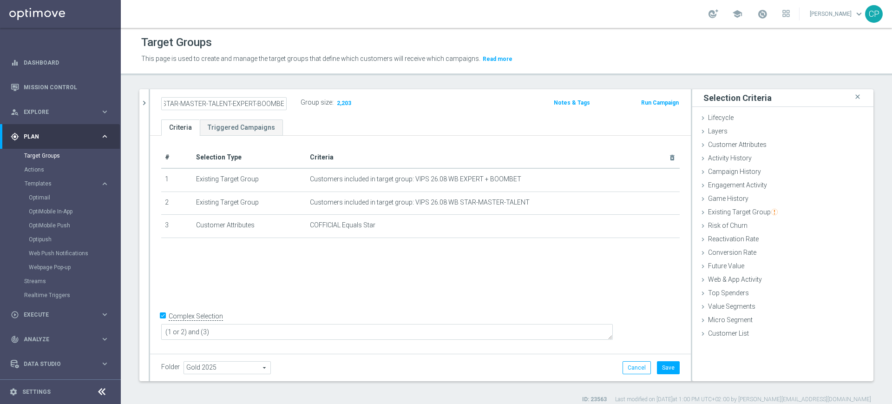
click at [169, 103] on input "Copy of VIPS 26.08 WB STAR-MASTER-TALENT-EXPERT-BOOMBET" at bounding box center [223, 103] width 125 height 13
drag, startPoint x: 188, startPoint y: 103, endPoint x: 112, endPoint y: 97, distance: 75.9
click at [112, 97] on main "equalizer Dashboard Mission Control" at bounding box center [446, 202] width 892 height 404
click at [193, 102] on input "VIPS 26.08 WB STAR-MASTER-TALENT-EXPERT-BOOMBET" at bounding box center [223, 103] width 125 height 13
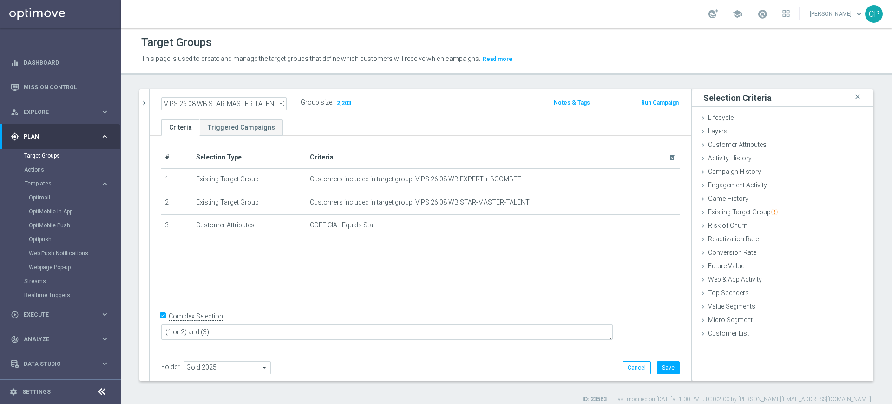
click at [195, 104] on input "VIPS 26.08 WB STAR-MASTER-TALENT-EXPERT-BOOMBET" at bounding box center [223, 103] width 125 height 13
drag, startPoint x: 223, startPoint y: 103, endPoint x: 295, endPoint y: 103, distance: 72.0
click at [295, 103] on div "VIPS 03.09 WB STAR-MASTER-TALENT-EXPERT-BOOMBET" at bounding box center [230, 102] width 139 height 13
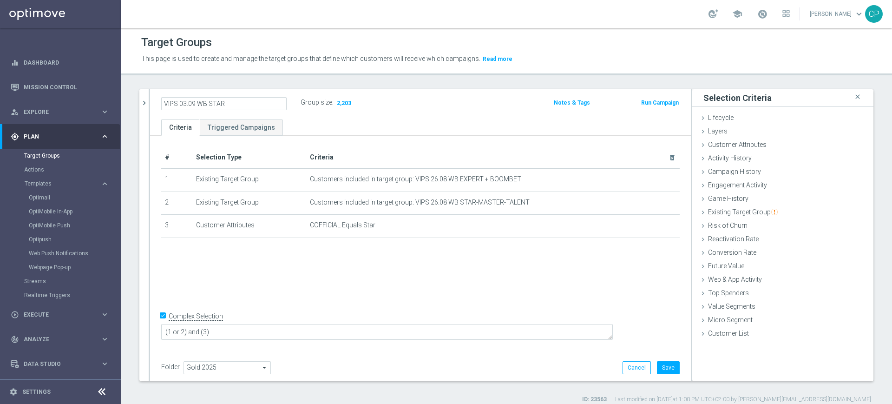
click at [199, 105] on input "VIPS 03.09 WB STAR" at bounding box center [223, 103] width 125 height 13
click at [218, 102] on input "VIPS 03.09 VIPS STAR" at bounding box center [223, 103] width 125 height 13
type input "VIPS 03.09 VIPS star"
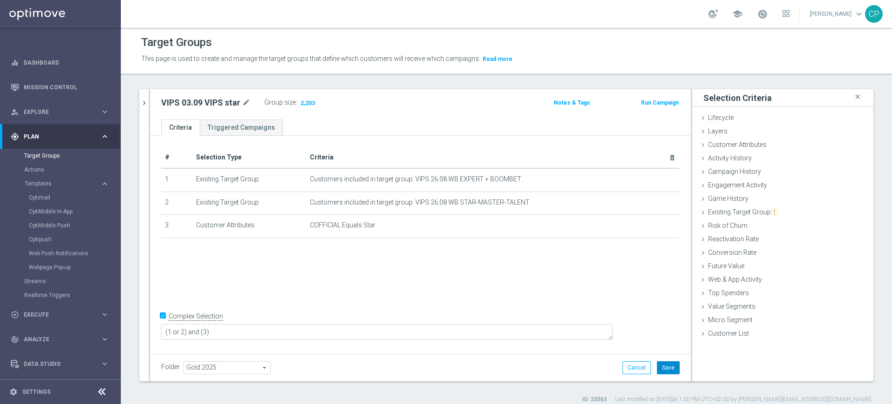
click at [663, 366] on button "Save" at bounding box center [668, 367] width 23 height 13
click at [45, 153] on link "Target Groups" at bounding box center [60, 155] width 72 height 7
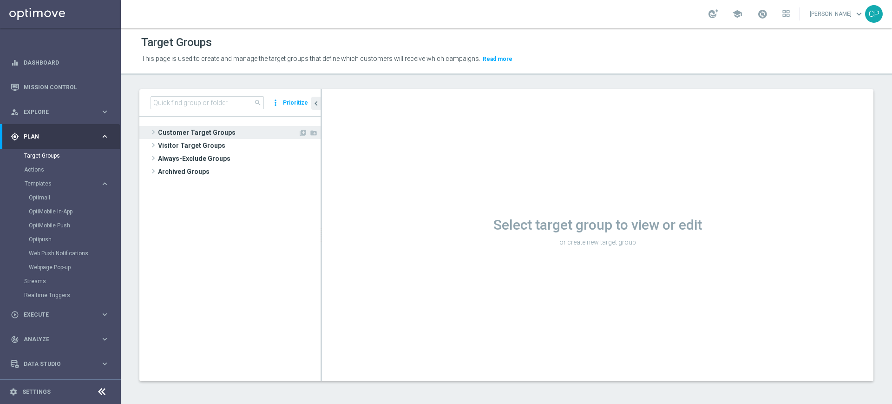
click at [191, 132] on span "Customer Target Groups" at bounding box center [228, 132] width 140 height 13
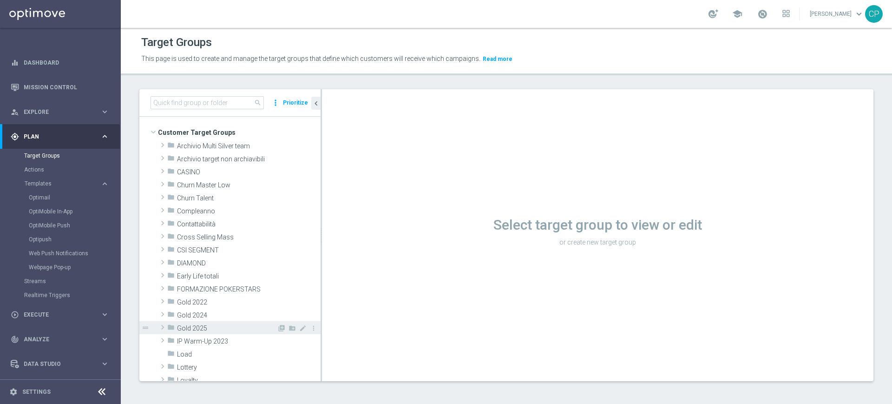
click at [180, 325] on span "Gold 2025" at bounding box center [227, 328] width 100 height 8
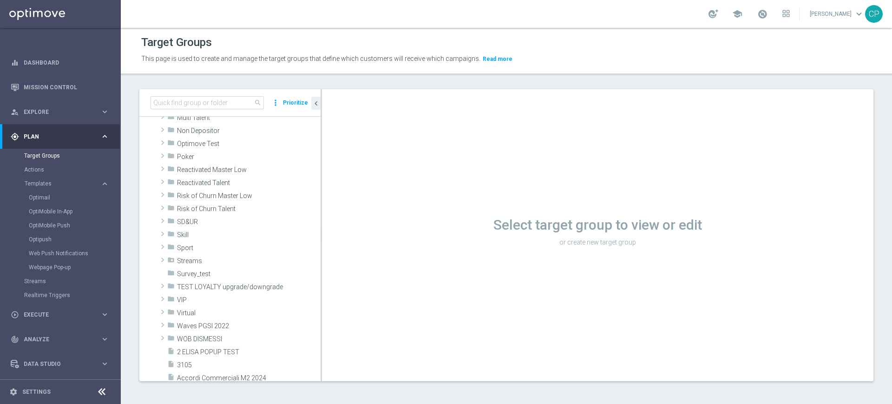
scroll to position [9396, 0]
click at [224, 98] on input at bounding box center [207, 102] width 113 height 13
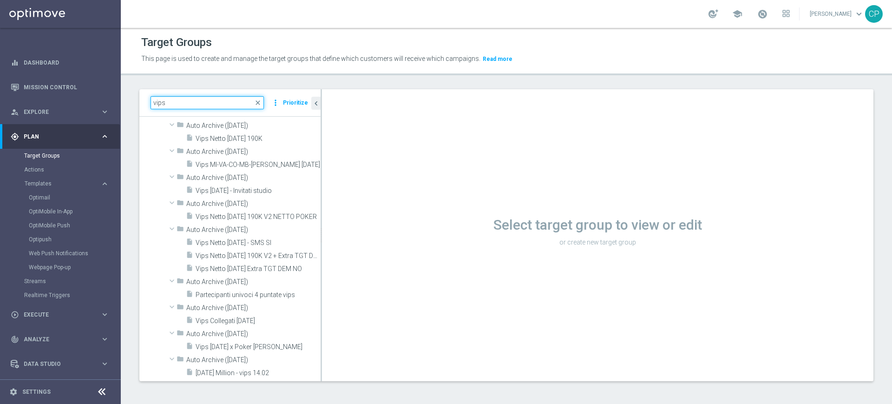
scroll to position [2539, 0]
type input "vips"
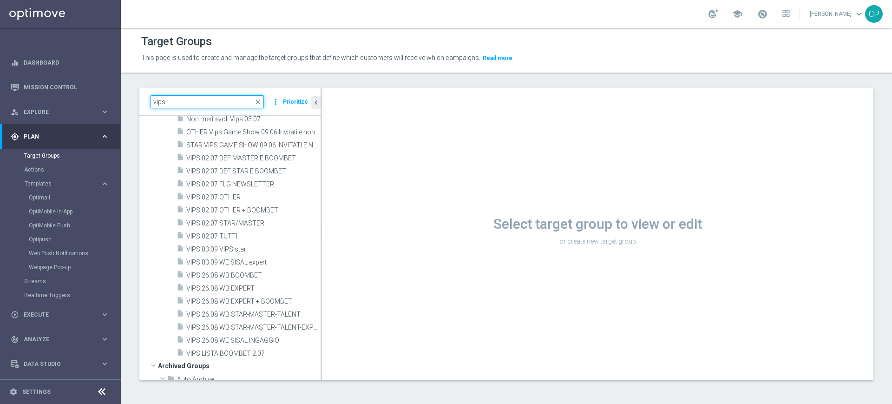
scroll to position [1293, 0]
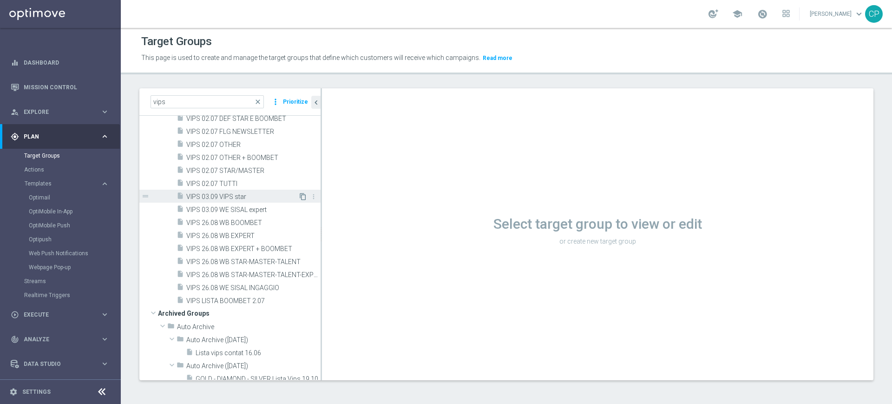
click at [299, 194] on icon "content_copy" at bounding box center [302, 196] width 7 height 7
click at [299, 195] on icon "content_copy" at bounding box center [302, 196] width 7 height 7
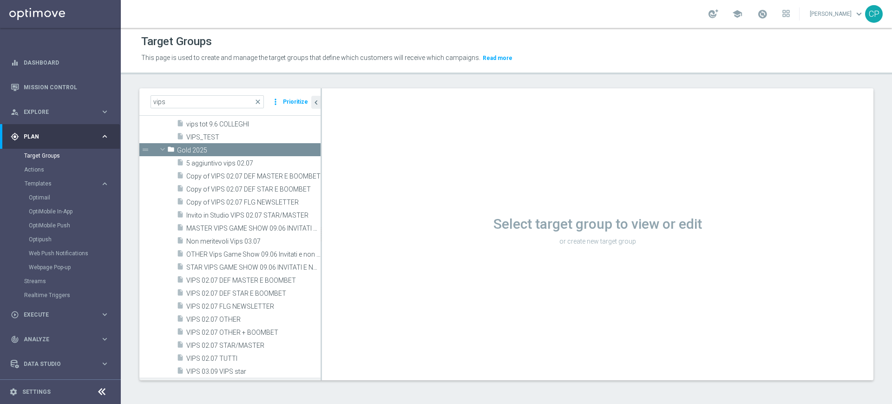
scroll to position [1130, 0]
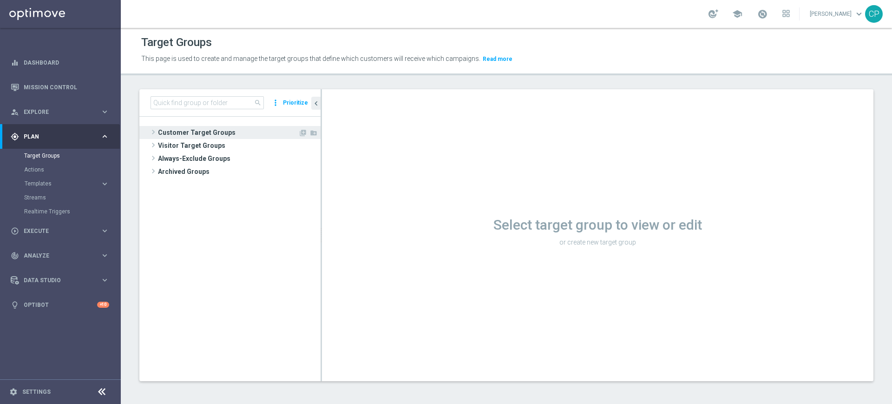
click at [178, 131] on span "Customer Target Groups" at bounding box center [228, 132] width 140 height 13
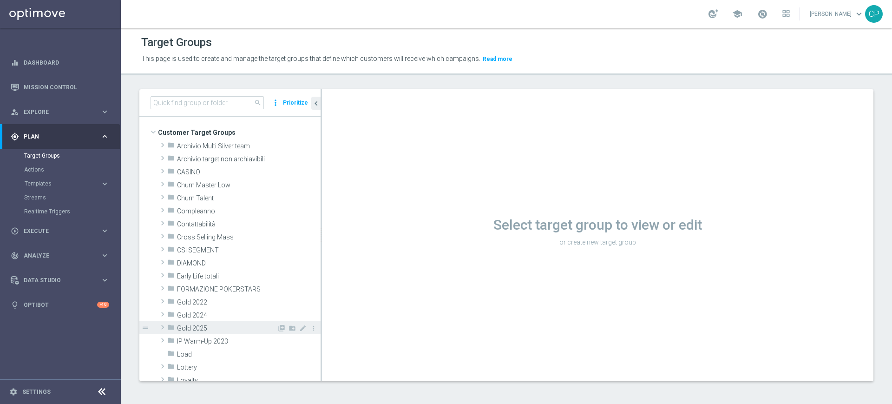
click at [190, 326] on span "Gold 2025" at bounding box center [227, 328] width 100 height 8
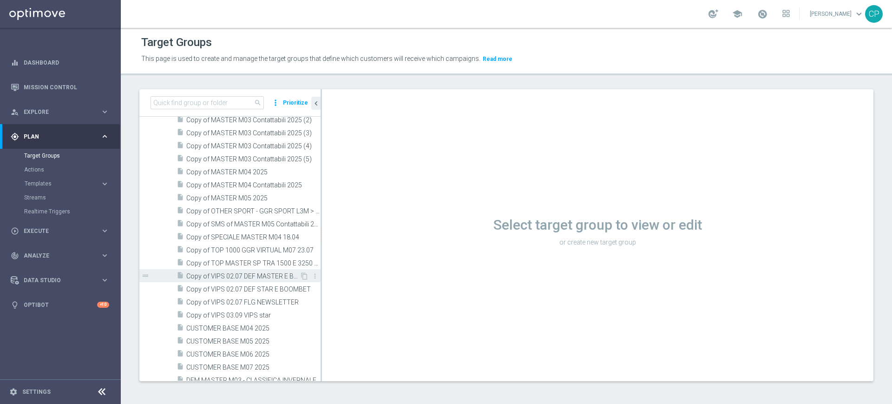
scroll to position [4785, 0]
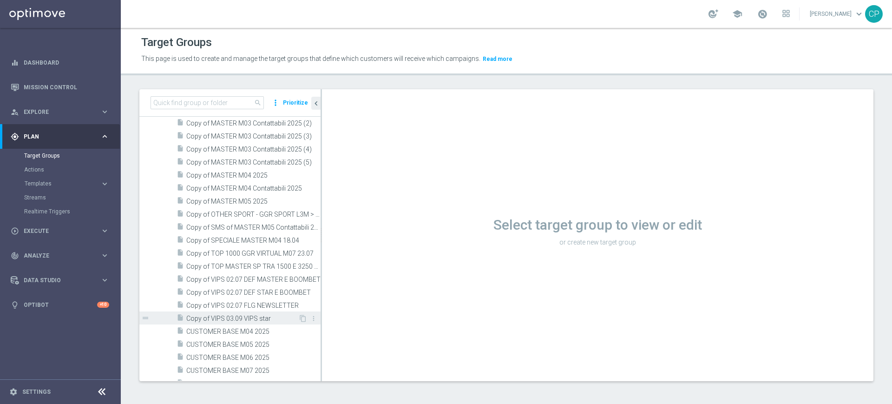
click at [220, 316] on span "Copy of VIPS 03.09 VIPS star" at bounding box center [242, 319] width 112 height 8
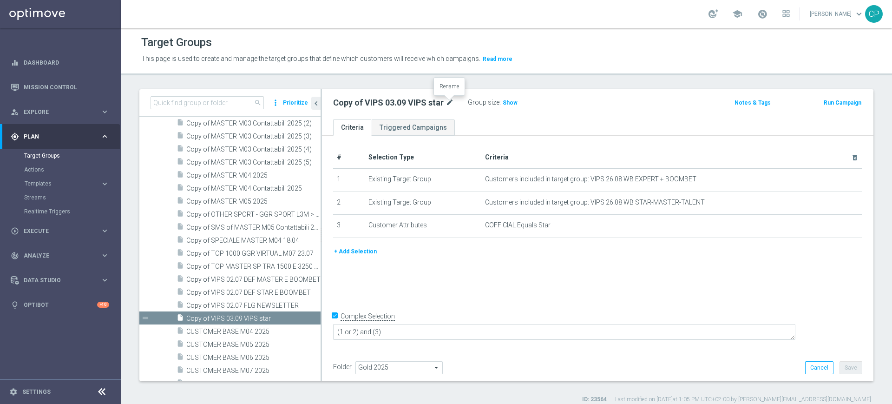
click at [448, 101] on icon "mode_edit" at bounding box center [450, 102] width 8 height 11
click at [358, 102] on input "Copy of VIPS 03.09 VIPS star" at bounding box center [395, 103] width 125 height 13
click at [385, 105] on input "VIPS 03.09 VIPS star" at bounding box center [395, 103] width 125 height 13
type input "VIPS 03.09 VIPS master"
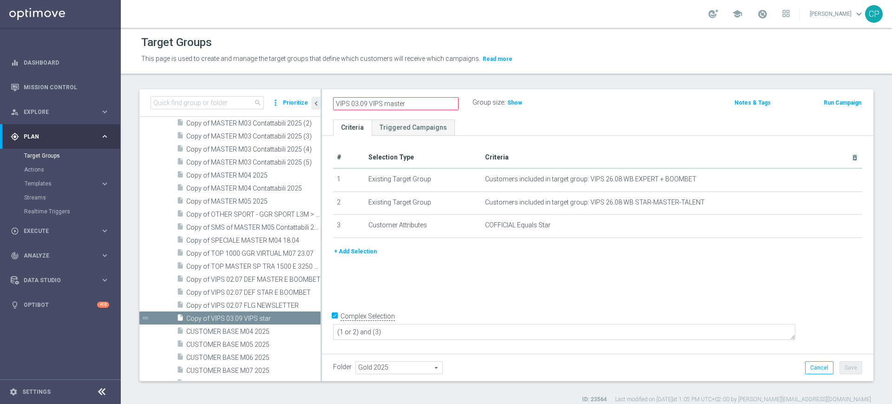
click at [506, 123] on ul "Criteria Triggered Campaigns" at bounding box center [597, 127] width 551 height 16
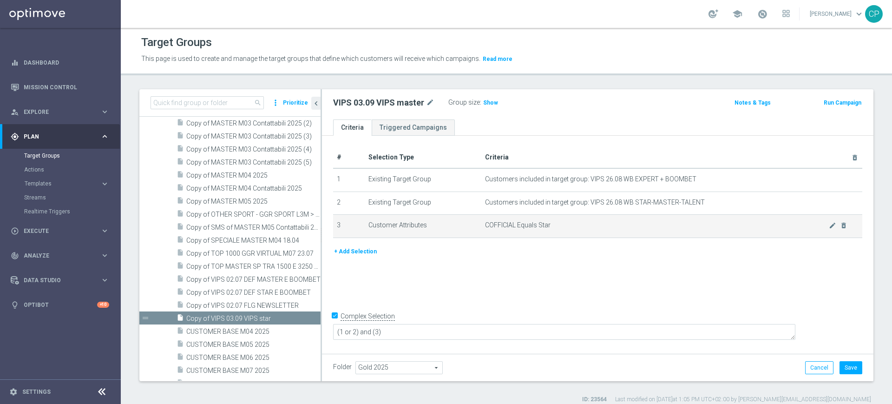
click at [545, 235] on td "COFFICIAL Equals Star mode_edit delete_forever" at bounding box center [671, 226] width 381 height 23
click at [829, 225] on icon "mode_edit" at bounding box center [832, 225] width 7 height 7
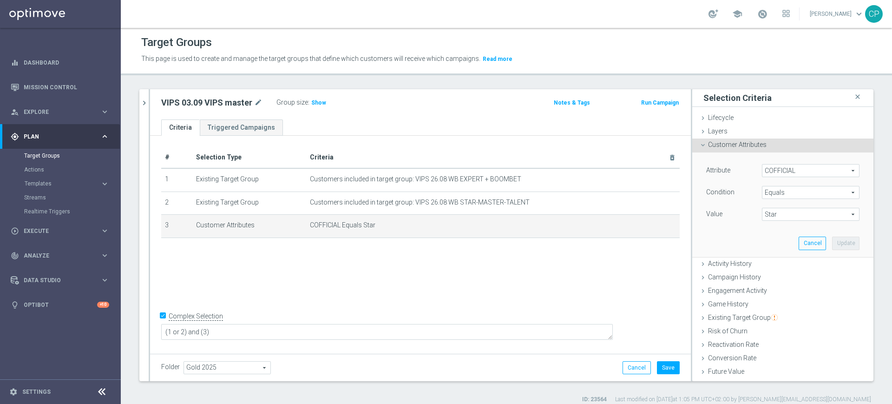
click at [775, 213] on span "Star" at bounding box center [810, 214] width 97 height 12
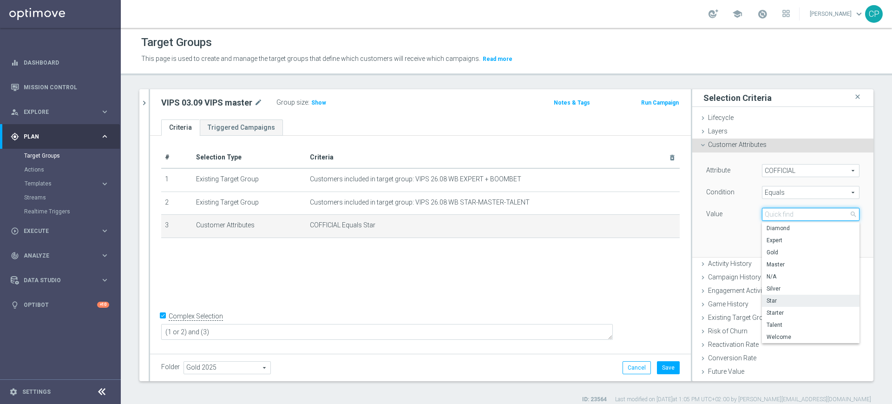
click at [775, 213] on input "search" at bounding box center [811, 214] width 98 height 13
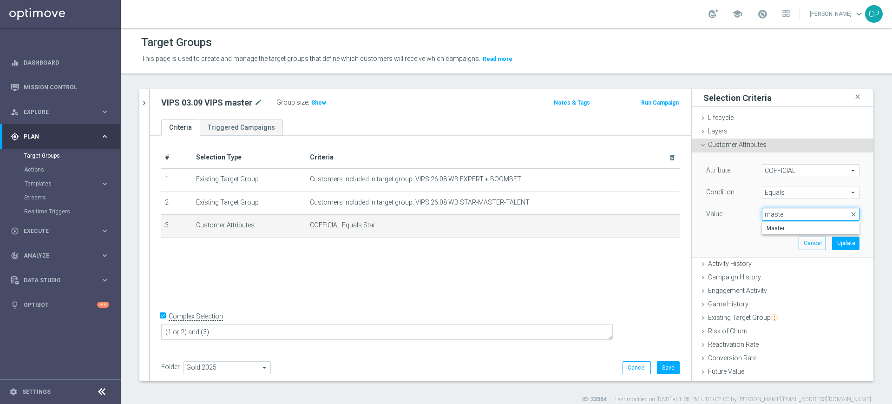
type input "master"
click at [779, 230] on span "Master" at bounding box center [811, 227] width 88 height 7
type input "Master"
click at [832, 244] on button "Update" at bounding box center [845, 242] width 27 height 13
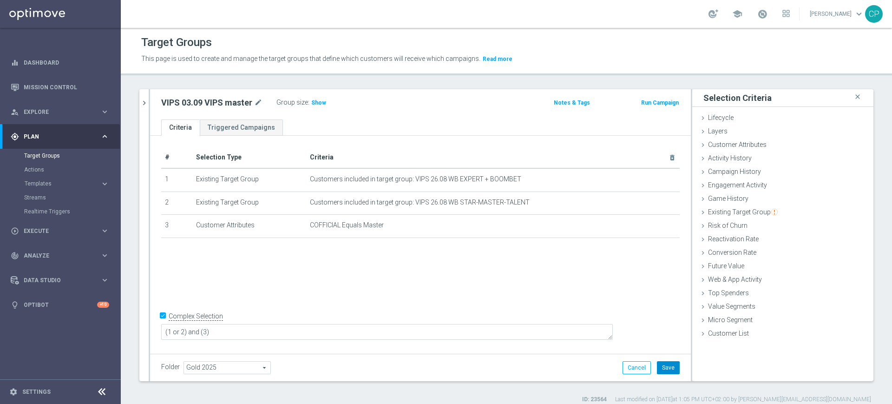
click at [657, 368] on button "Save" at bounding box center [668, 367] width 23 height 13
click at [320, 102] on span "Show" at bounding box center [318, 102] width 15 height 7
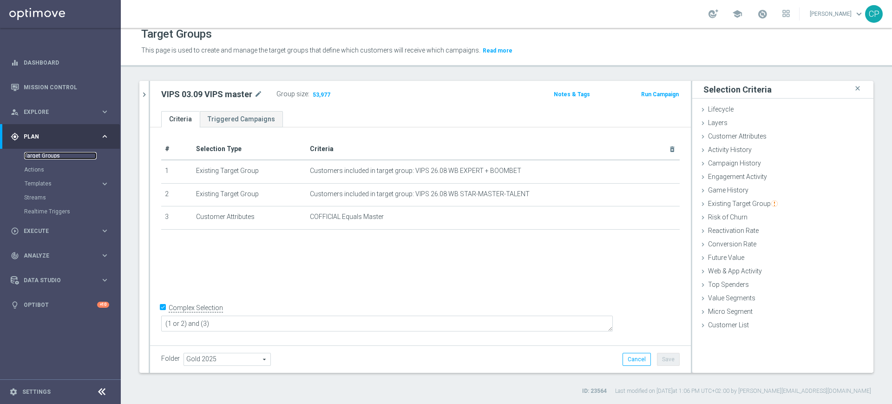
click at [51, 154] on link "Target Groups" at bounding box center [60, 155] width 72 height 7
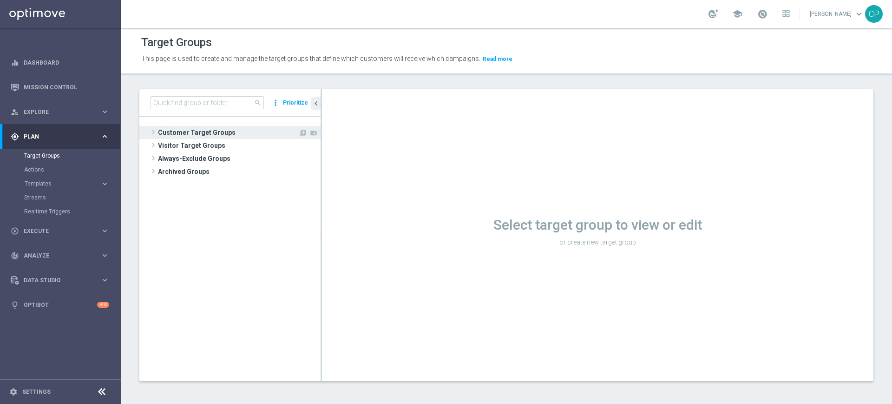
click at [184, 133] on span "Customer Target Groups" at bounding box center [228, 132] width 140 height 13
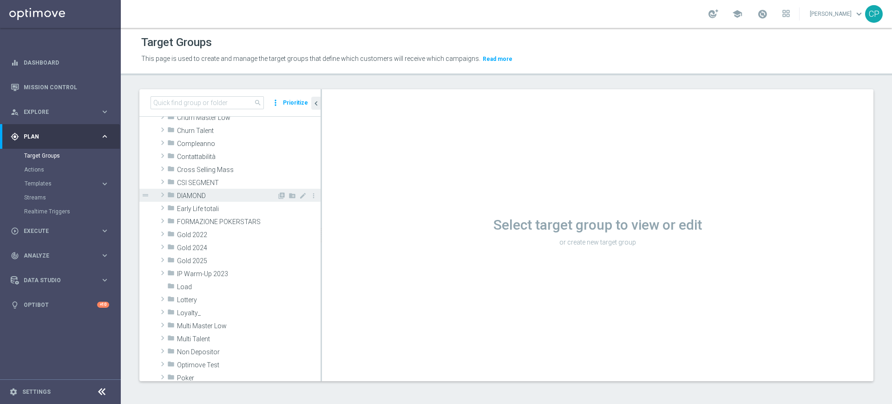
click at [198, 257] on span "Gold 2025" at bounding box center [249, 261] width 144 height 8
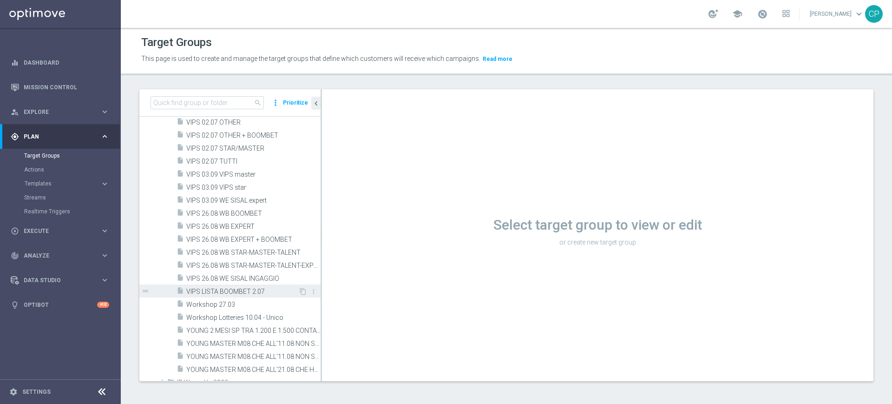
scroll to position [9110, 0]
click at [299, 172] on icon "content_copy" at bounding box center [302, 174] width 7 height 7
click at [210, 174] on span "VIPS 03.09 VIPS master" at bounding box center [242, 175] width 112 height 8
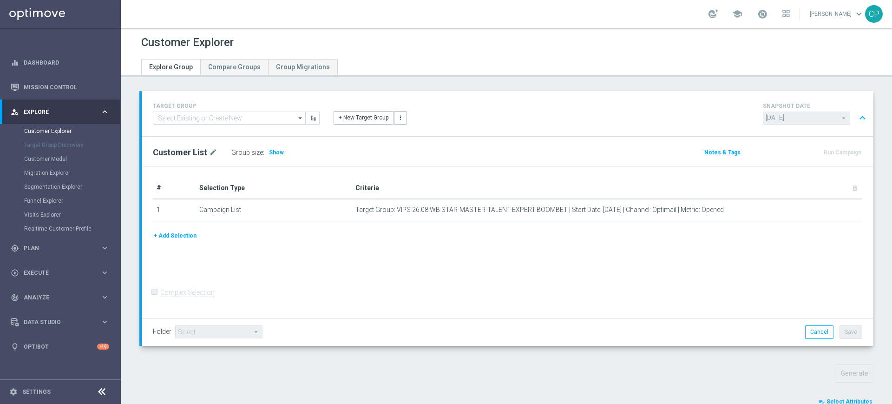
scroll to position [465, 0]
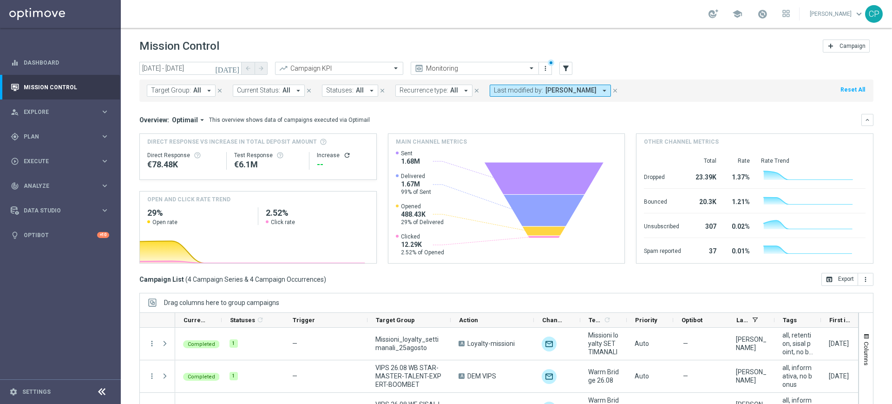
scroll to position [12, 0]
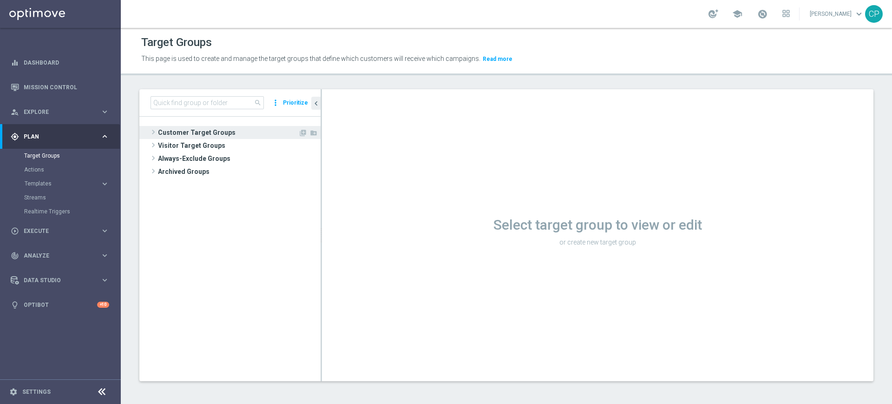
click at [196, 131] on span "Customer Target Groups" at bounding box center [228, 132] width 140 height 13
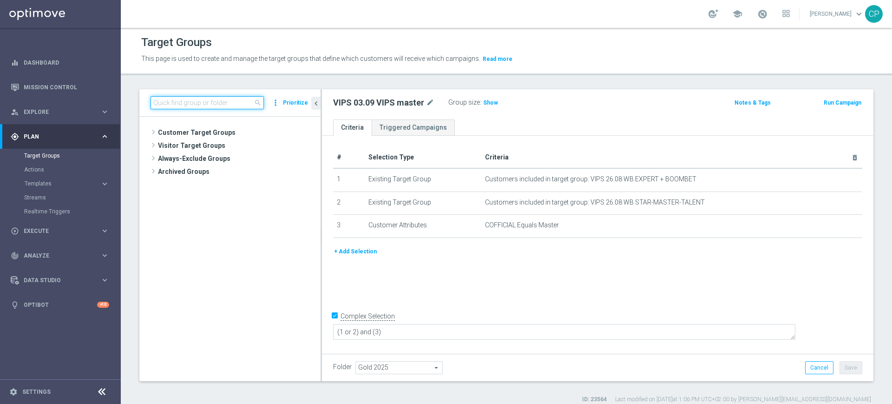
click at [219, 103] on input at bounding box center [207, 102] width 113 height 13
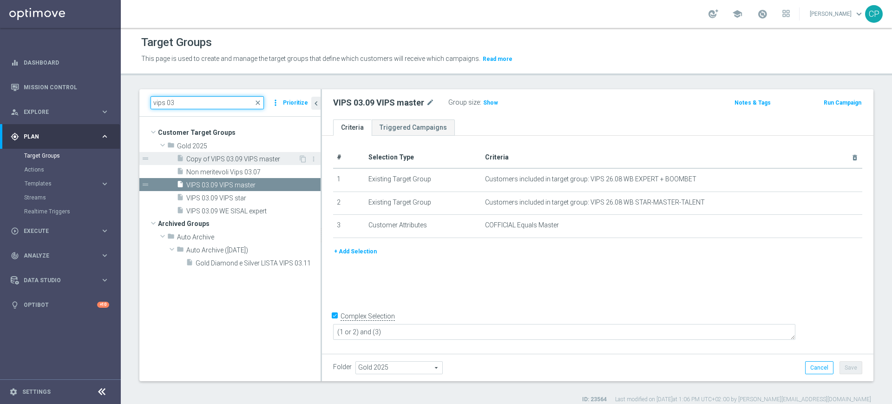
type input "vips 03"
click at [247, 158] on span "Copy of VIPS 03.09 VIPS master" at bounding box center [242, 159] width 112 height 8
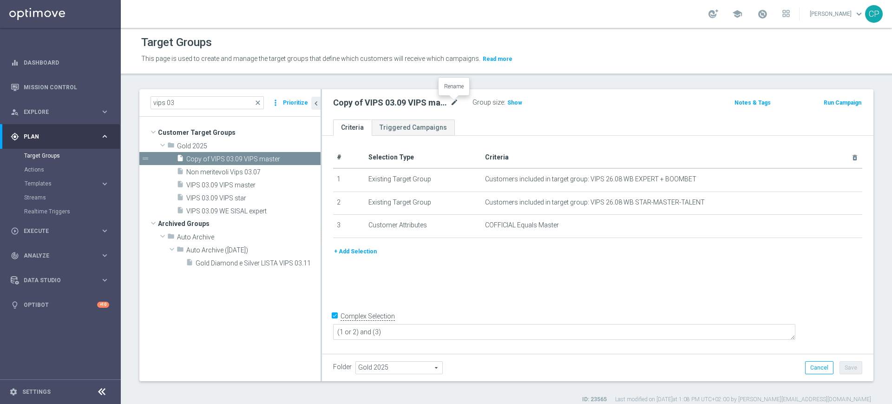
click at [453, 99] on icon "mode_edit" at bounding box center [454, 102] width 8 height 11
click at [360, 103] on input "Copy of VIPS 03.09 VIPS master" at bounding box center [395, 103] width 125 height 13
click at [398, 105] on input "VIPS 03.09 VIPS master" at bounding box center [395, 103] width 125 height 13
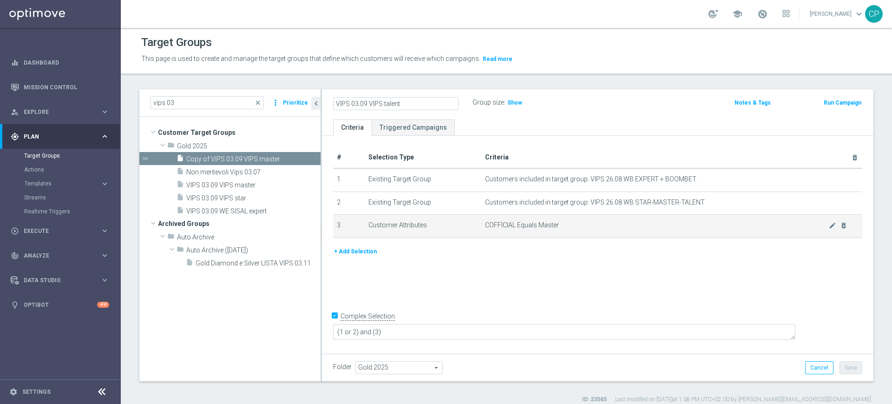
type input "VIPS 03.09 VIPS talent"
click at [573, 228] on span "COFFICIAL Equals Master" at bounding box center [657, 225] width 344 height 8
click at [829, 226] on icon "mode_edit" at bounding box center [832, 225] width 7 height 7
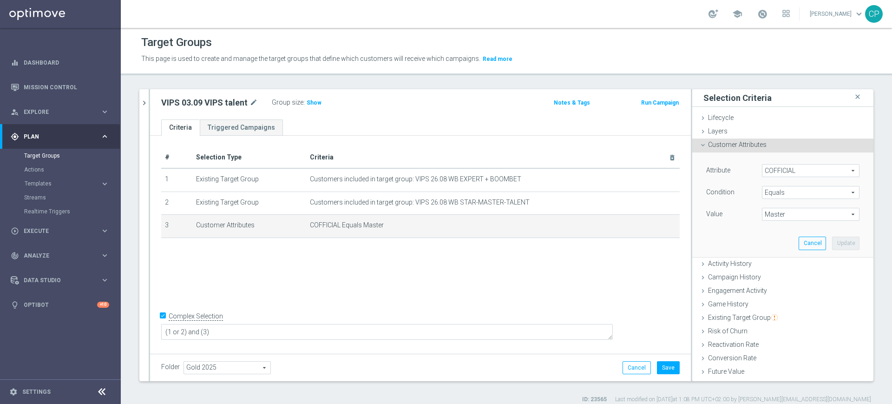
click at [782, 212] on span "Master" at bounding box center [810, 214] width 97 height 12
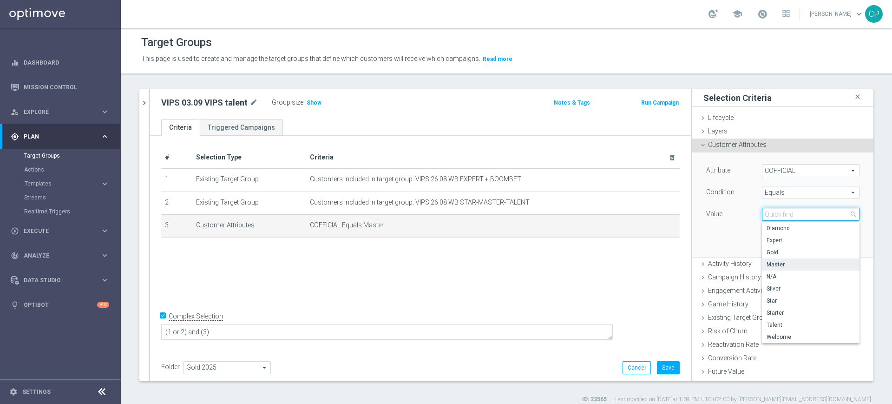
click at [782, 212] on input "search" at bounding box center [811, 214] width 98 height 13
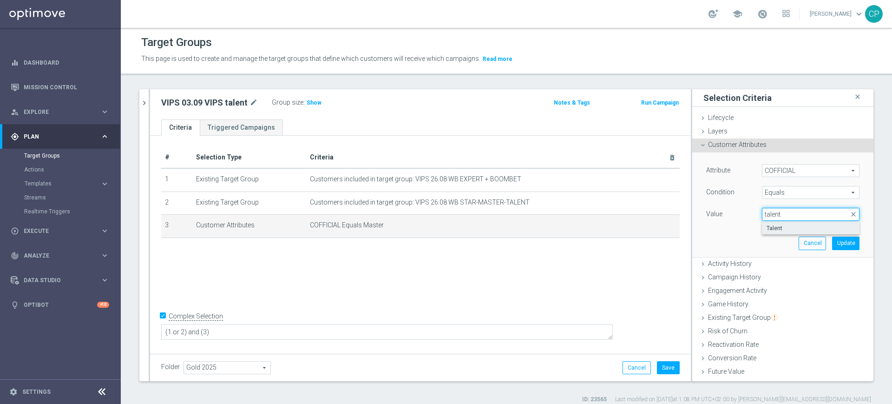
type input "talent"
click at [779, 225] on span "Talent" at bounding box center [811, 227] width 88 height 7
type input "Talent"
click at [838, 242] on button "Update" at bounding box center [845, 242] width 27 height 13
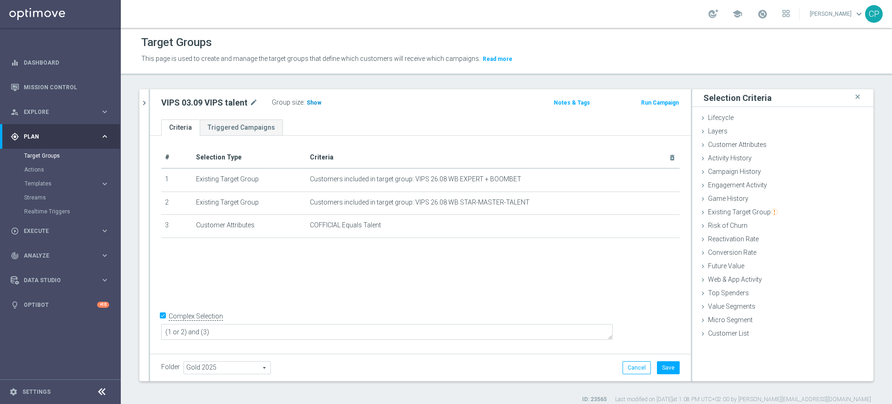
click at [315, 102] on span "Show" at bounding box center [314, 102] width 15 height 7
click at [665, 363] on button "Save" at bounding box center [668, 367] width 23 height 13
click at [50, 158] on link "Target Groups" at bounding box center [60, 155] width 72 height 7
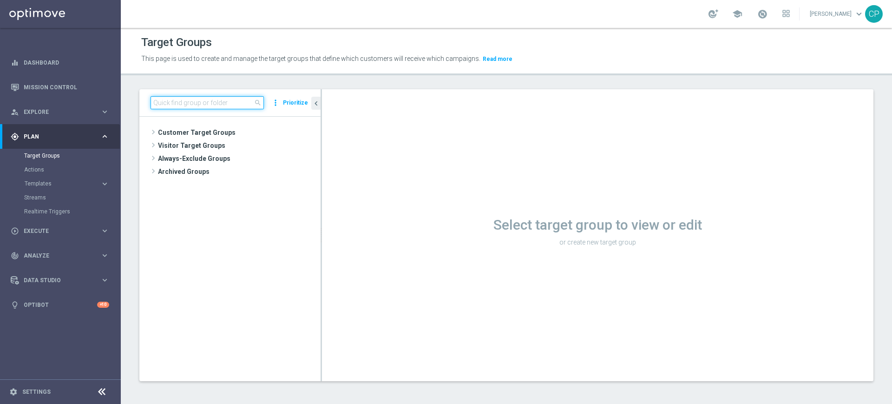
click at [175, 102] on input at bounding box center [207, 102] width 113 height 13
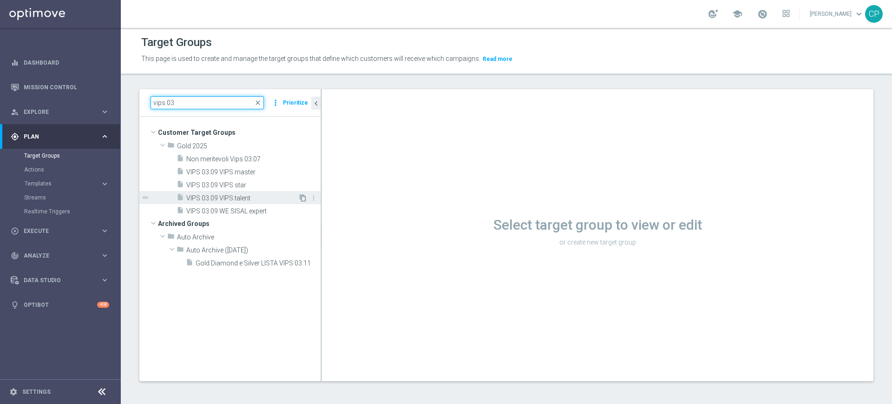
type input "vips 03"
click at [299, 196] on icon "content_copy" at bounding box center [302, 197] width 7 height 7
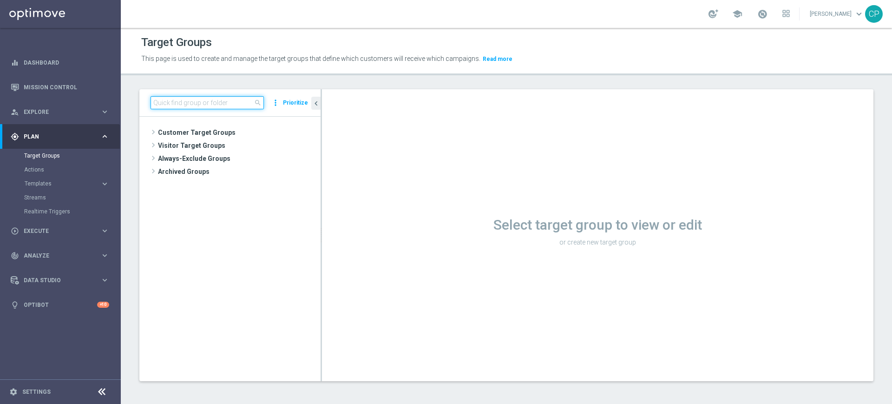
click at [197, 106] on input at bounding box center [207, 102] width 113 height 13
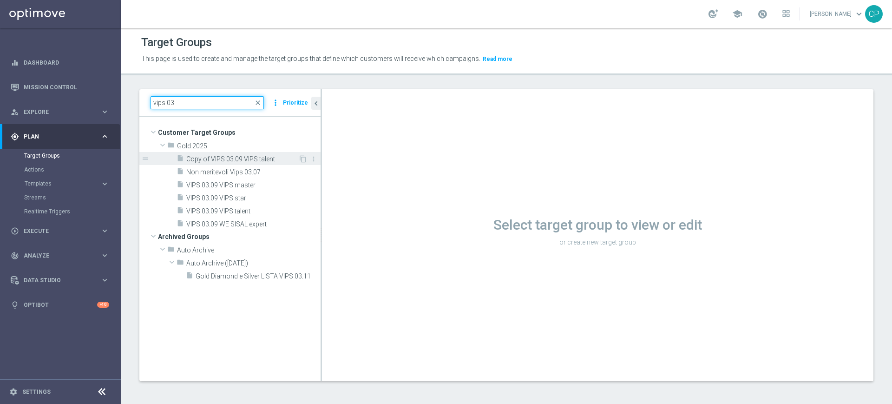
type input "vips 03"
click at [225, 158] on span "Copy of VIPS 03.09 VIPS talent" at bounding box center [242, 159] width 112 height 8
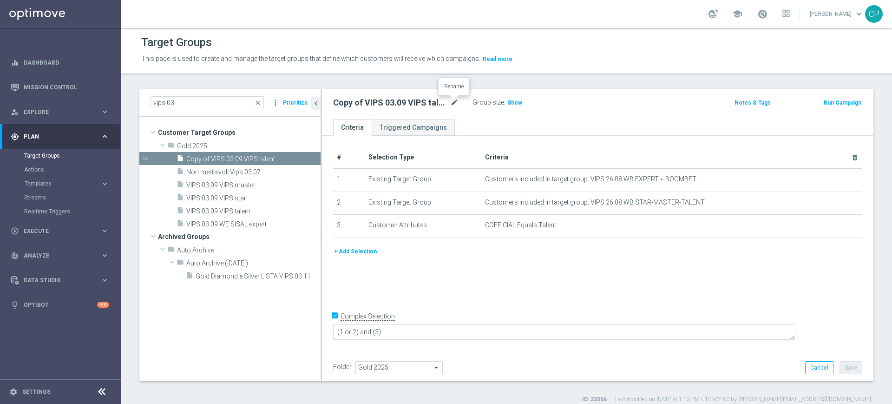
click at [452, 100] on icon "mode_edit" at bounding box center [454, 102] width 8 height 11
click at [432, 103] on input "Copy of VIPS 03.09 VIPS talent" at bounding box center [395, 103] width 125 height 13
click at [416, 103] on input "Copy of VIPS 03.09 VIPS talent" at bounding box center [395, 103] width 125 height 13
type input "Copy of VIPS 03.09 VIPS expert"
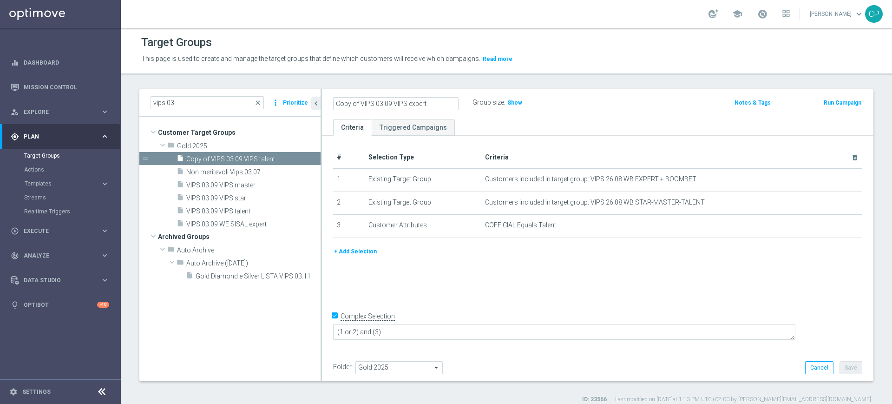
click at [525, 117] on div "Copy of VIPS 03.09 VIPS expert Group size : Show Notes & Tags Run Campaign" at bounding box center [597, 104] width 551 height 30
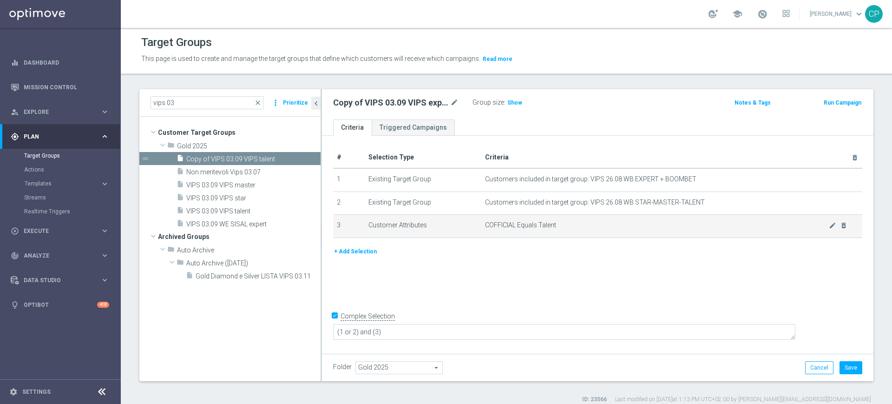
click at [558, 227] on span "COFFICIAL Equals Talent" at bounding box center [657, 225] width 344 height 8
click at [829, 225] on icon "mode_edit" at bounding box center [832, 225] width 7 height 7
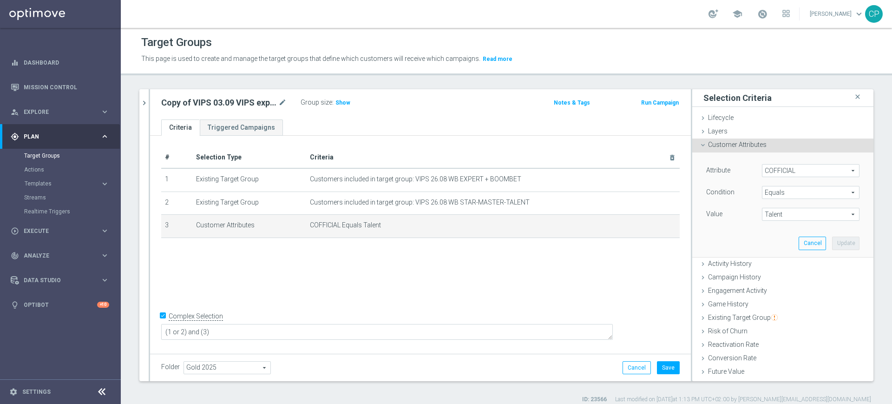
click at [787, 209] on span "Talent" at bounding box center [810, 214] width 97 height 12
click at [776, 240] on span "Expert" at bounding box center [811, 239] width 88 height 7
type input "Expert"
click at [832, 245] on button "Update" at bounding box center [845, 242] width 27 height 13
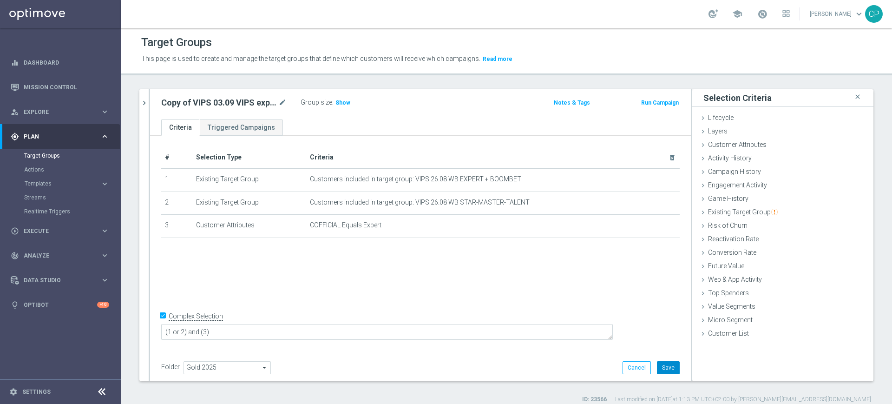
click at [661, 370] on button "Save" at bounding box center [668, 367] width 23 height 13
click at [342, 101] on span "Show" at bounding box center [342, 102] width 15 height 7
